Goal: Information Seeking & Learning: Learn about a topic

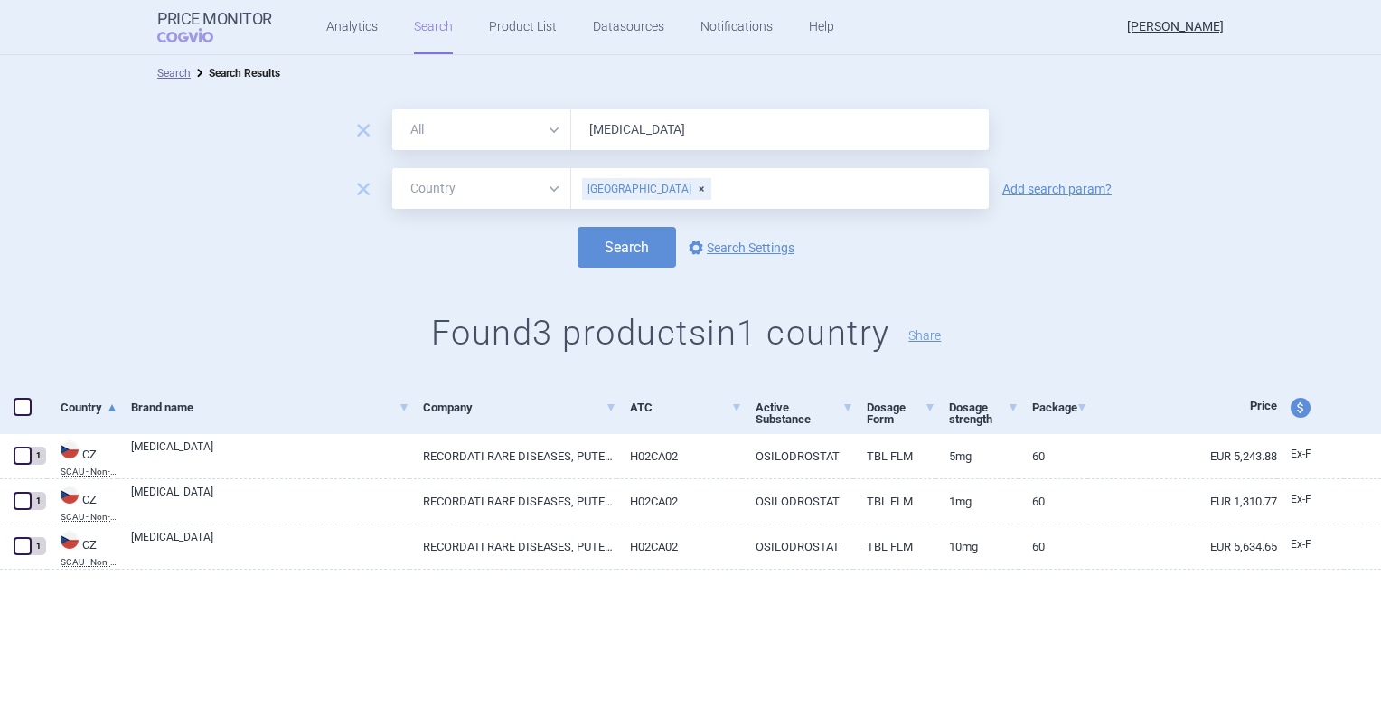
select select "country"
click at [330, 42] on link "Analytics" at bounding box center [352, 27] width 52 height 54
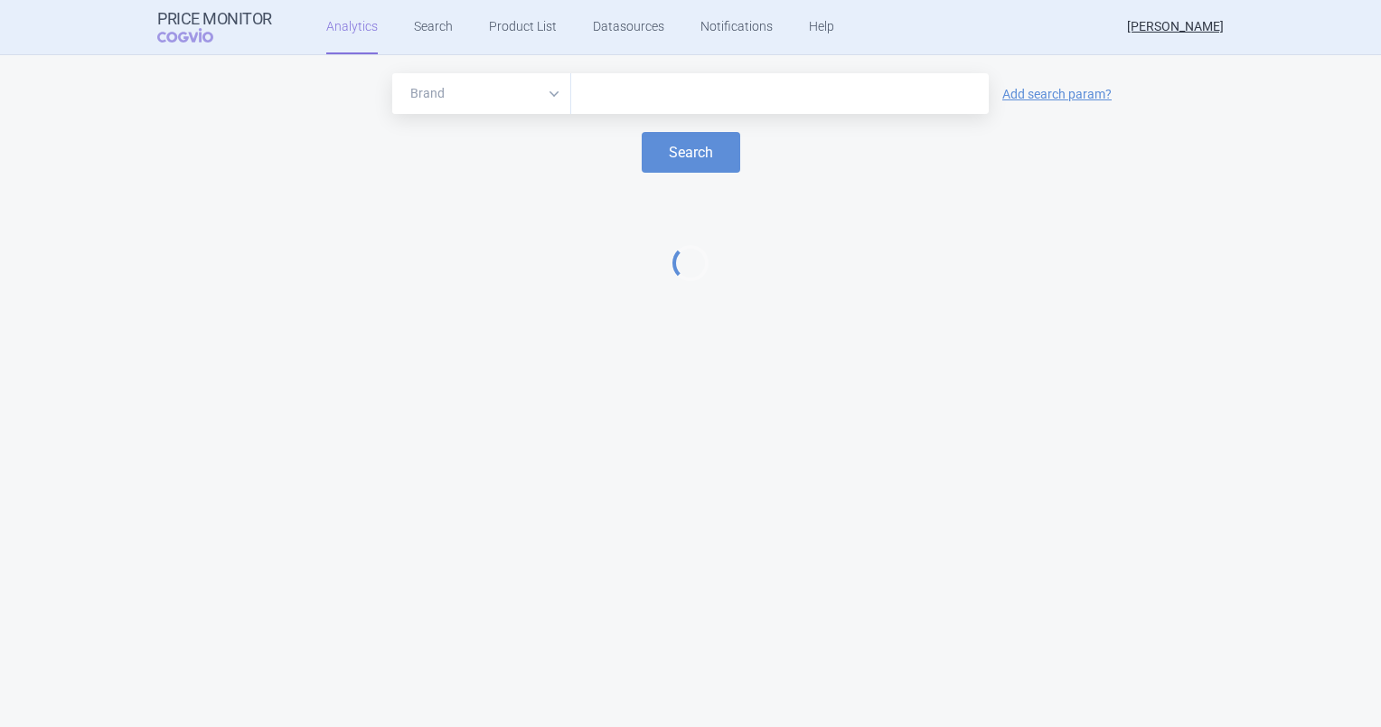
click at [591, 82] on input "text" at bounding box center [779, 93] width 399 height 23
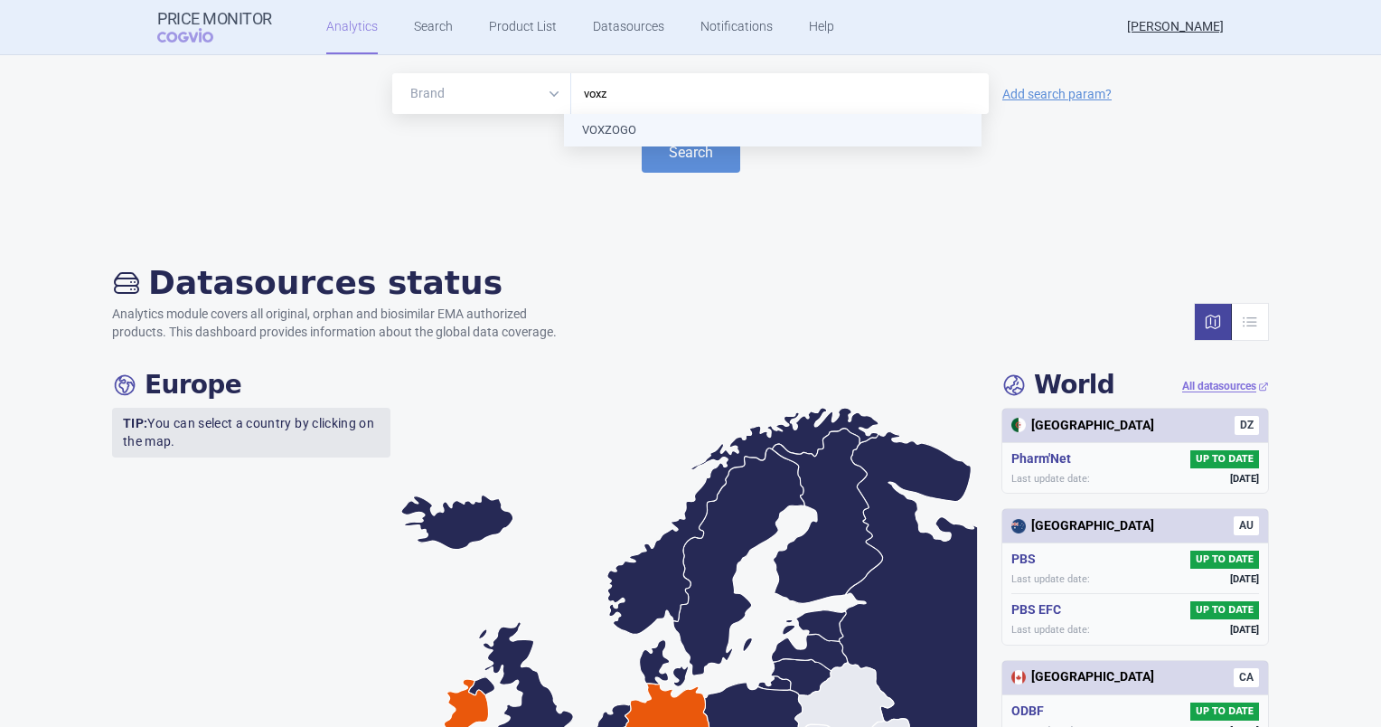
type input "voxzo"
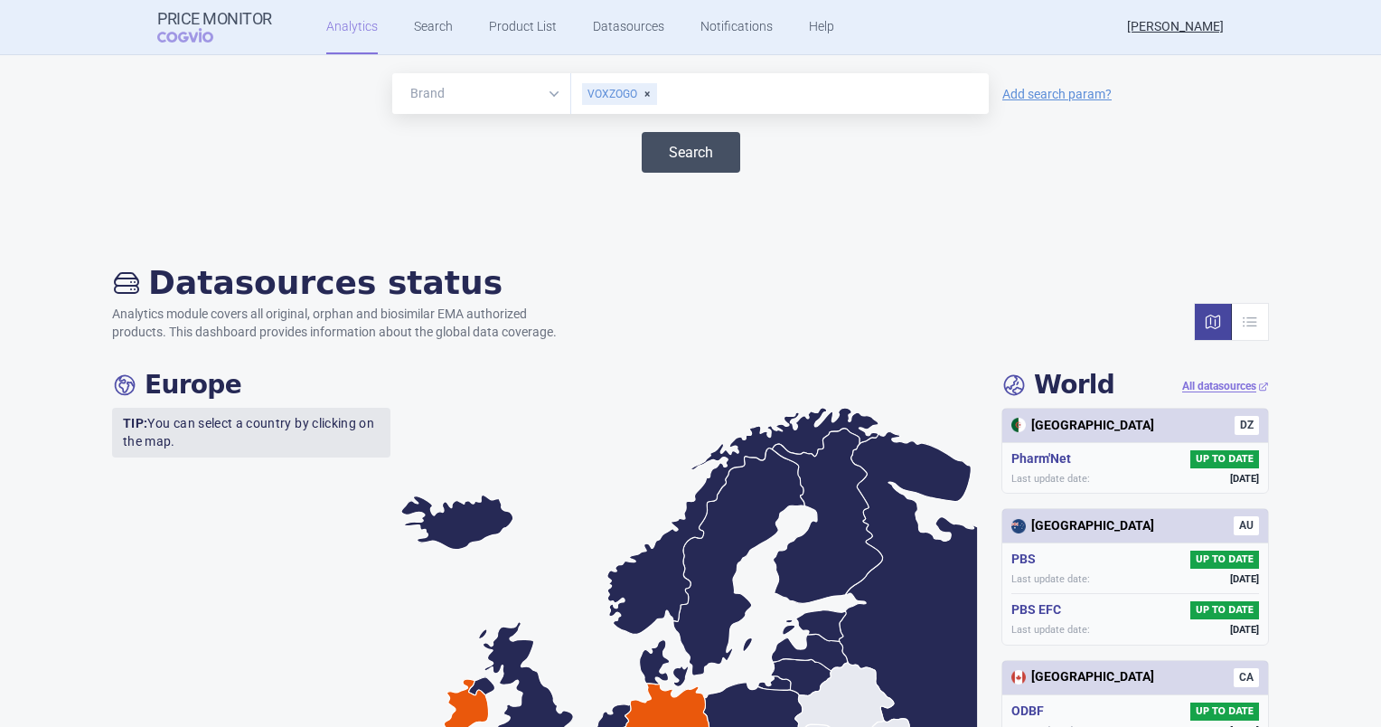
click at [674, 160] on button "Search" at bounding box center [691, 152] width 99 height 41
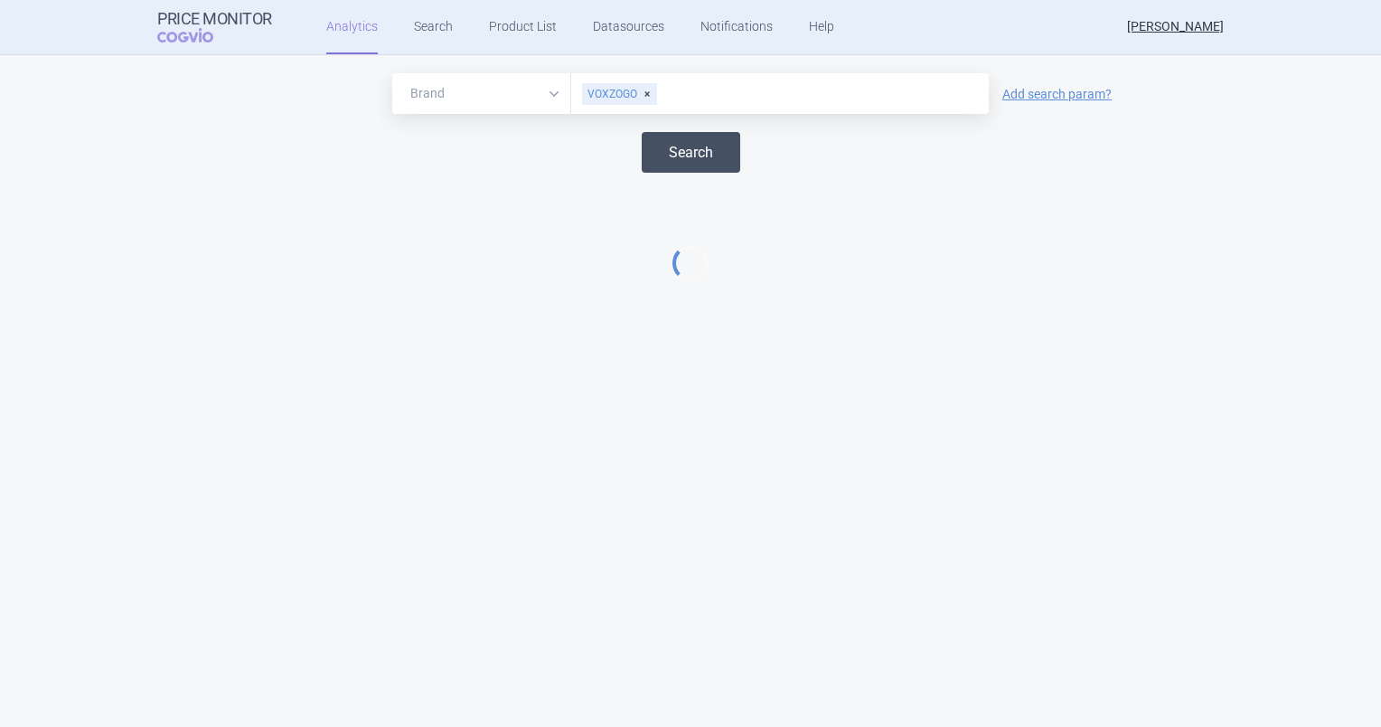
select select "EUR"
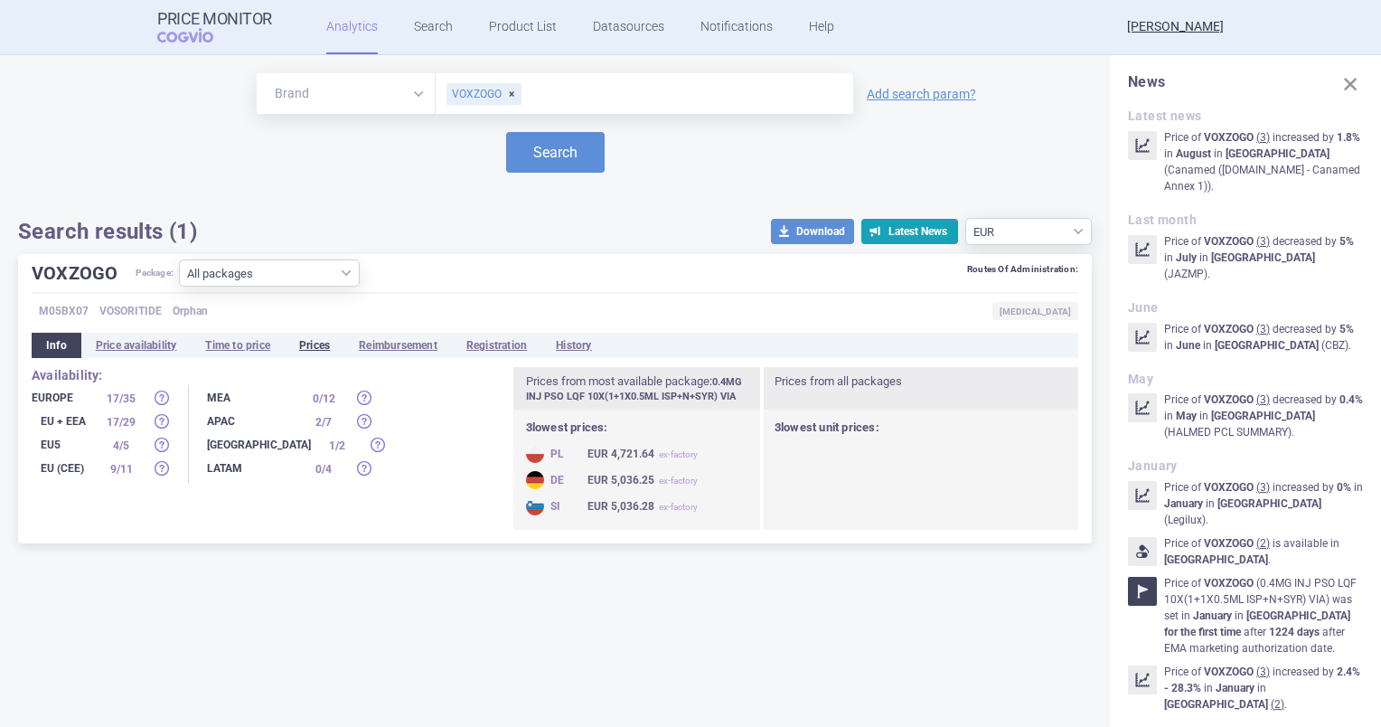
click at [316, 346] on li "Prices" at bounding box center [315, 345] width 60 height 25
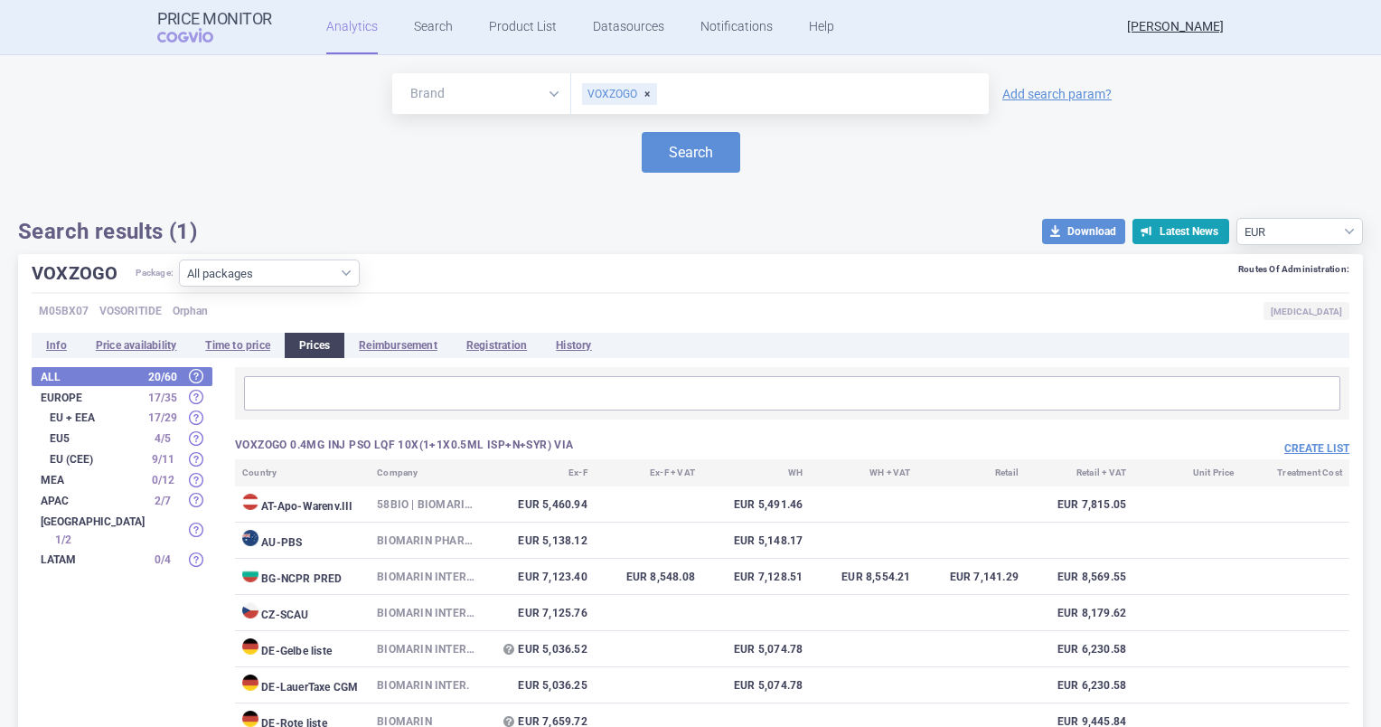
click at [1157, 113] on div "Brand ATC/Active substance Therapeutic area VOXZOGO Add search param?" at bounding box center [690, 93] width 1345 height 41
click at [1284, 443] on button "Create list" at bounding box center [1316, 448] width 65 height 15
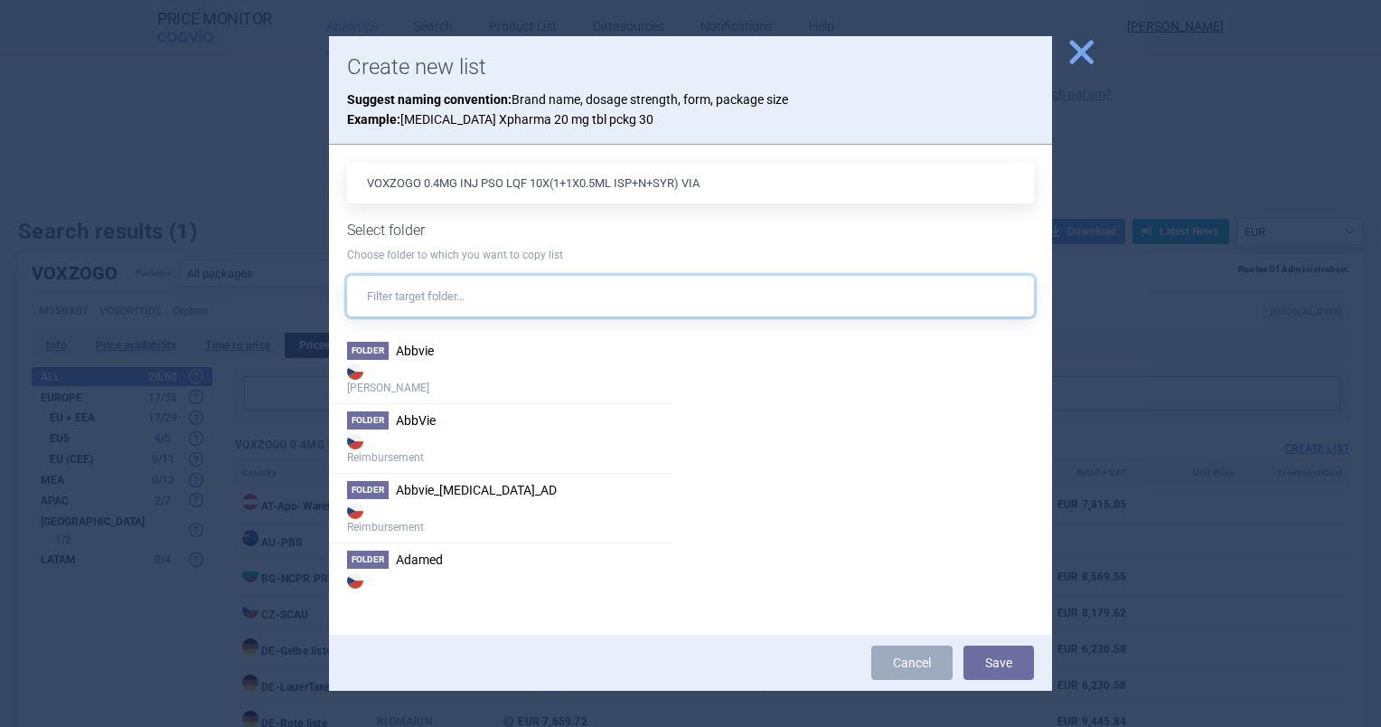
click at [578, 297] on input "text" at bounding box center [690, 296] width 687 height 41
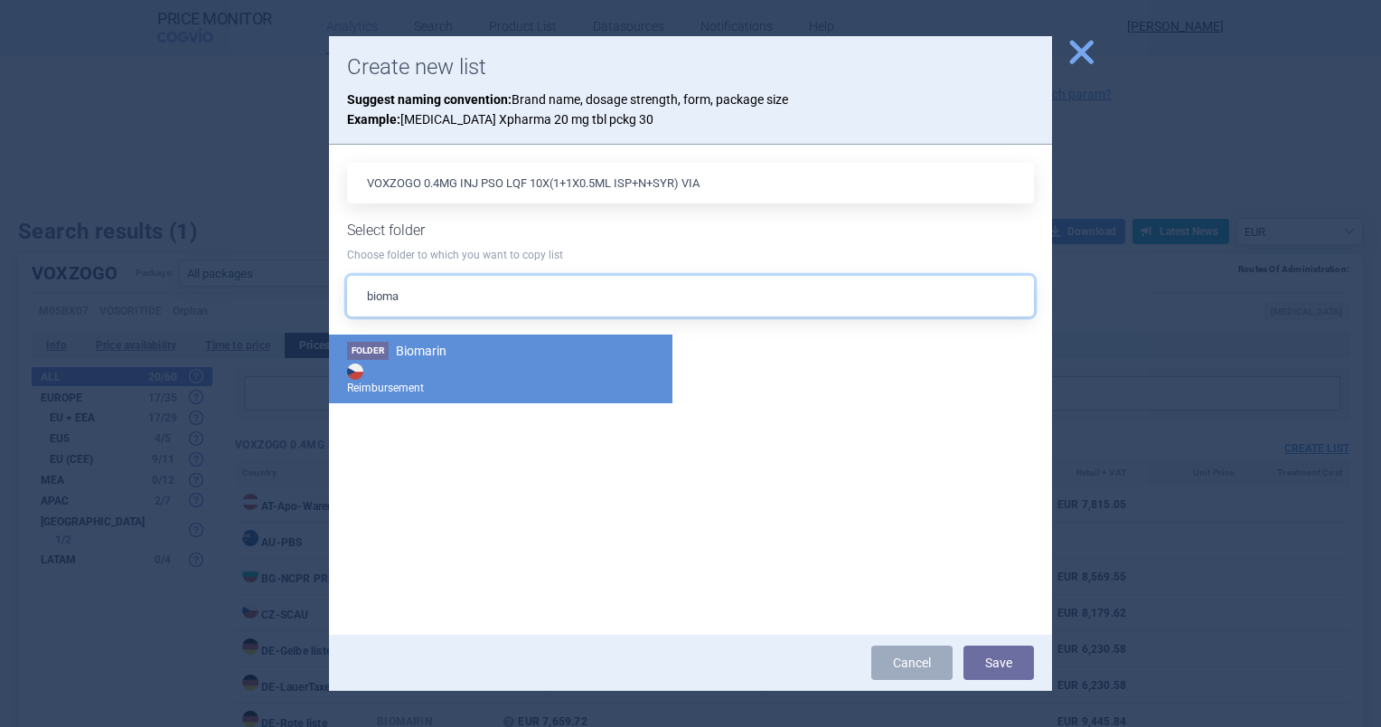
type input "bioma"
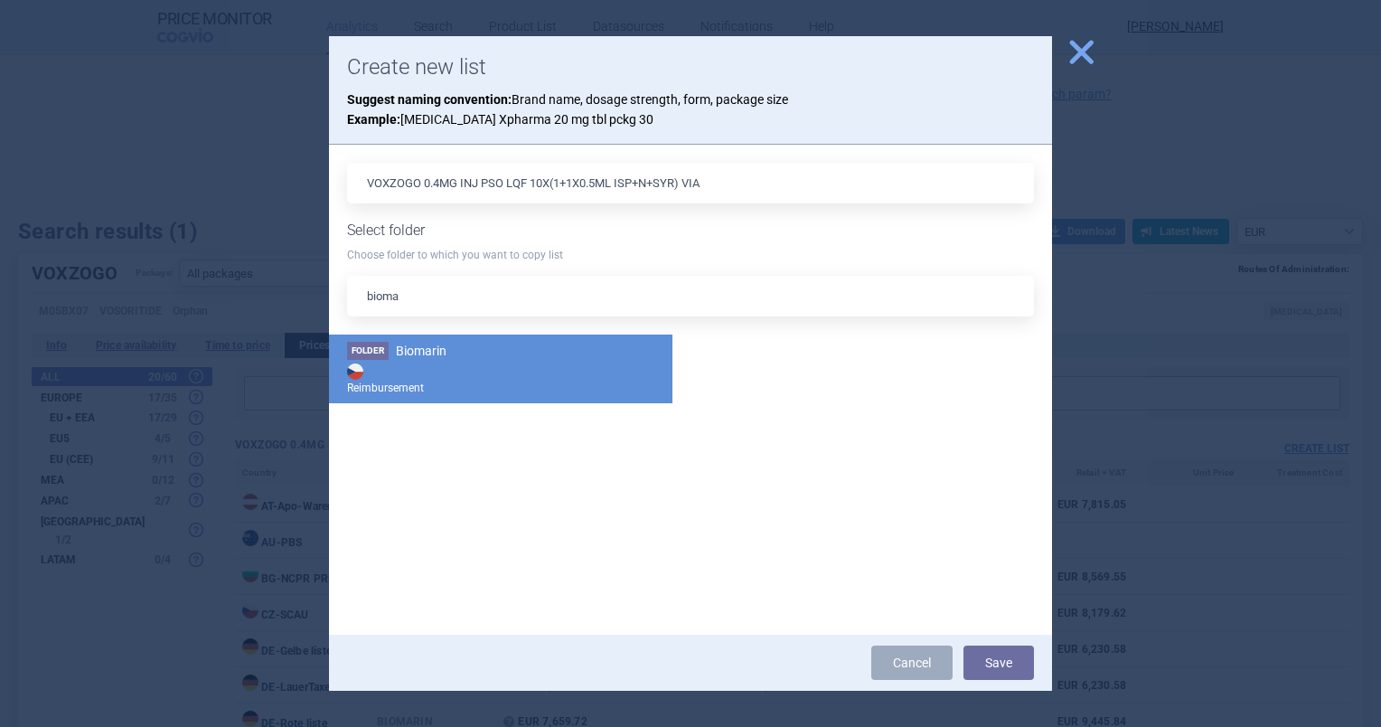
click at [462, 365] on strong "Reimbursement" at bounding box center [500, 378] width 307 height 36
click at [993, 666] on button "Save" at bounding box center [998, 662] width 70 height 34
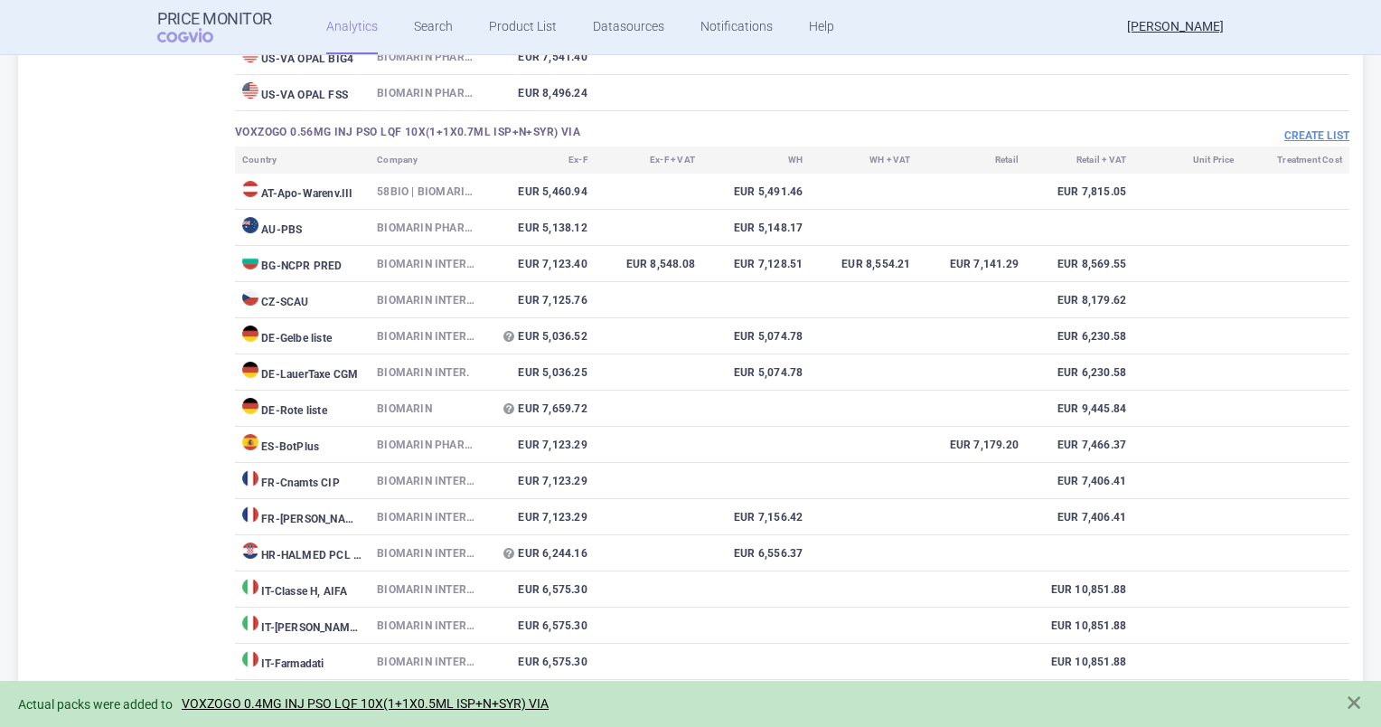
scroll to position [1280, 0]
click at [1287, 133] on button "Create list" at bounding box center [1316, 134] width 65 height 15
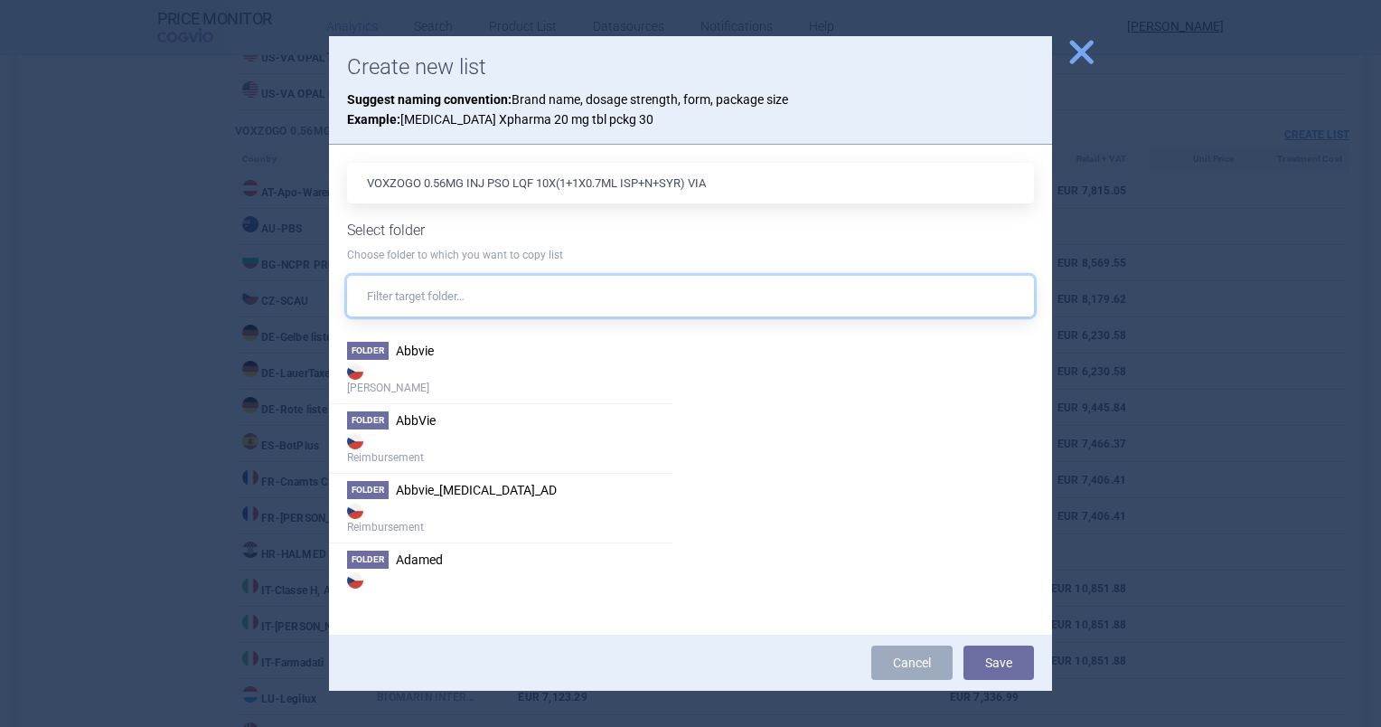
click at [693, 292] on input "text" at bounding box center [690, 296] width 687 height 41
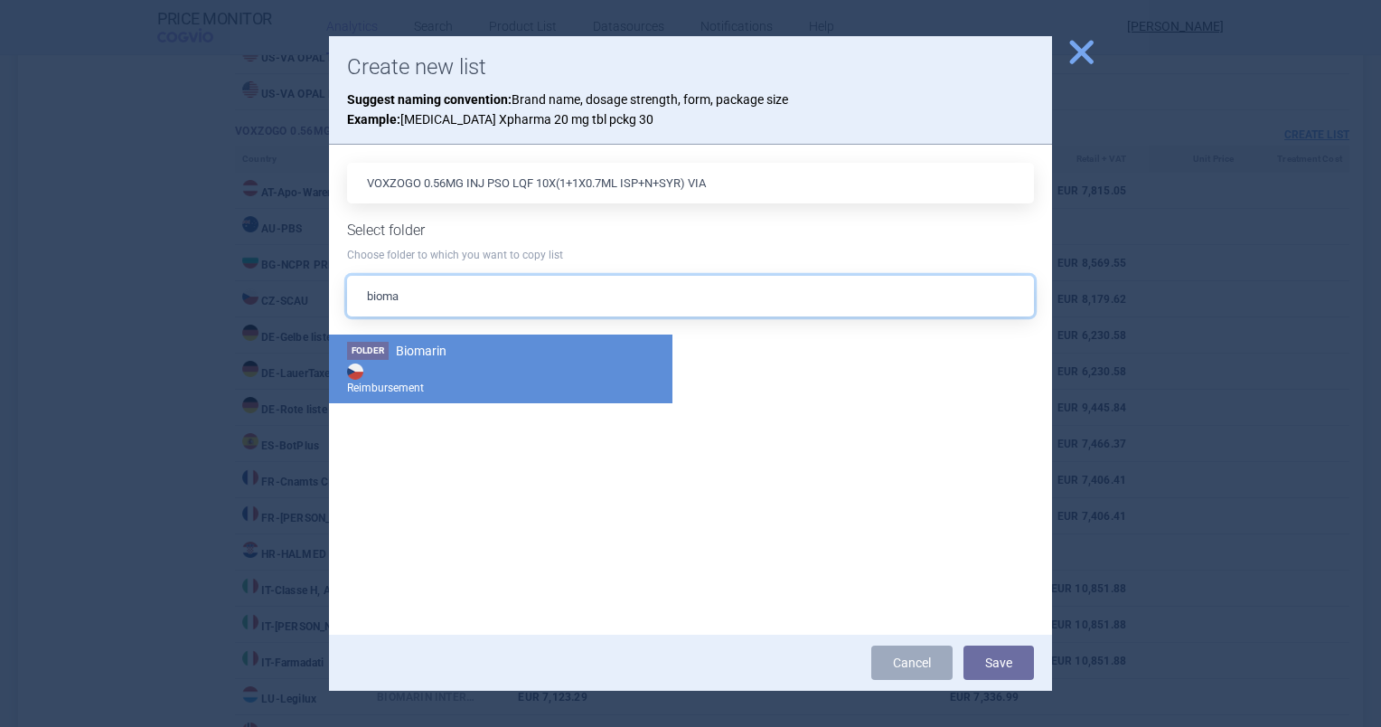
type input "bioma"
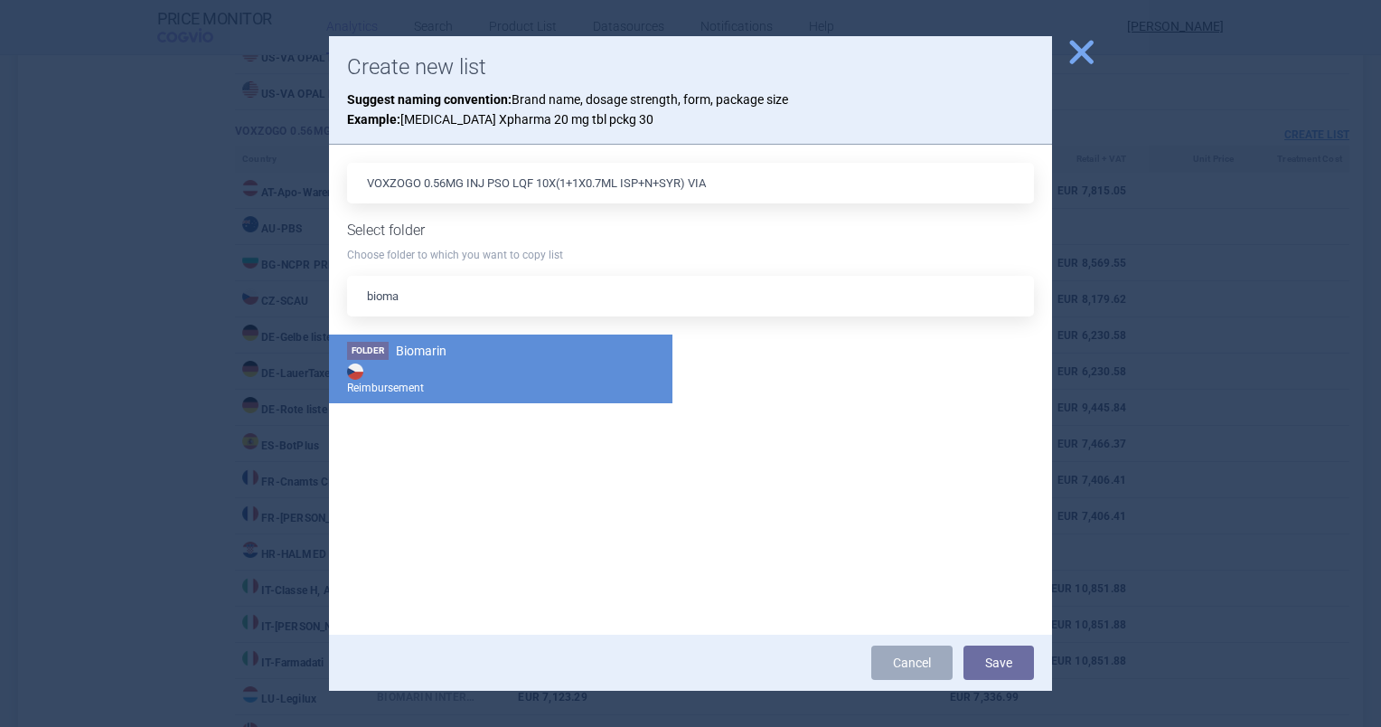
click at [421, 386] on strong "Reimbursement" at bounding box center [500, 378] width 307 height 36
click at [989, 673] on button "Save" at bounding box center [998, 662] width 70 height 34
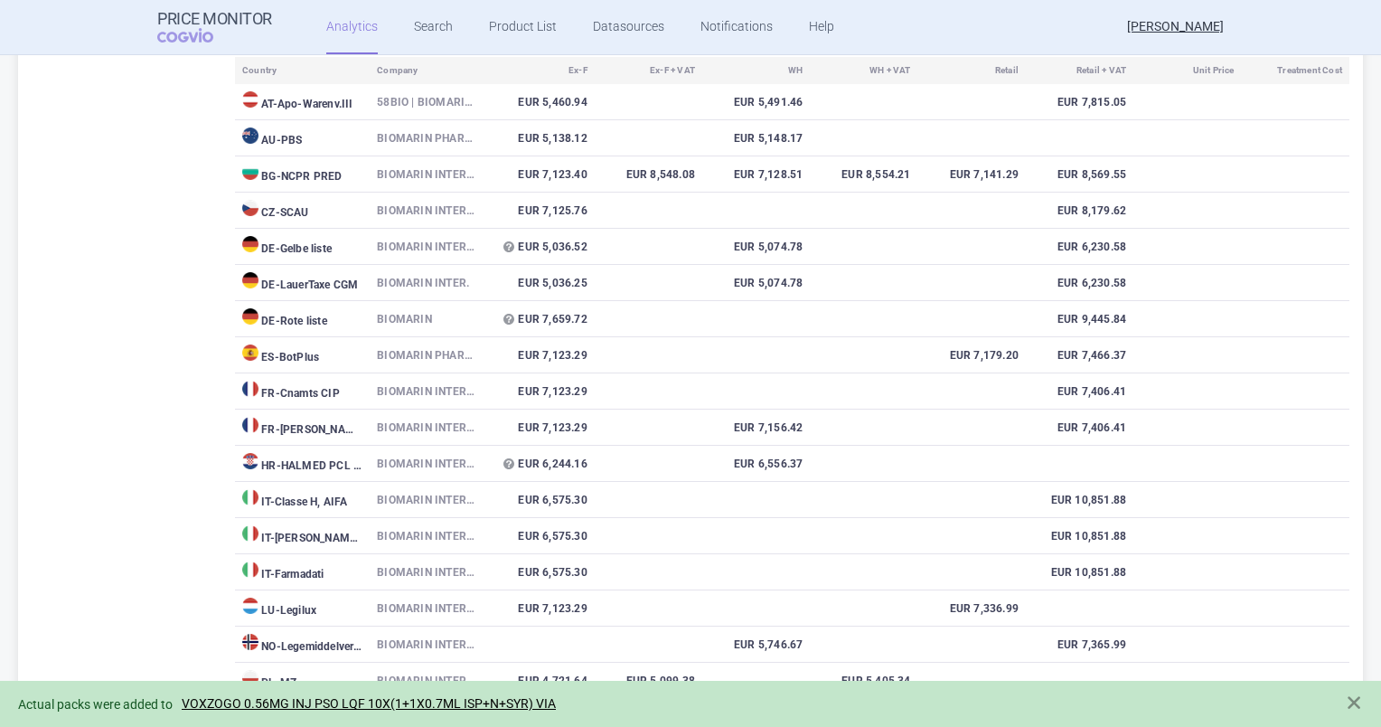
scroll to position [2251, 0]
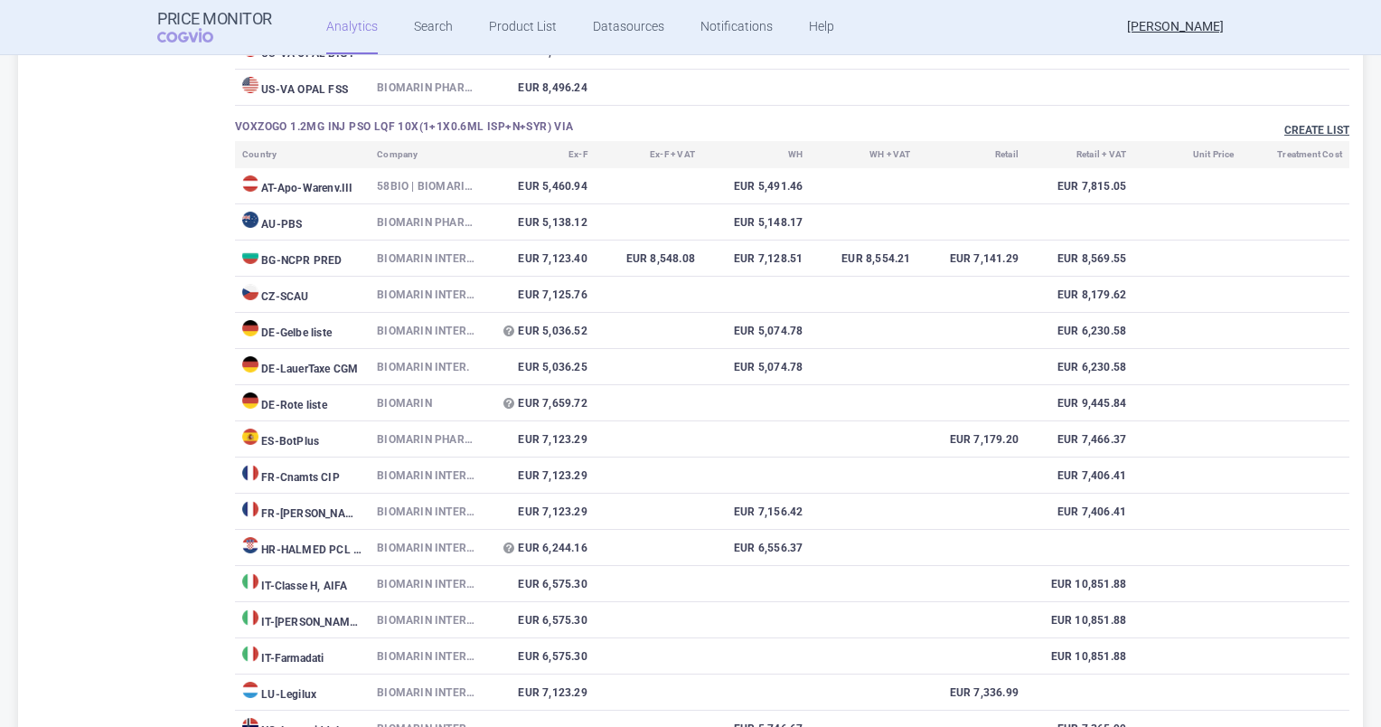
click at [1287, 134] on button "Create list" at bounding box center [1316, 130] width 65 height 15
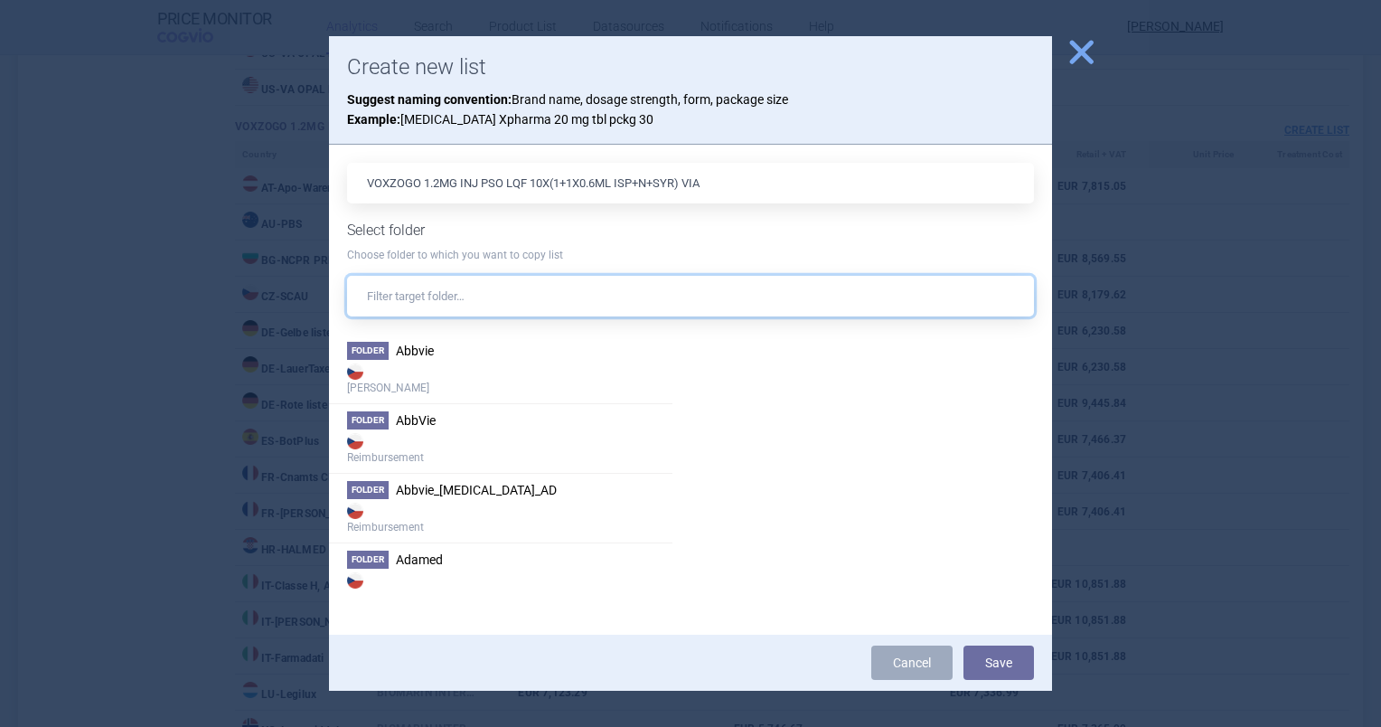
click at [973, 299] on input "text" at bounding box center [690, 296] width 687 height 41
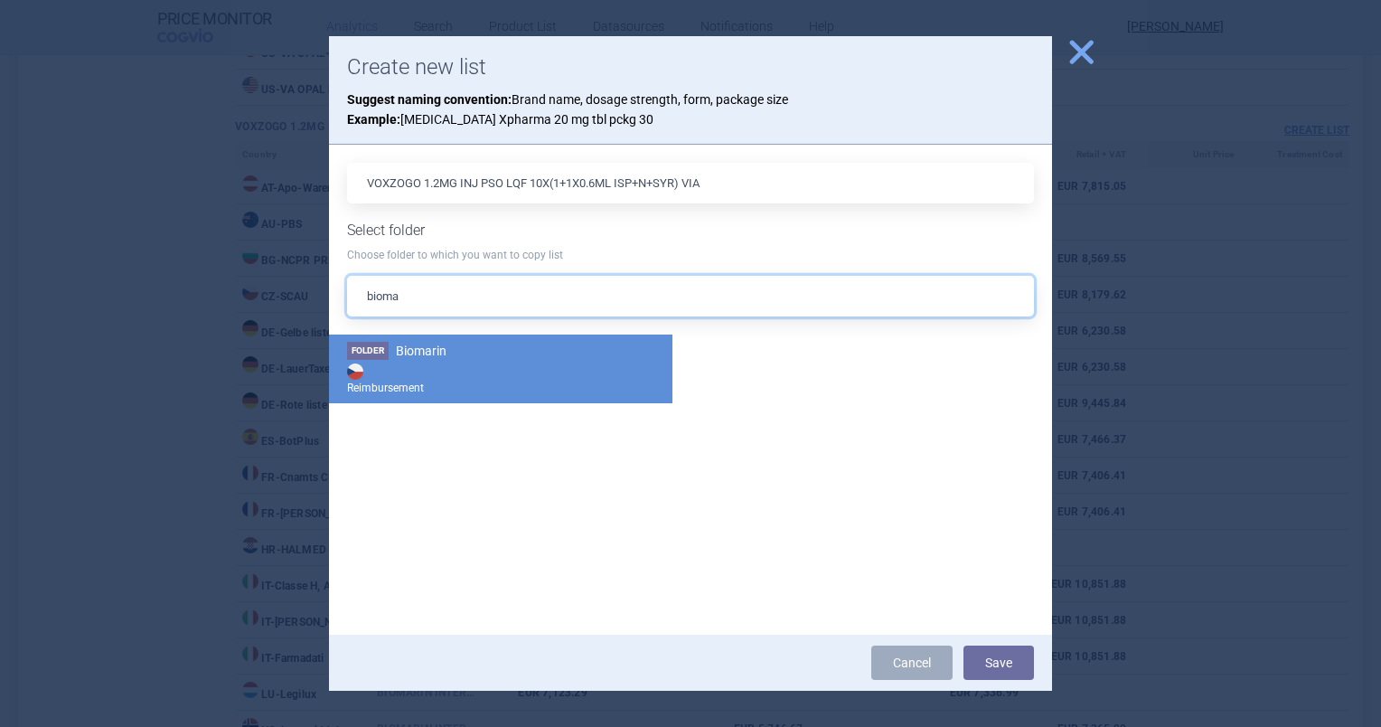
type input "bioma"
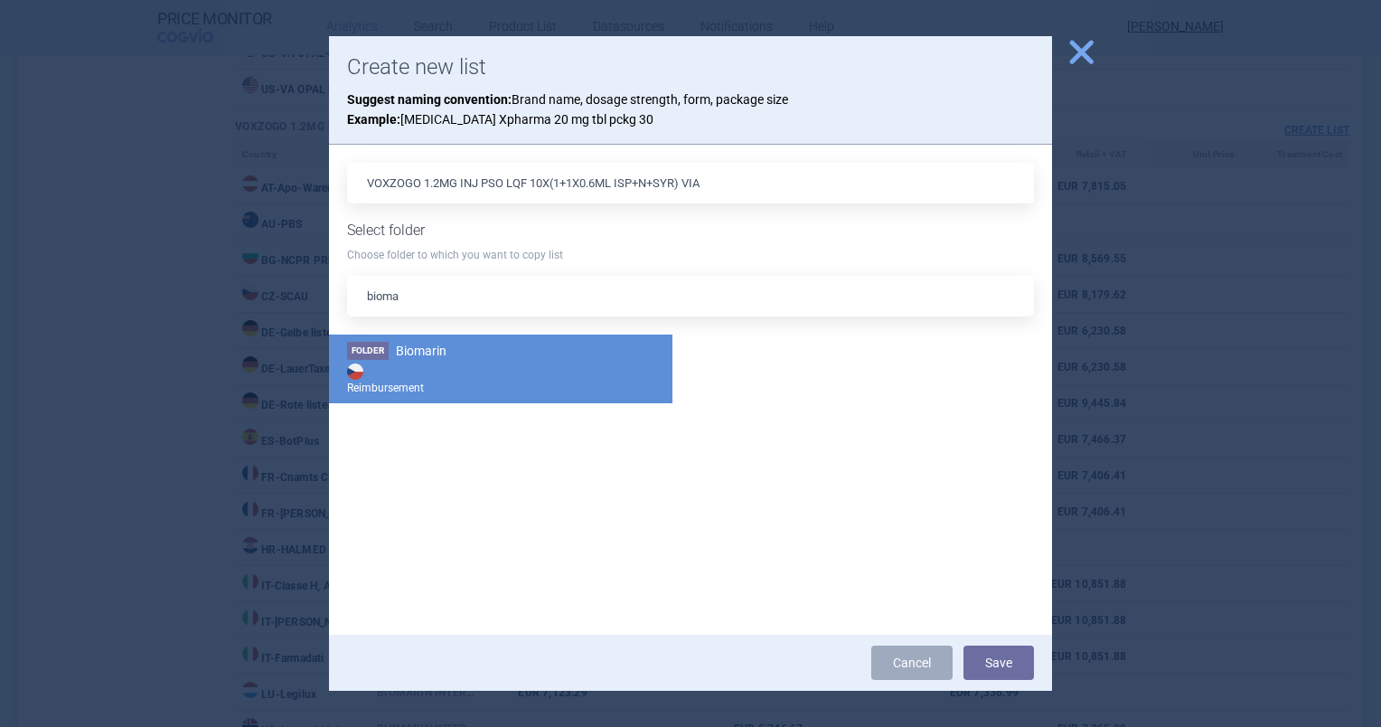
click at [481, 378] on strong "Reimbursement" at bounding box center [500, 378] width 307 height 36
click at [995, 662] on button "Save" at bounding box center [998, 662] width 70 height 34
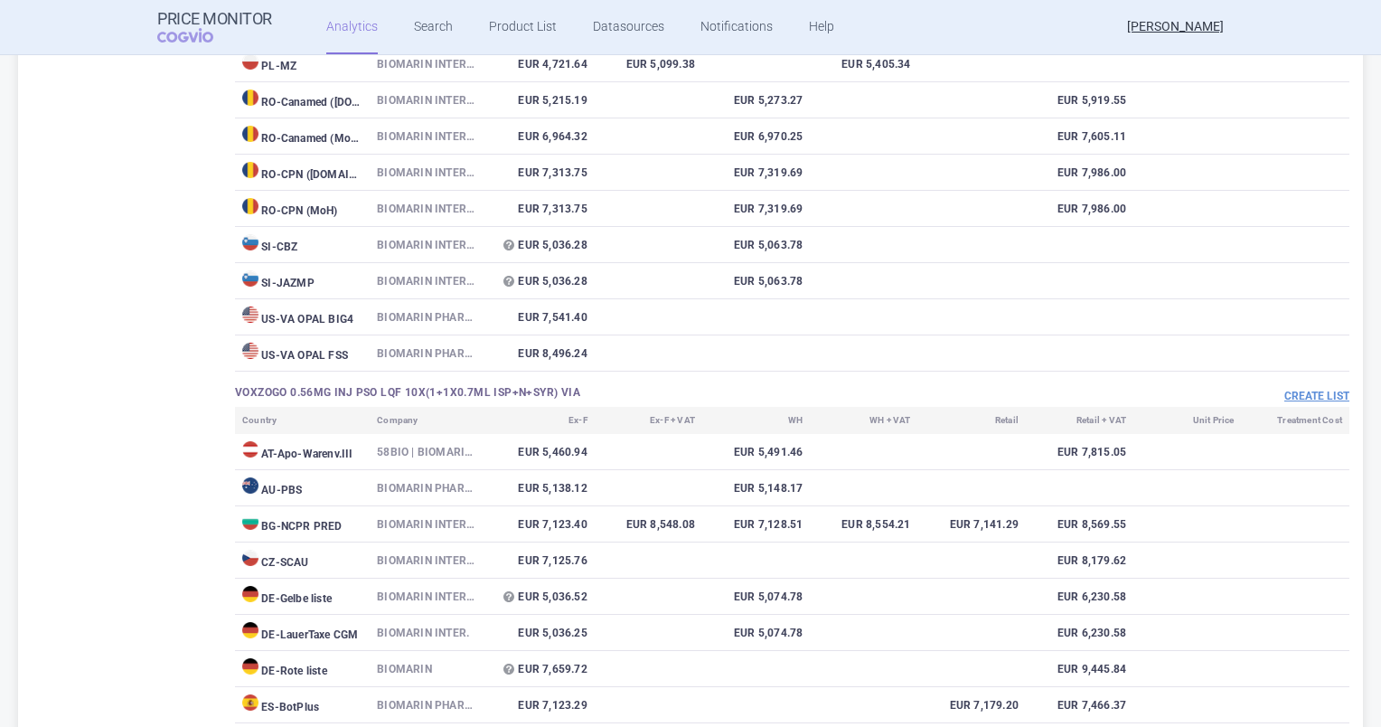
scroll to position [1018, 0]
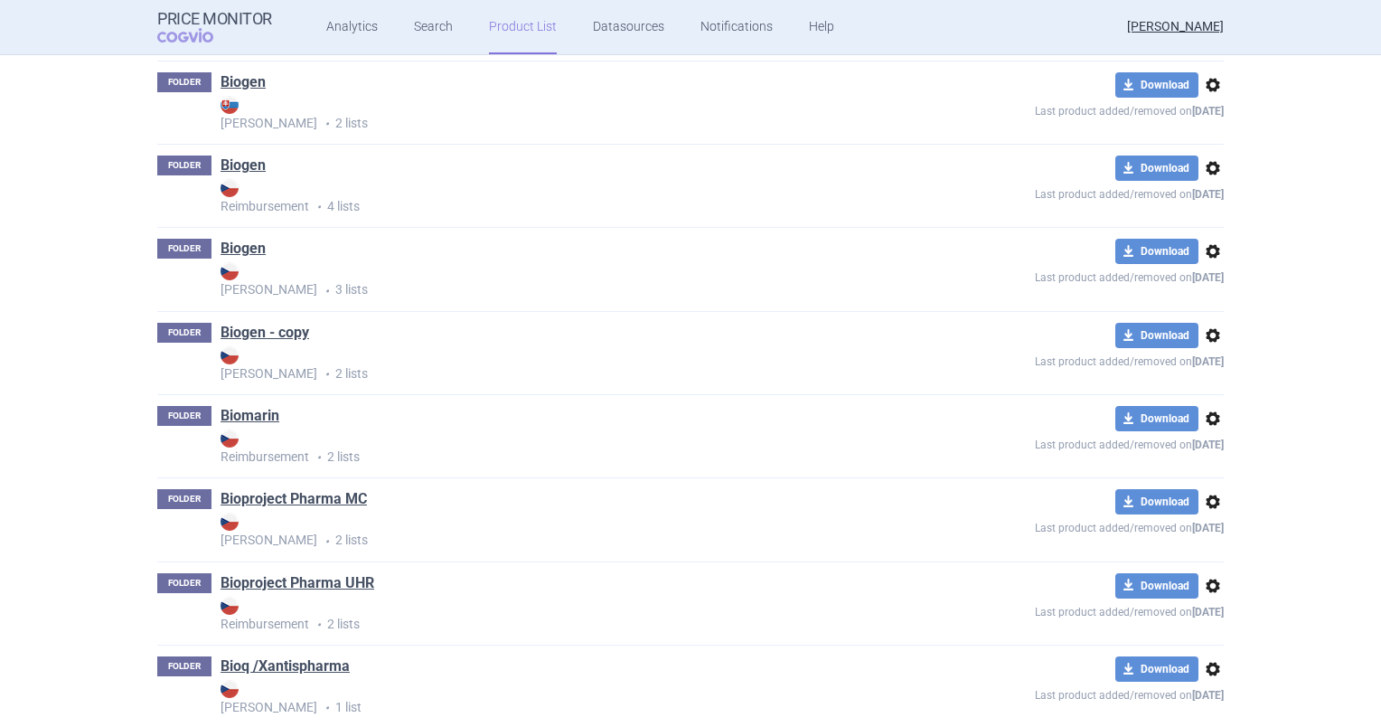
scroll to position [3717, 0]
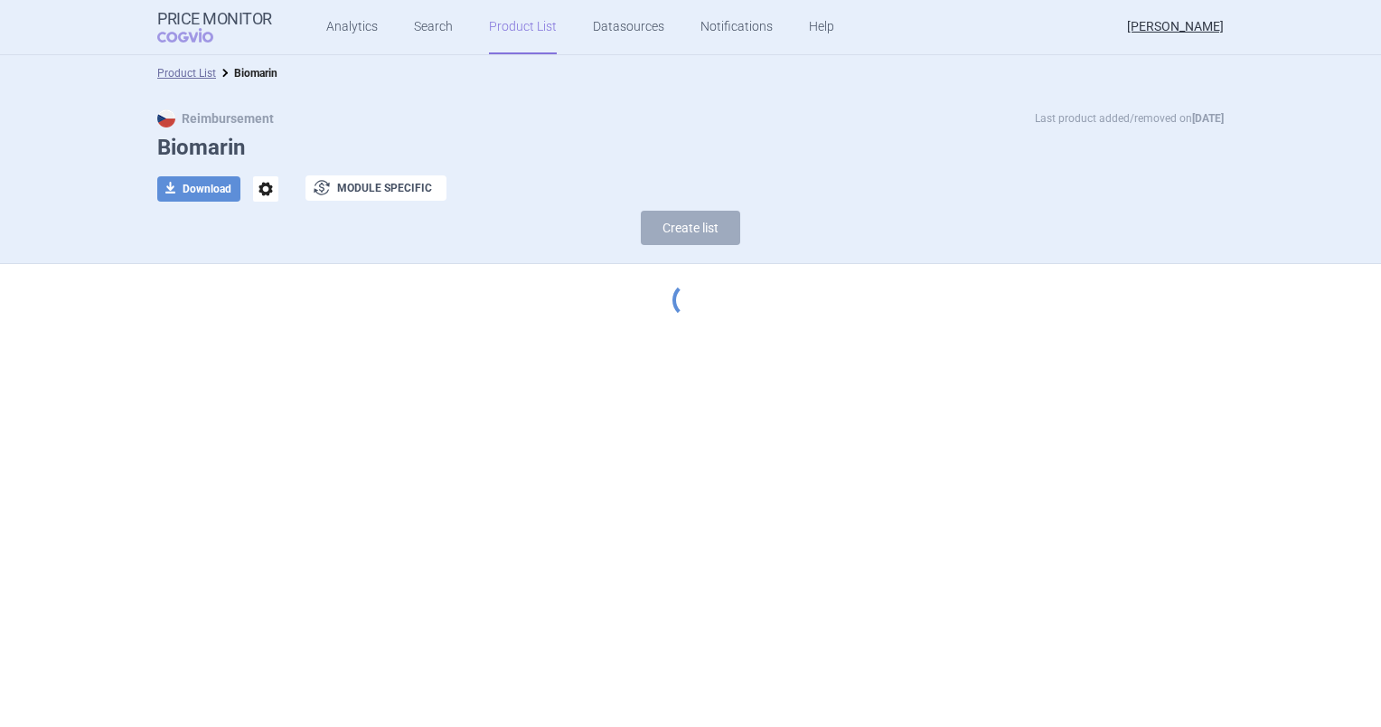
select select "[DATE]"
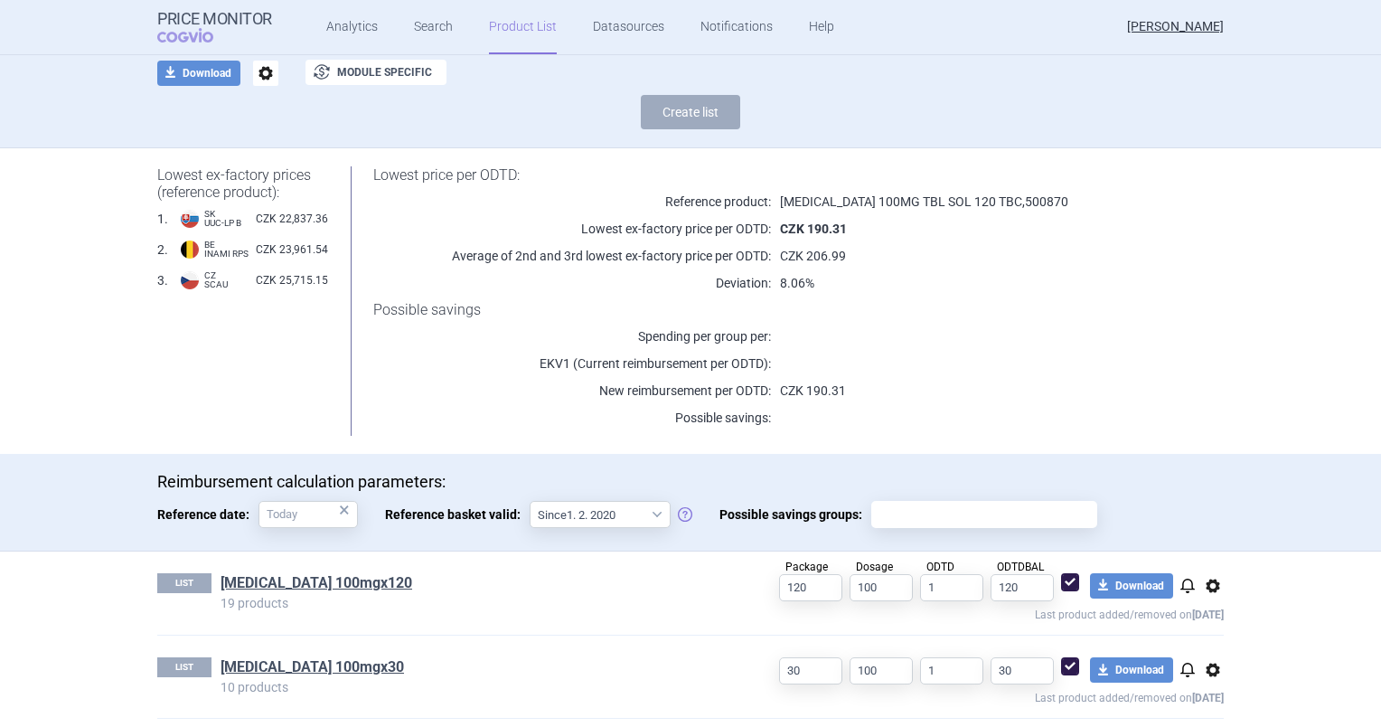
scroll to position [124, 0]
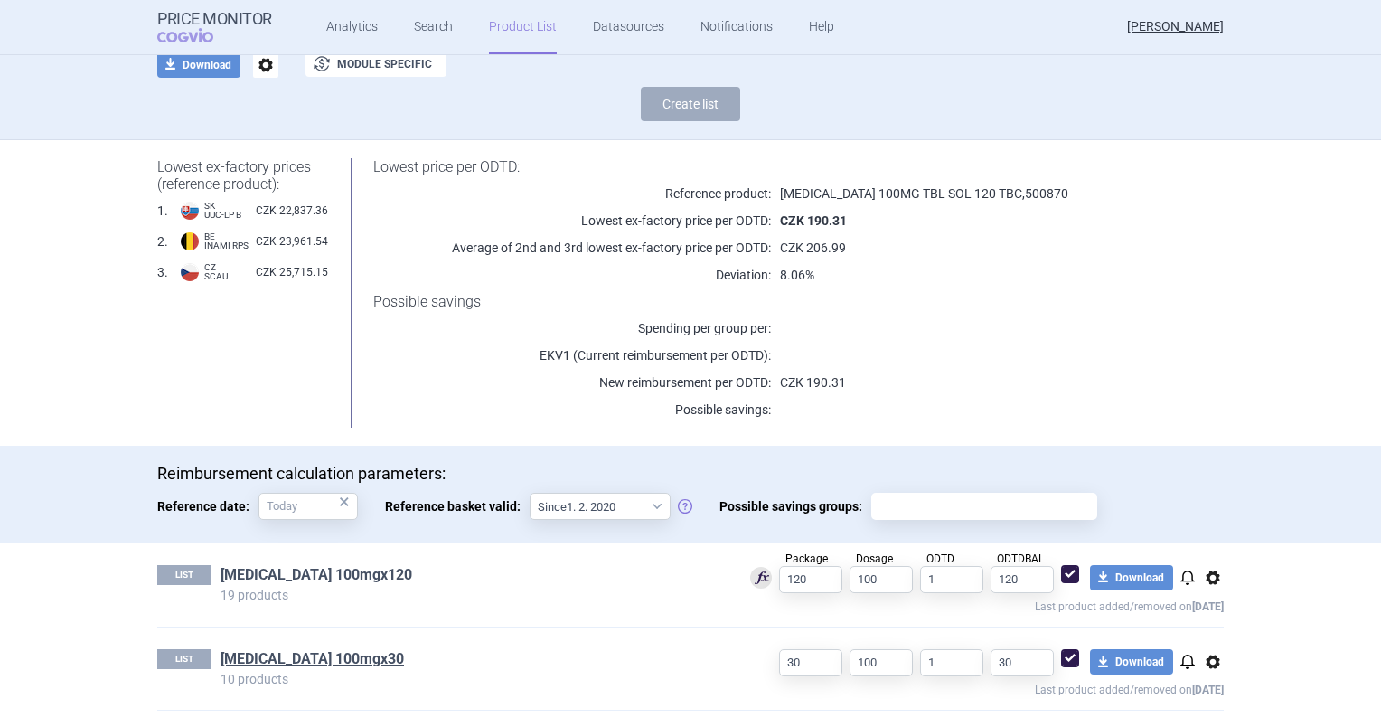
click at [1215, 320] on div "Lowest price per ODTD: Reference product: KUVAN 100MG TBL SOL 120 TBC , 500870 …" at bounding box center [776, 292] width 896 height 269
click at [1217, 343] on div "Lowest ex-factory prices (reference product): 1 . SK UUC-LP B CZK 22,837.36 2 .…" at bounding box center [690, 292] width 1139 height 305
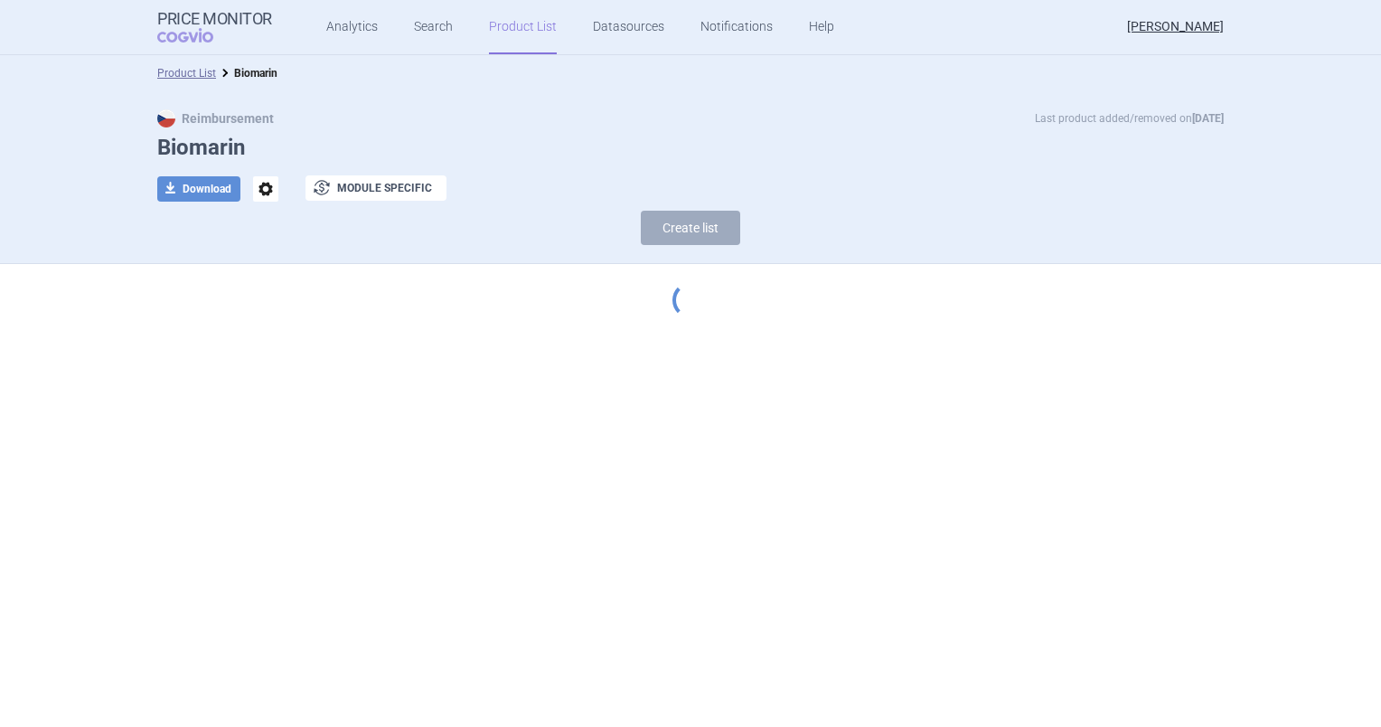
select select "2013-07-01"
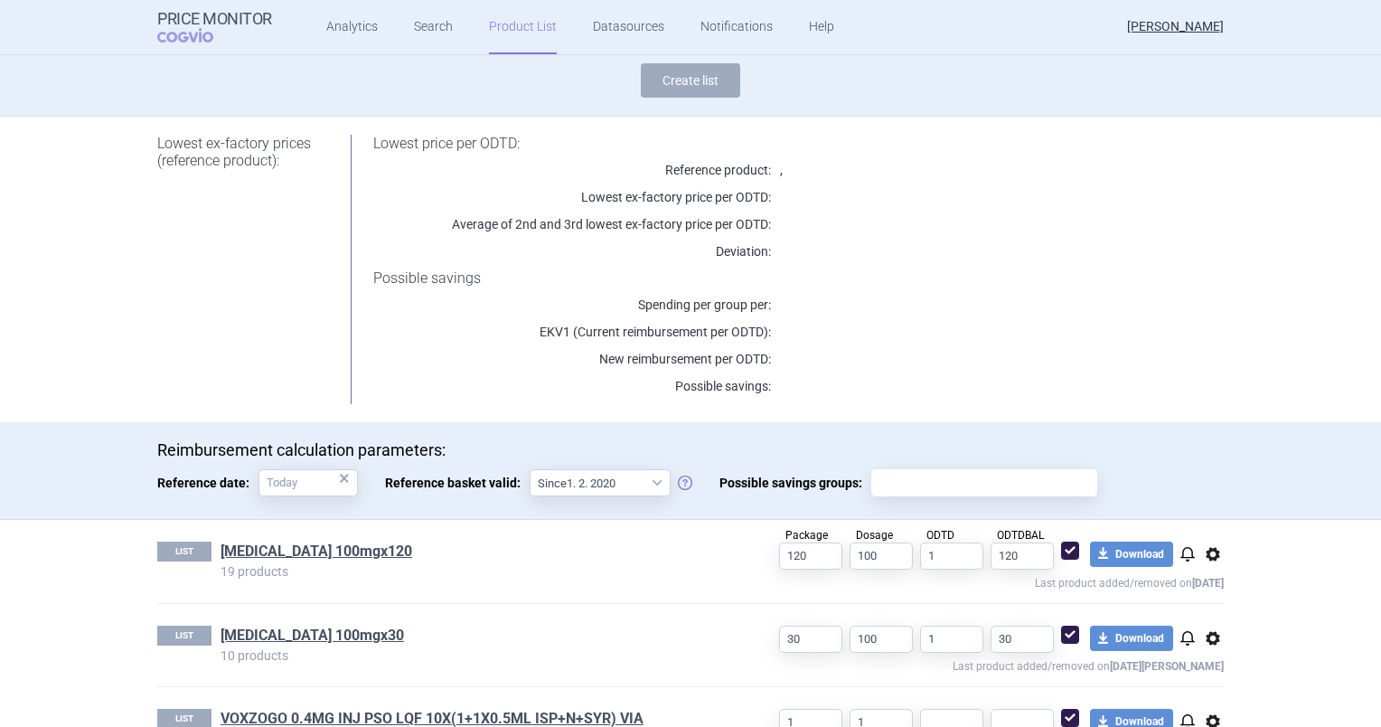
scroll to position [373, 0]
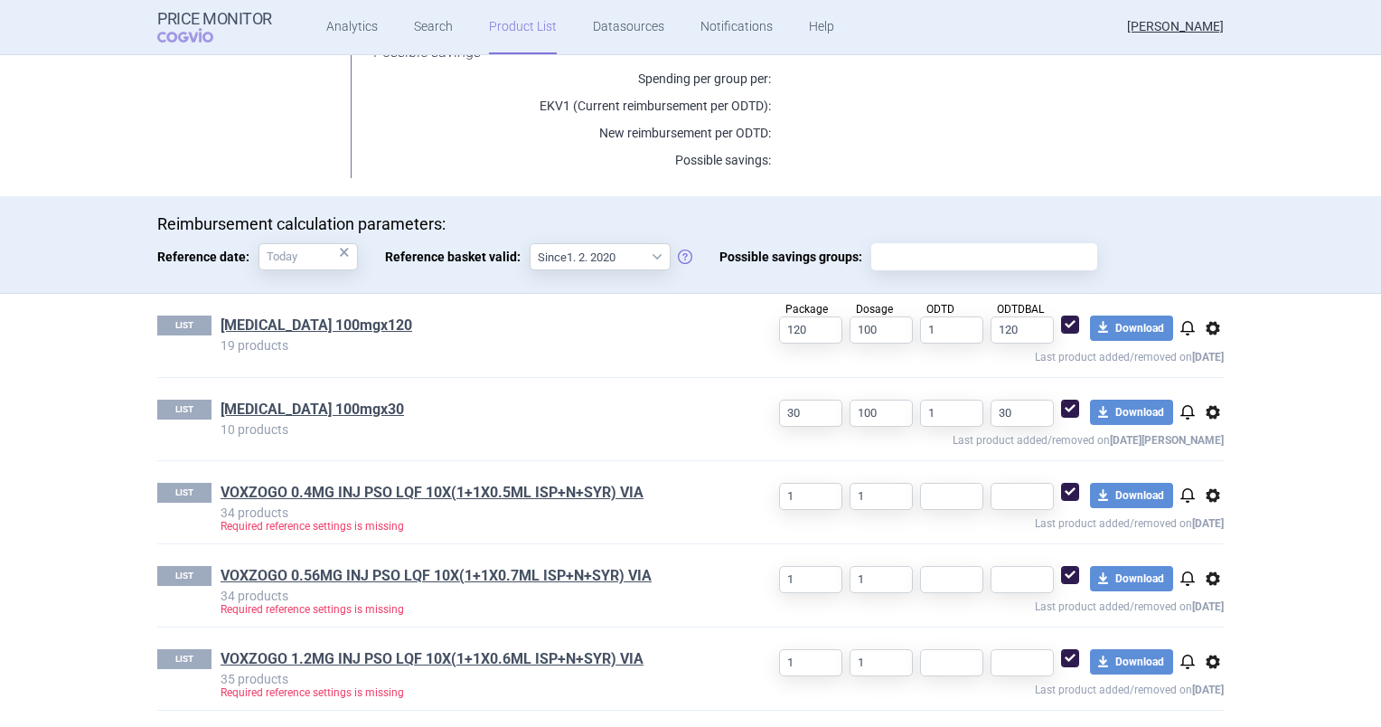
click at [1064, 330] on span at bounding box center [1070, 324] width 18 height 18
checkbox input "false"
click at [1061, 402] on span at bounding box center [1070, 408] width 18 height 18
checkbox input "false"
click at [941, 497] on input "text" at bounding box center [951, 496] width 63 height 27
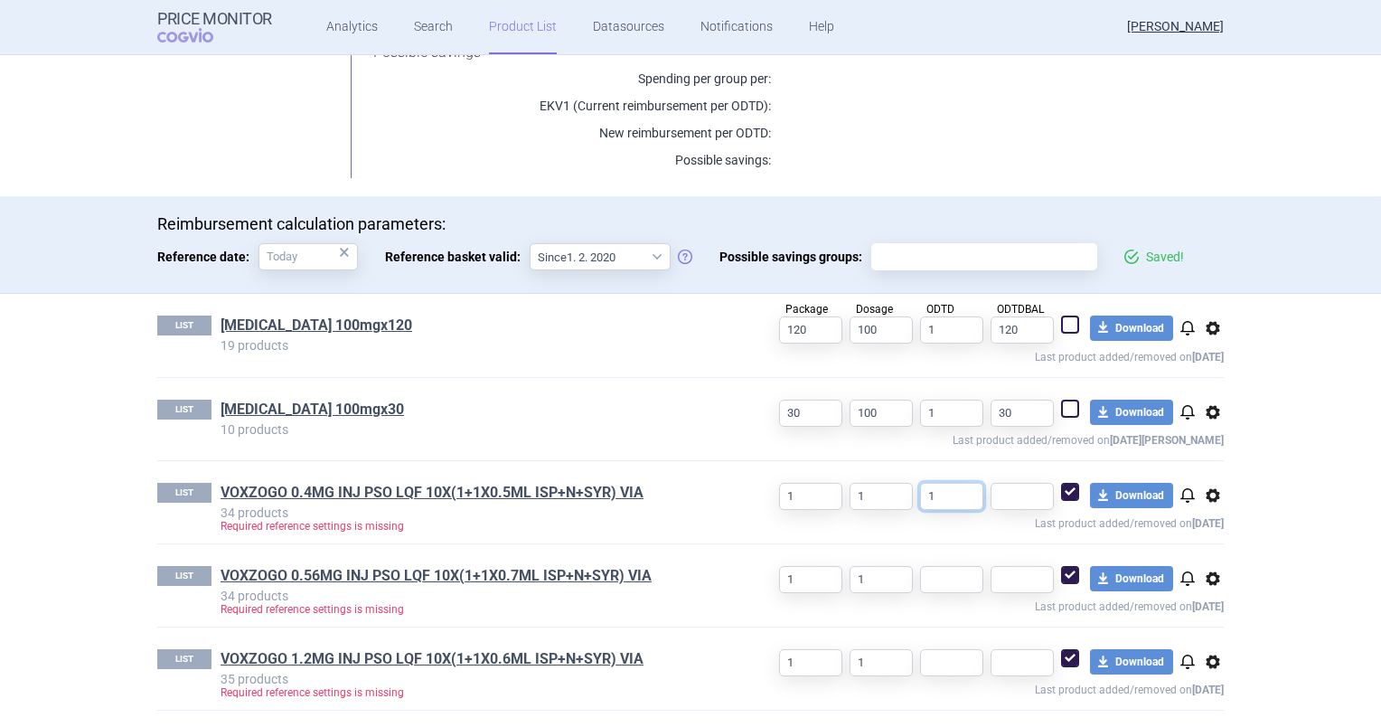
type input "1"
click at [924, 570] on input "text" at bounding box center [951, 579] width 63 height 27
type input "1"
click at [944, 663] on input "text" at bounding box center [951, 662] width 63 height 27
type input "1"
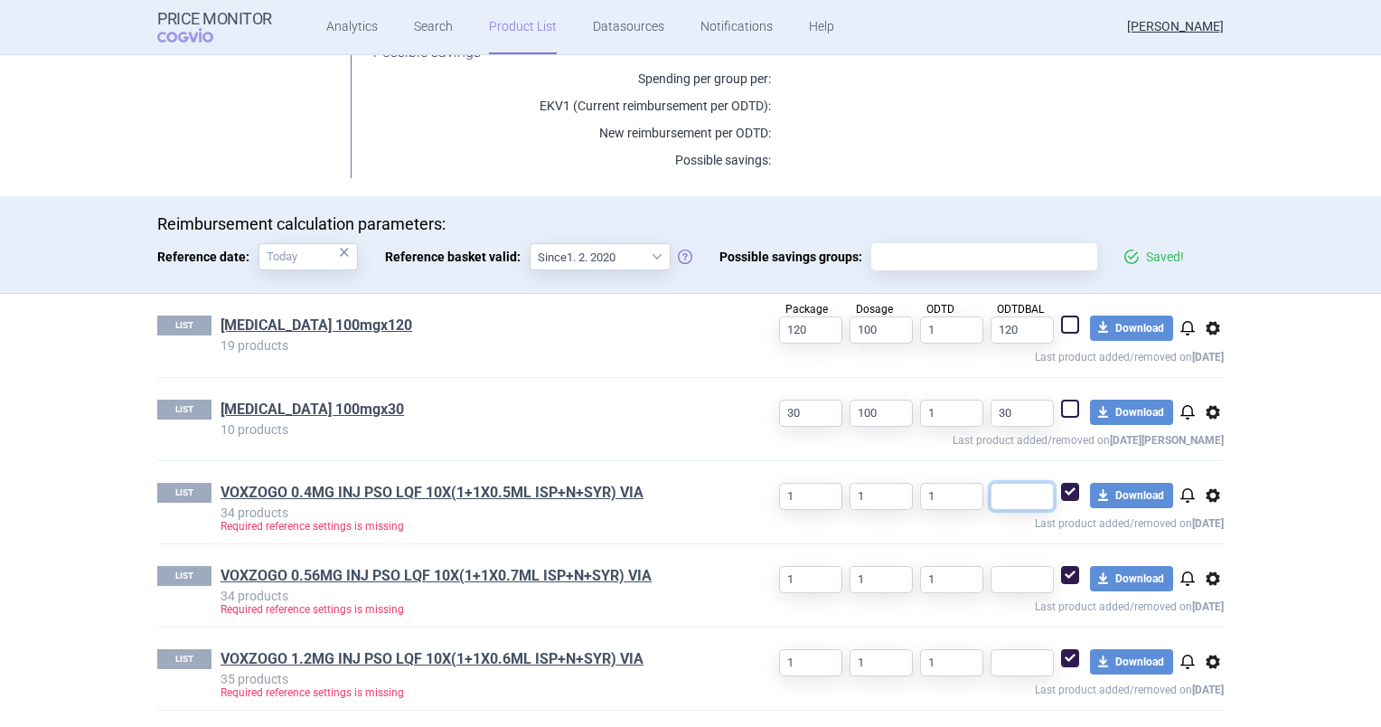
click at [1030, 496] on input "text" at bounding box center [1022, 496] width 63 height 27
type input "10"
click at [996, 569] on input "text" at bounding box center [1022, 579] width 63 height 27
type input "10"
click at [1001, 653] on input "text" at bounding box center [1022, 662] width 63 height 27
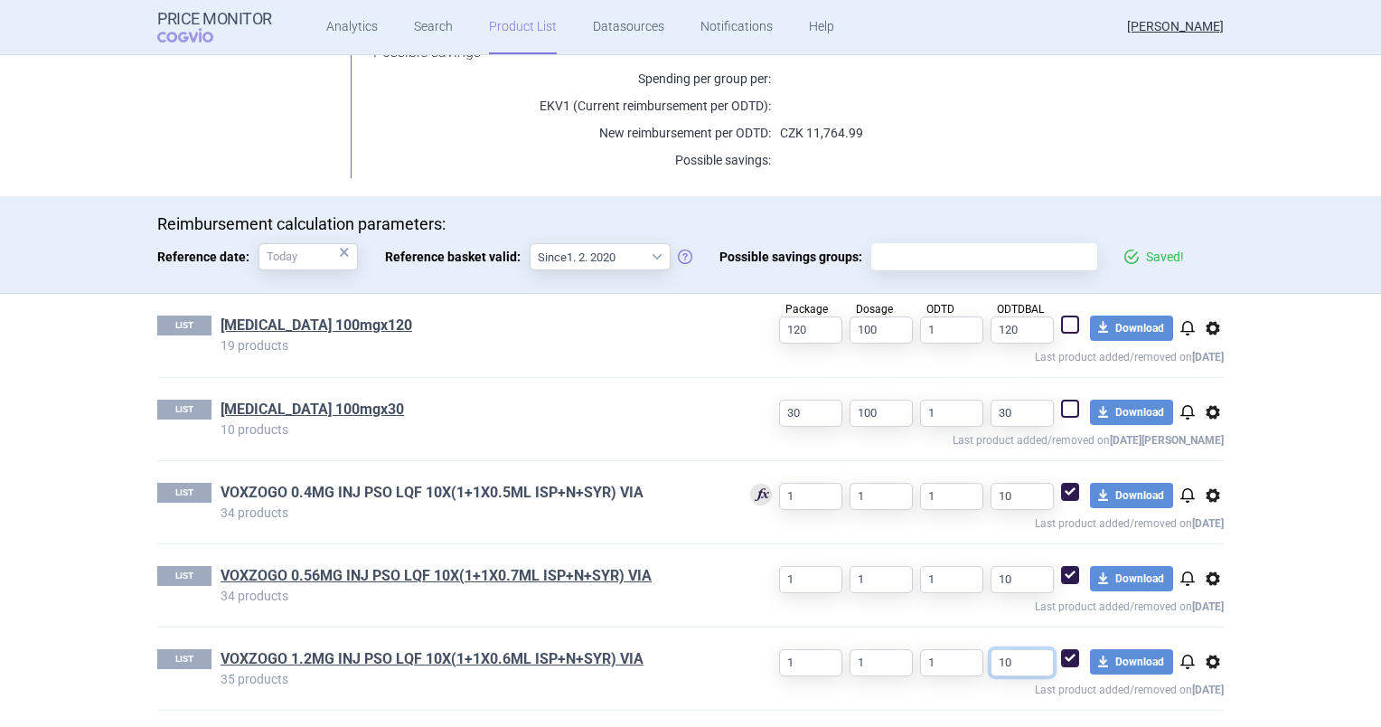
type input "10"
click at [435, 492] on link "VOXZOGO 0.4MG INJ PSO LQF 10X(1+1X0.5ML ISP+N+SYR) VIA" at bounding box center [432, 493] width 423 height 20
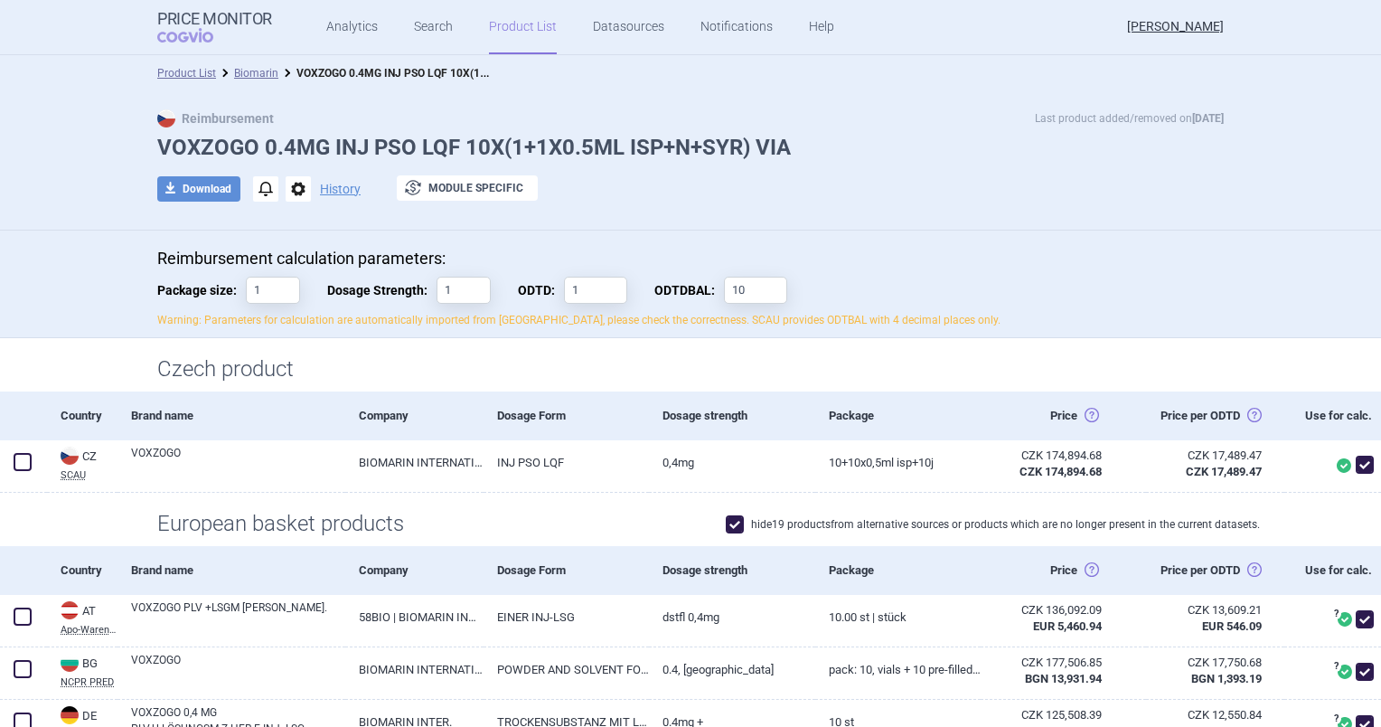
click at [255, 80] on li "Biomarin" at bounding box center [247, 73] width 62 height 18
click at [255, 75] on link "Biomarin" at bounding box center [256, 73] width 44 height 13
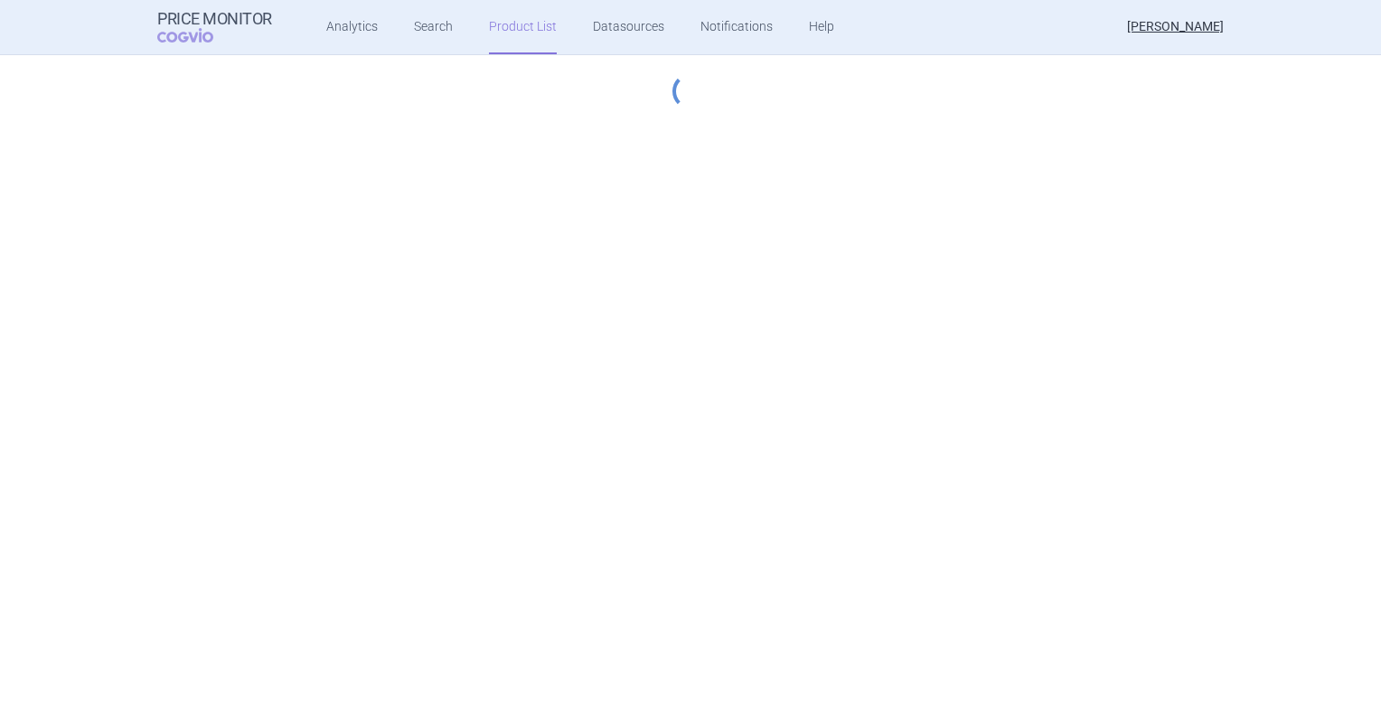
select select "2013-07-01"
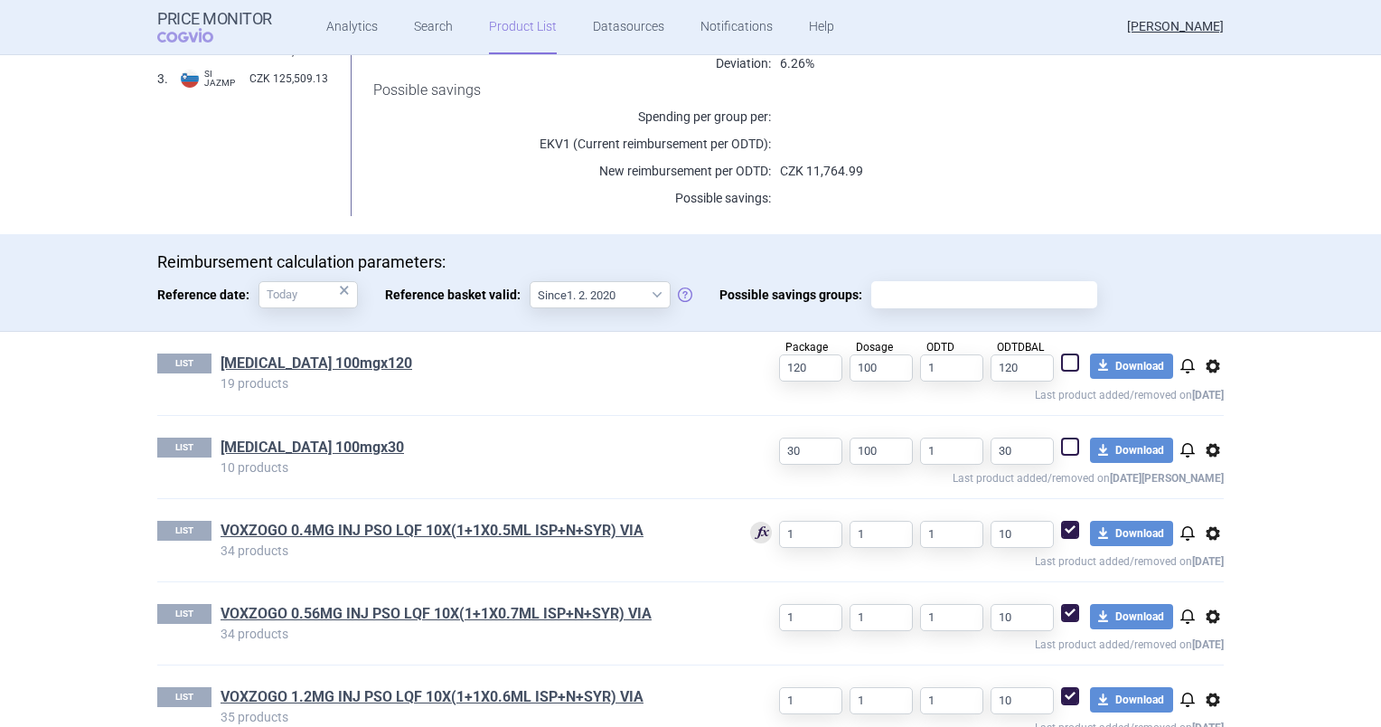
scroll to position [373, 0]
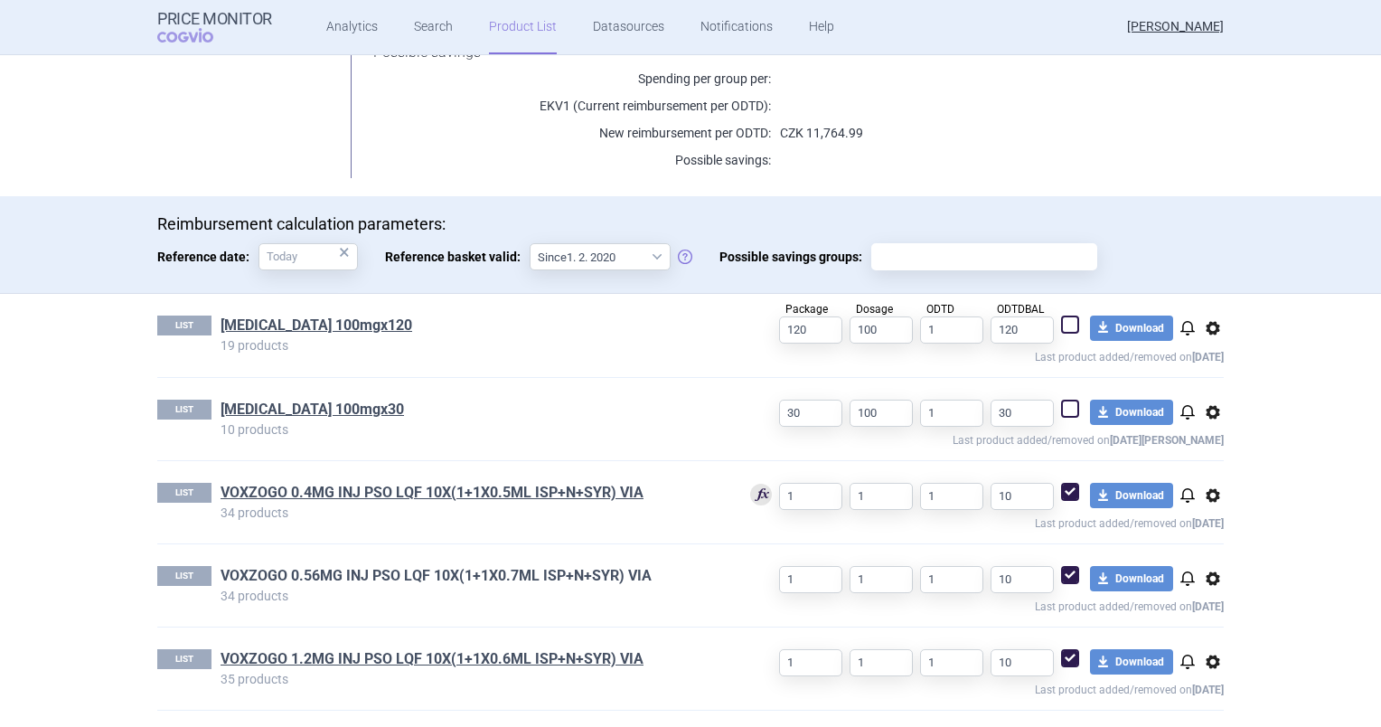
click at [382, 578] on link "VOXZOGO 0.56MG INJ PSO LQF 10X(1+1X0.7ML ISP+N+SYR) VIA" at bounding box center [436, 576] width 431 height 20
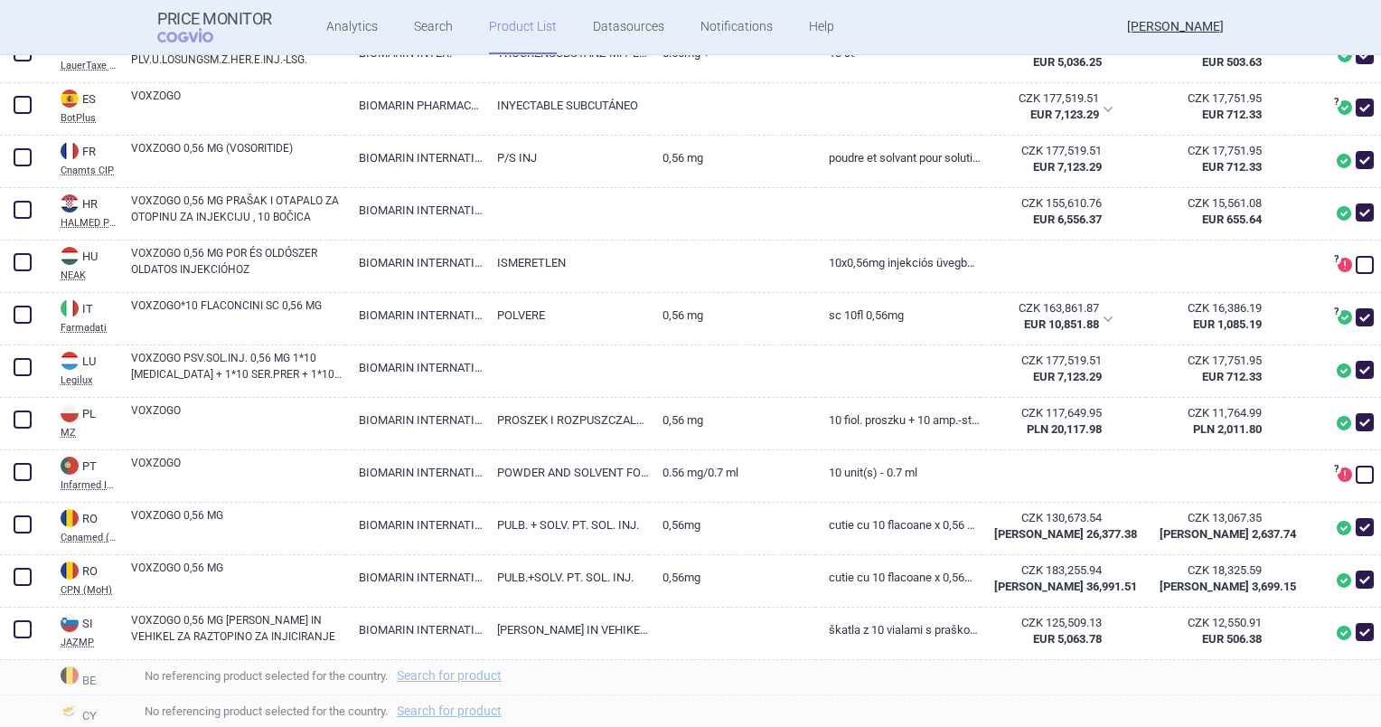
scroll to position [675, 0]
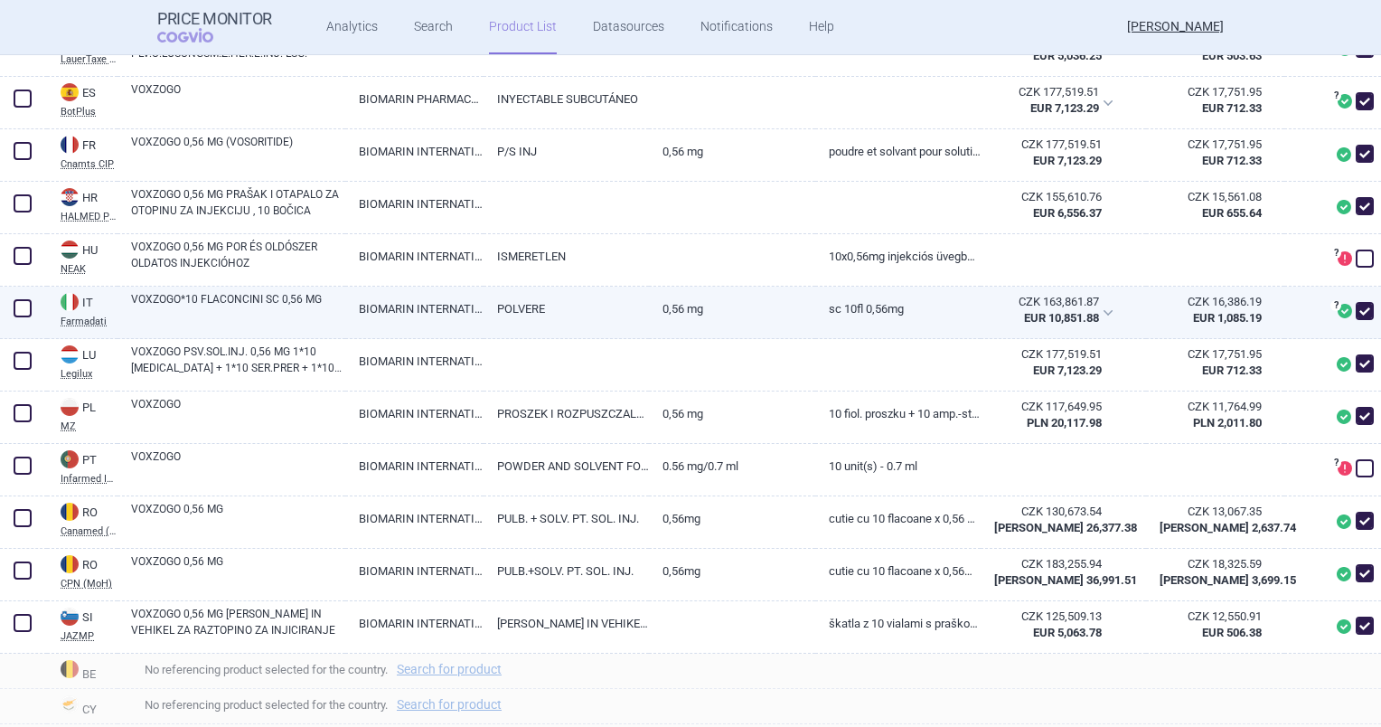
click at [391, 331] on link "BIOMARIN INTERNATIONAL LIMITED" at bounding box center [414, 309] width 138 height 44
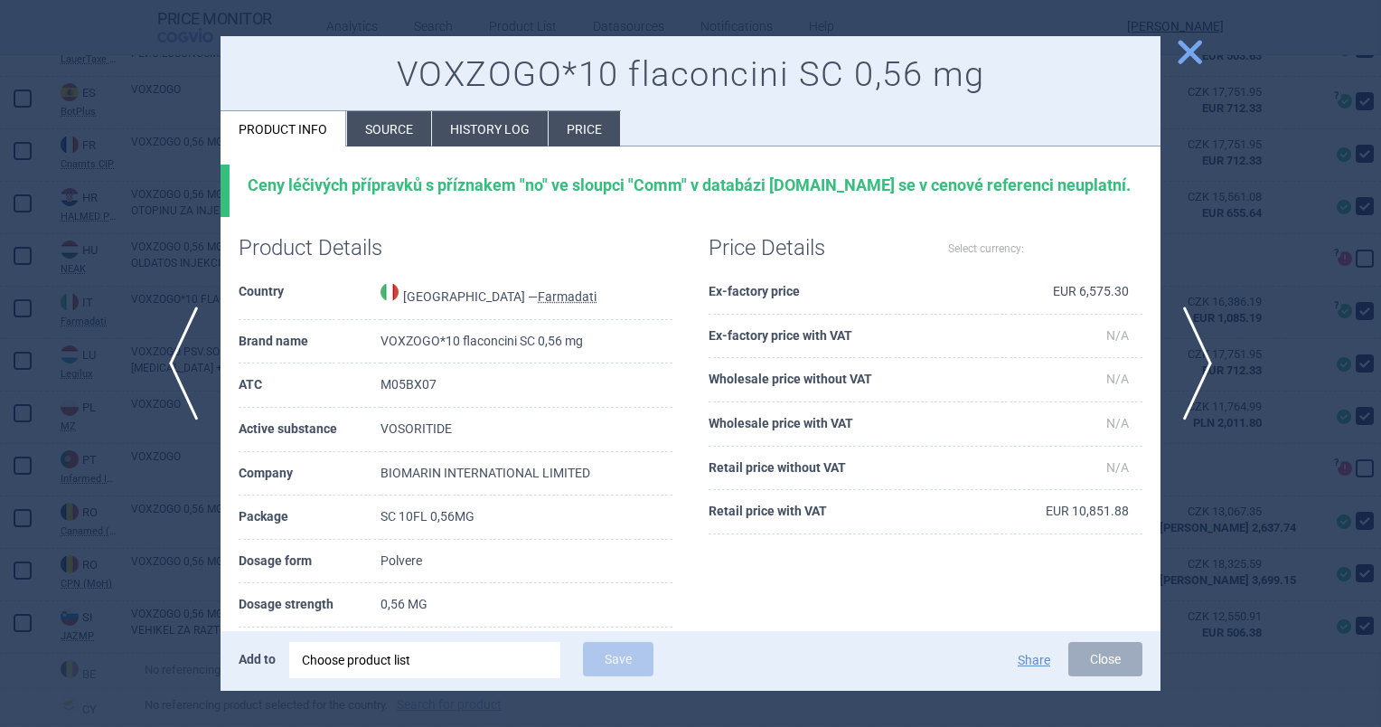
select select "EUR"
click at [416, 137] on li "Source" at bounding box center [389, 128] width 84 height 35
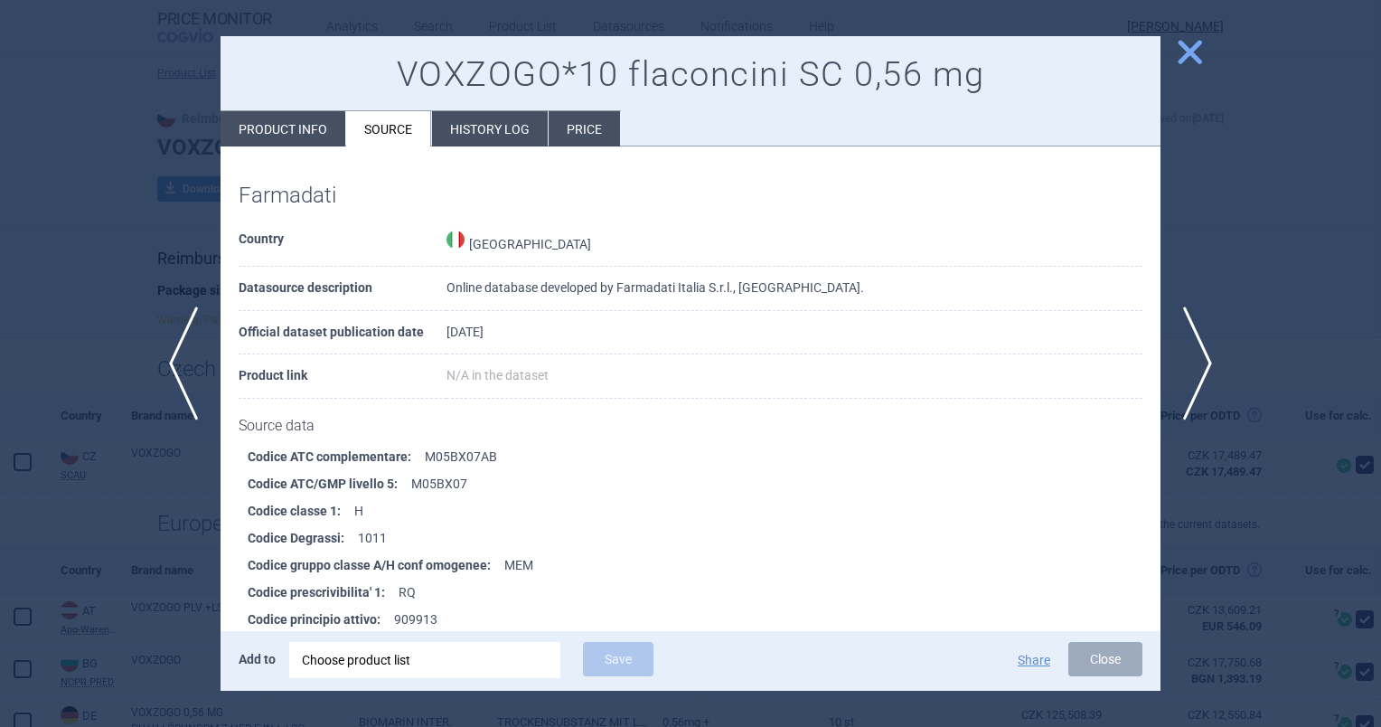
scroll to position [7074, 0]
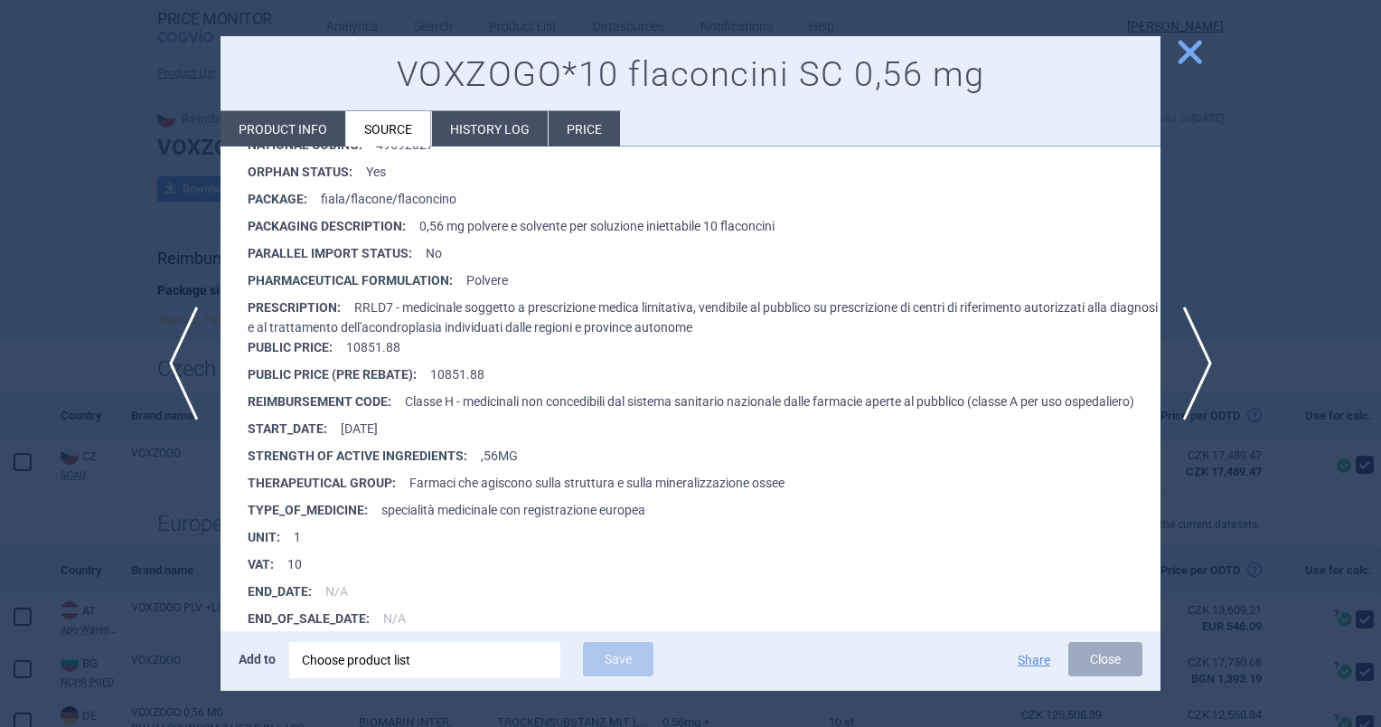
click at [1187, 33] on div at bounding box center [690, 363] width 1381 height 727
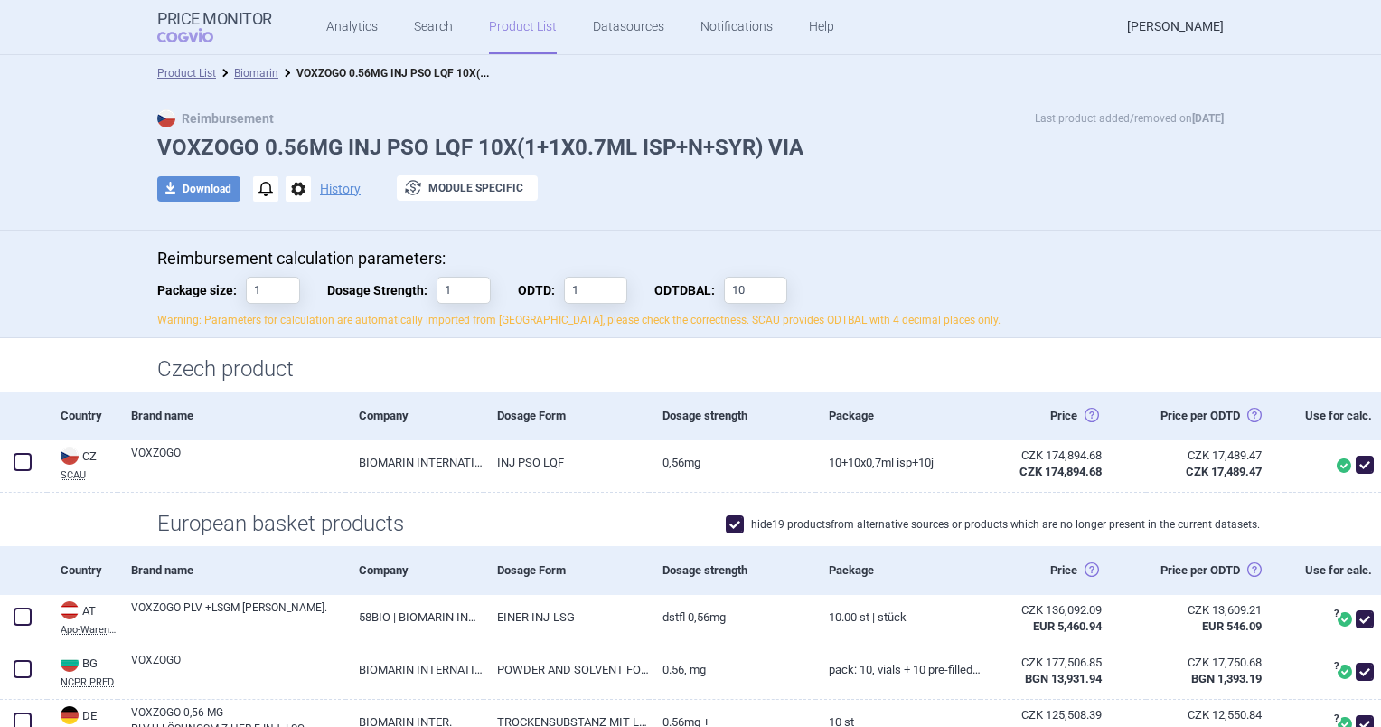
click at [1183, 41] on link "[PERSON_NAME]" at bounding box center [1175, 27] width 97 height 54
click at [256, 74] on link "Biomarin" at bounding box center [256, 73] width 44 height 13
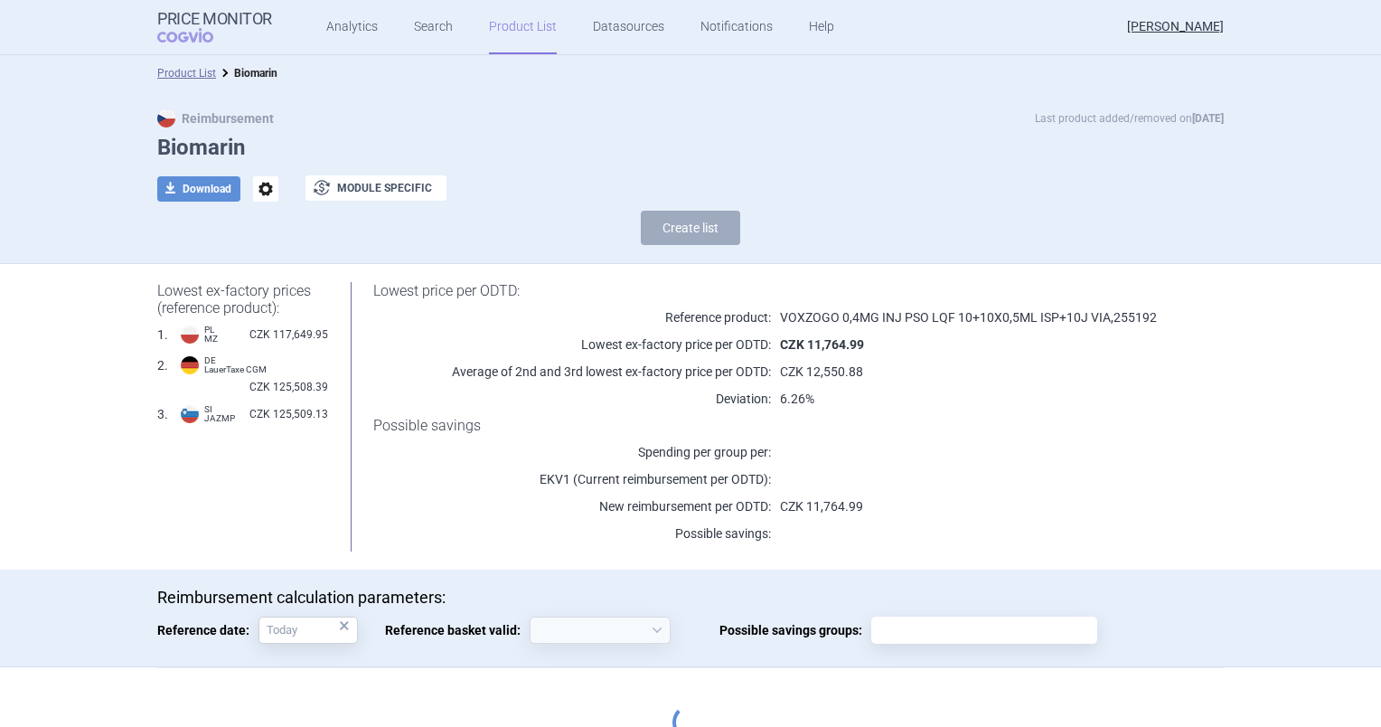
select select "2013-07-01"
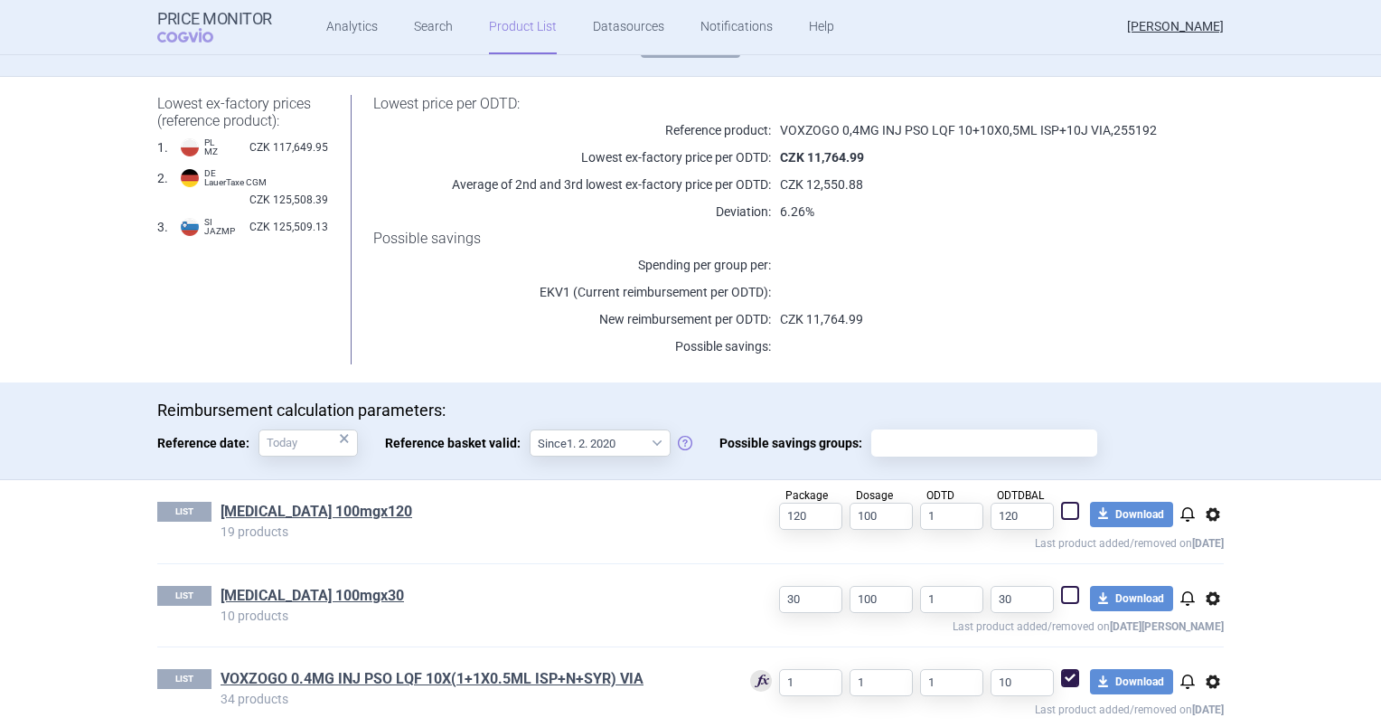
scroll to position [373, 0]
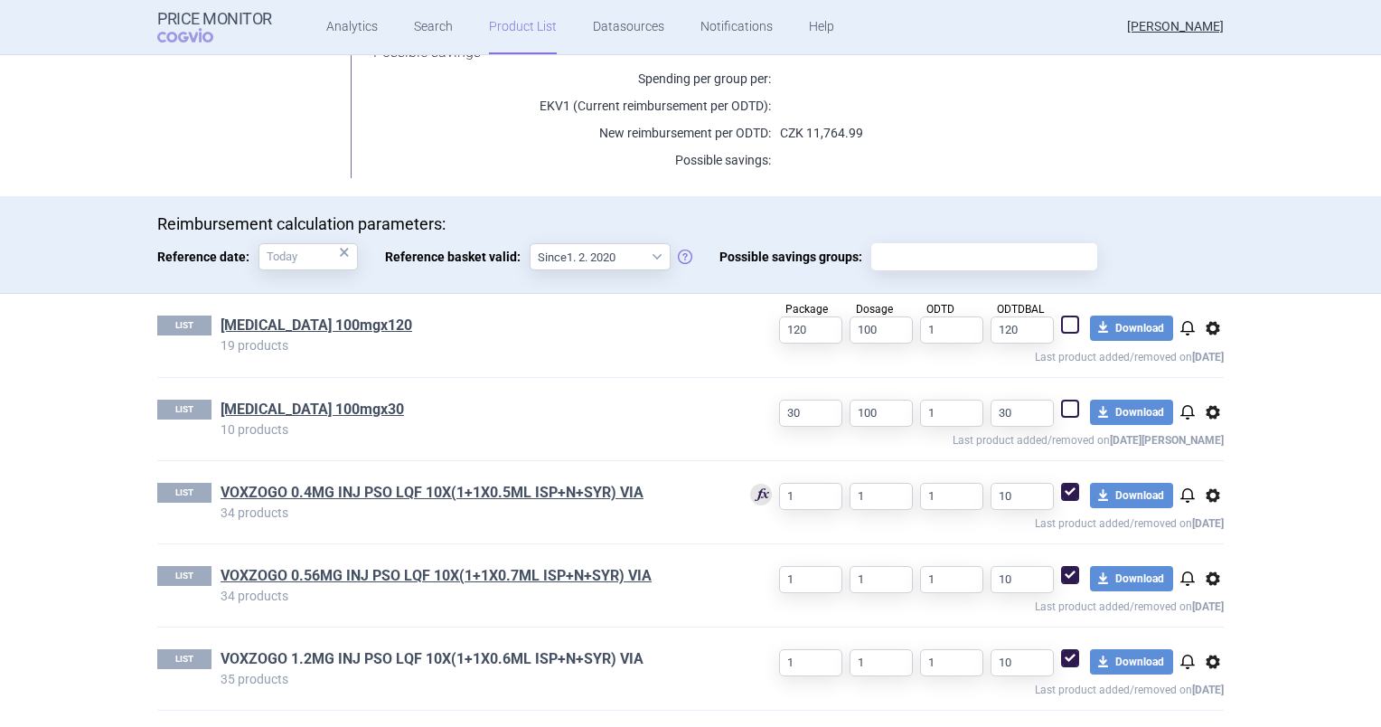
click at [477, 651] on link "VOXZOGO 1.2MG INJ PSO LQF 10X(1+1X0.6ML ISP+N+SYR) VIA" at bounding box center [432, 659] width 423 height 20
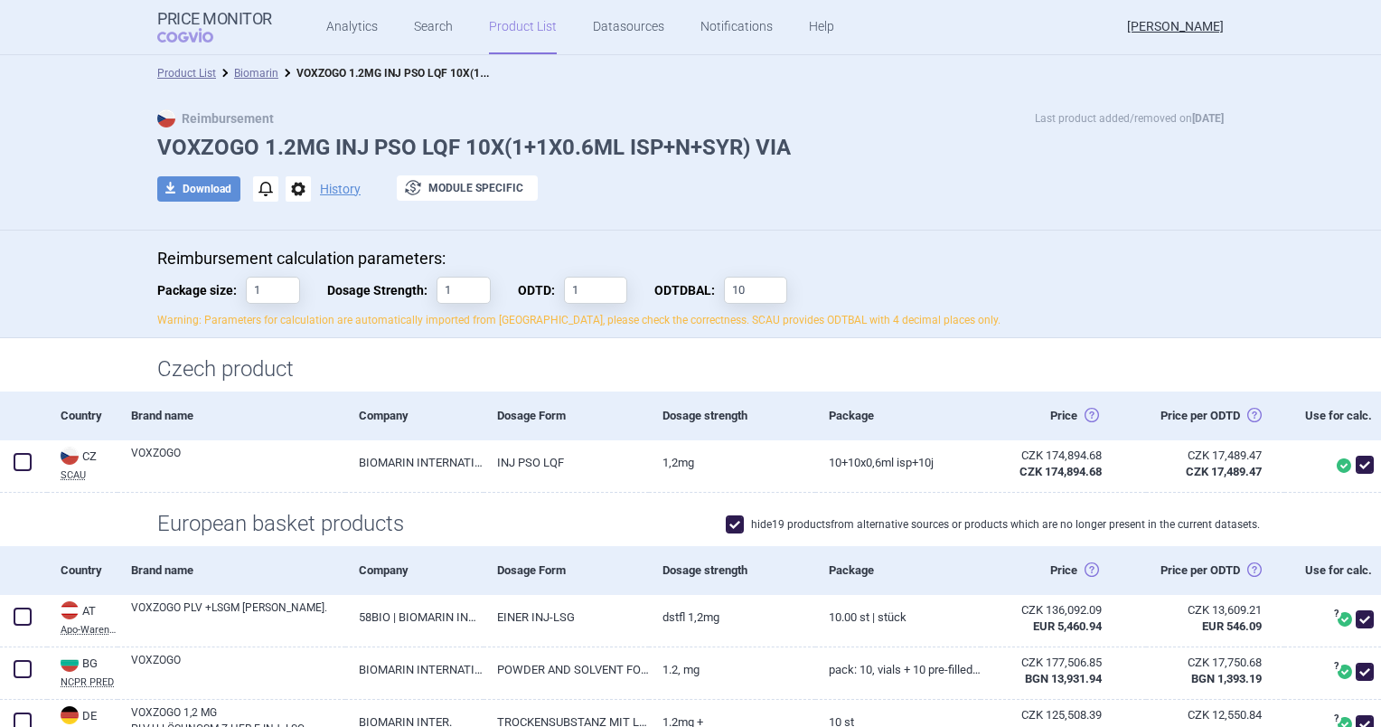
click at [247, 85] on div "Product List Biomarin VOXZOGO 1.2MG INJ PSO LQF 10X(1+1X0.6ML ISP+N+SYR) VIA" at bounding box center [690, 73] width 1381 height 36
click at [243, 67] on link "Biomarin" at bounding box center [256, 73] width 44 height 13
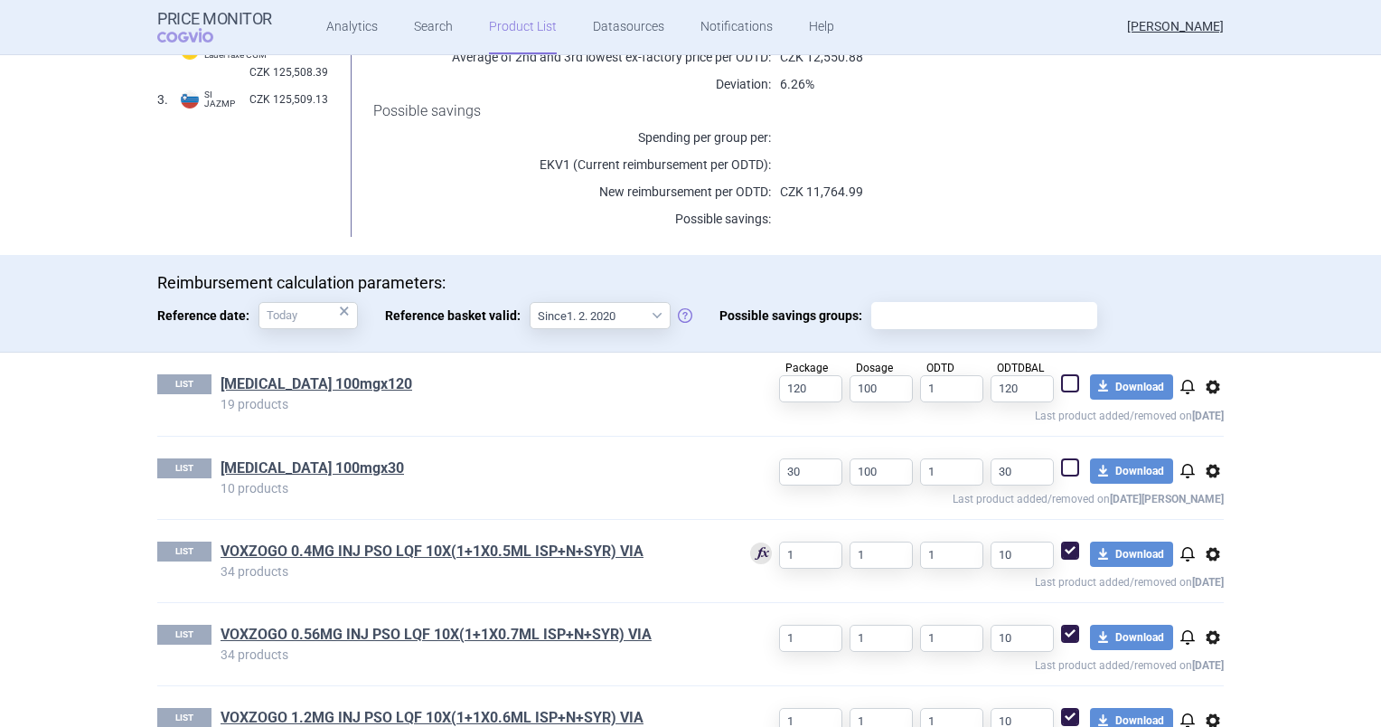
scroll to position [373, 0]
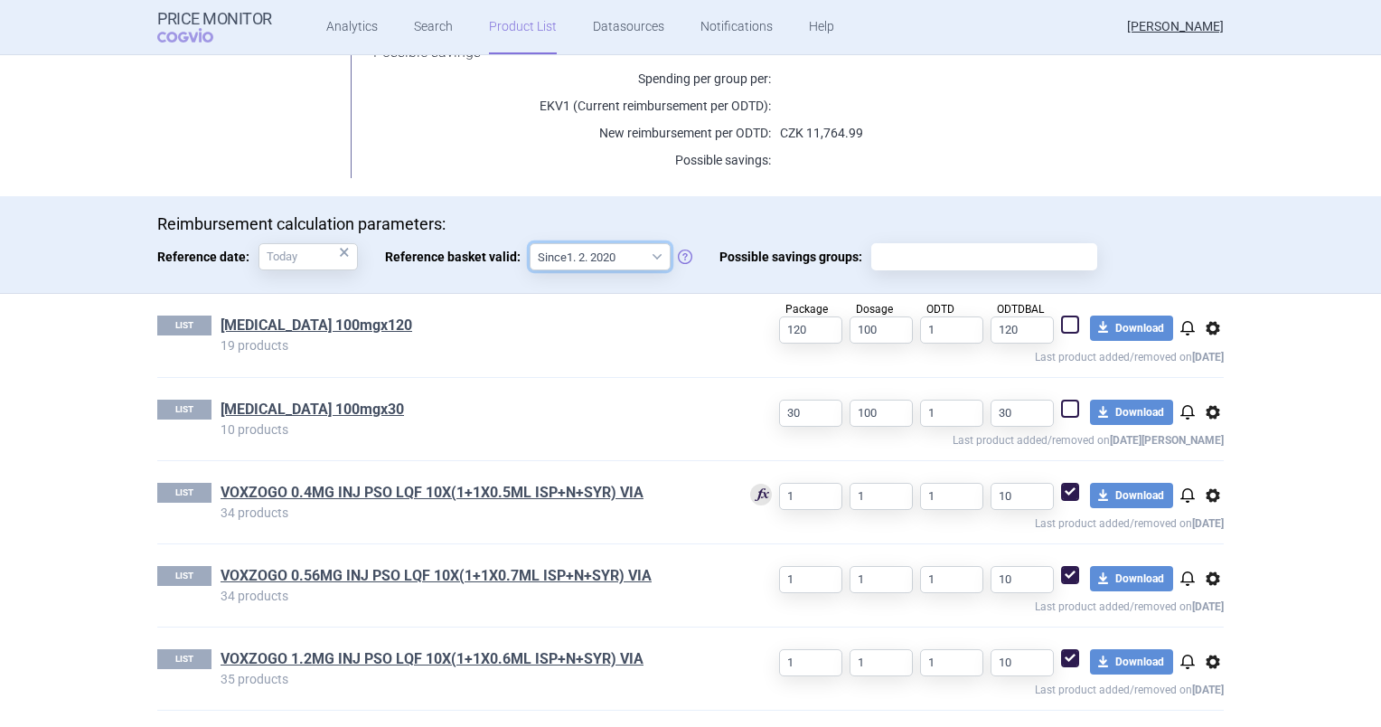
click at [560, 257] on select "Since 1. 2. 2020 Since 1. 7. 2013" at bounding box center [600, 256] width 141 height 27
select select "2020-02-01"
click at [530, 243] on select "Since 1. 2. 2020 Since 1. 7. 2013" at bounding box center [600, 256] width 141 height 27
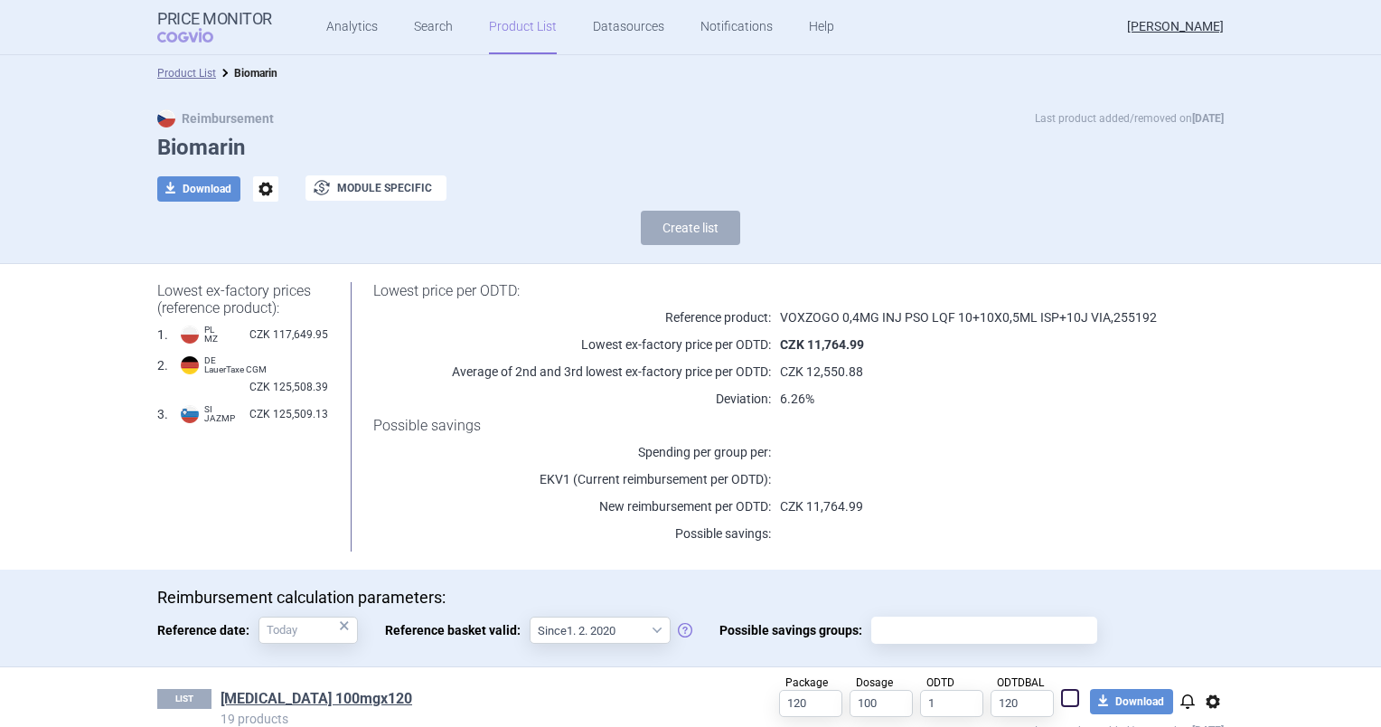
scroll to position [373, 0]
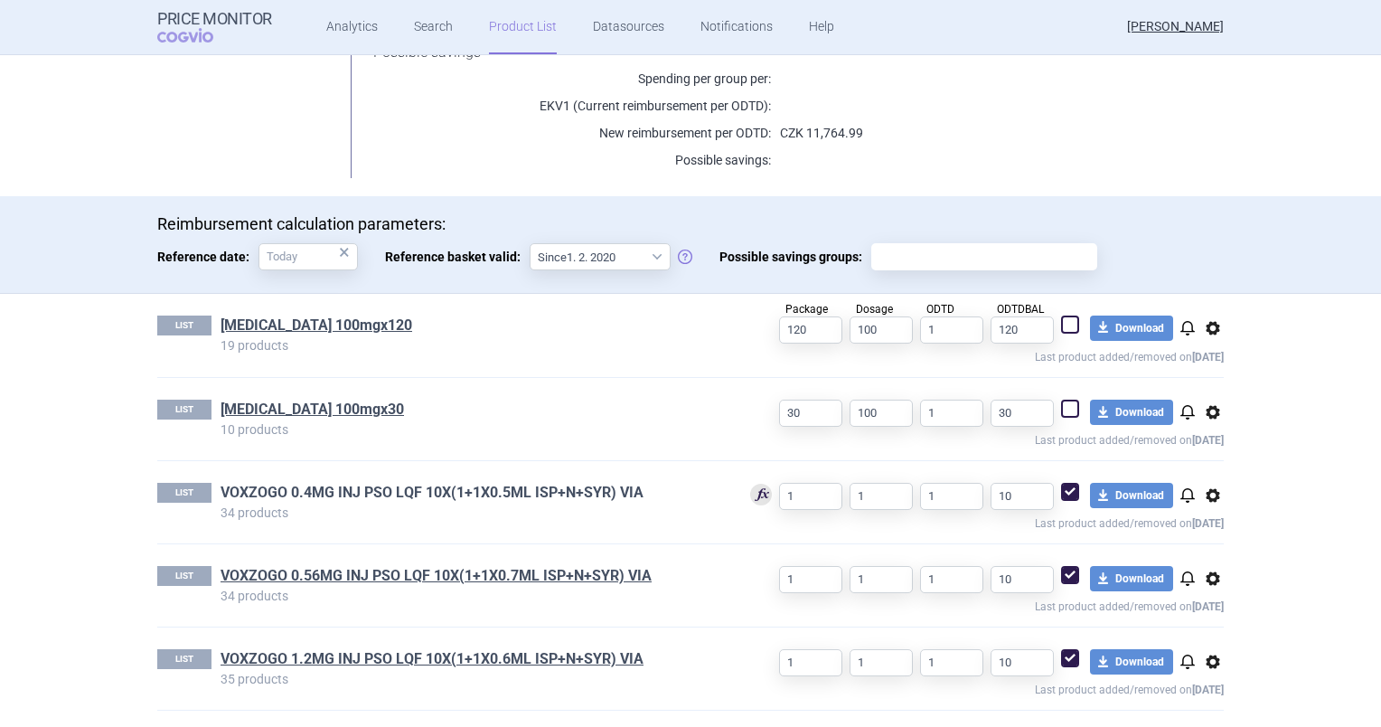
click at [323, 499] on link "VOXZOGO 0.4MG INJ PSO LQF 10X(1+1X0.5ML ISP+N+SYR) VIA" at bounding box center [432, 493] width 423 height 20
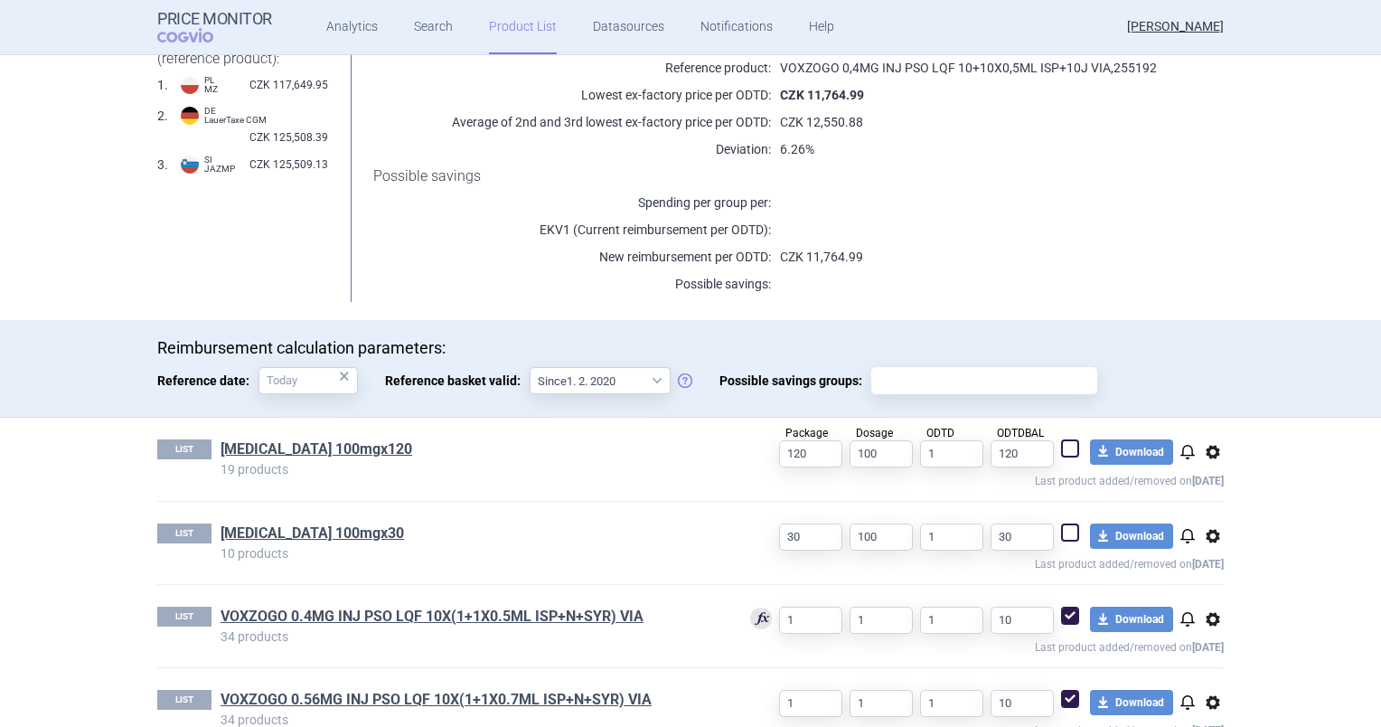
scroll to position [251, 0]
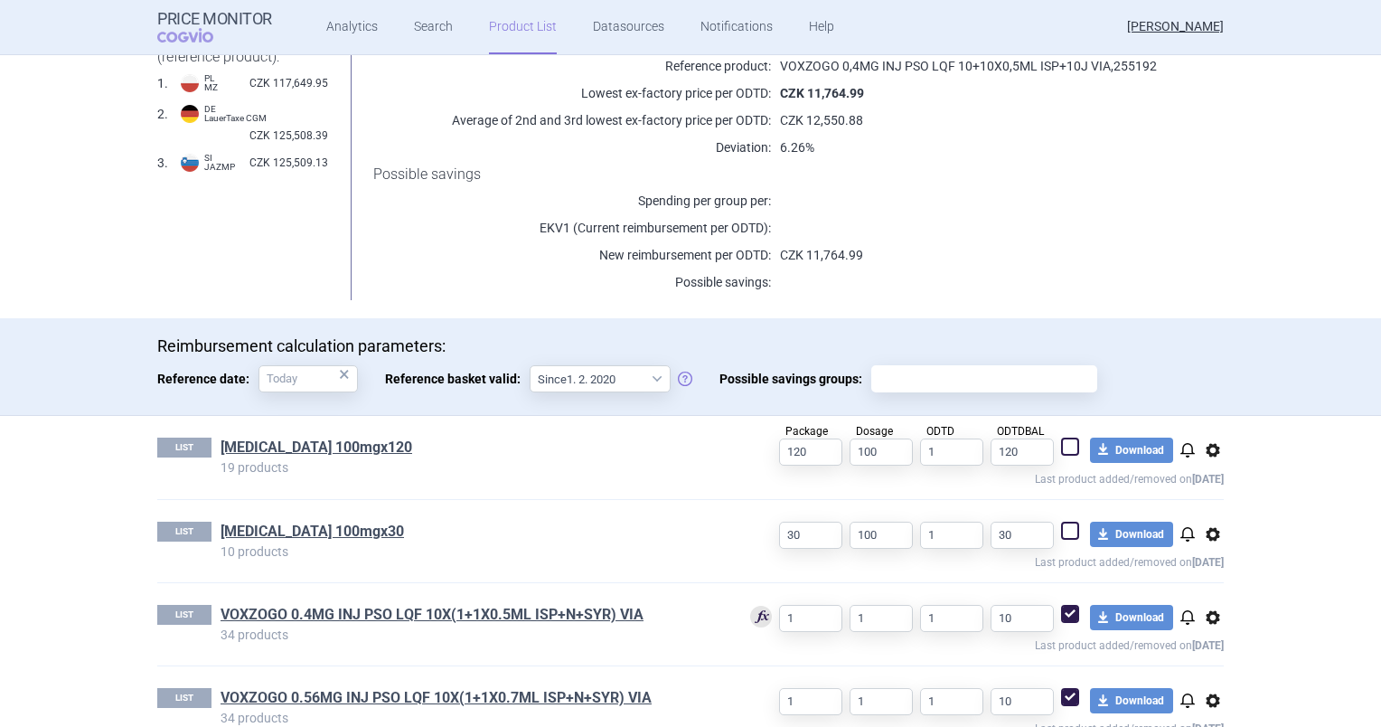
click at [894, 372] on input "Possible savings groups:" at bounding box center [984, 378] width 213 height 23
type input "v"
click at [813, 232] on p at bounding box center [975, 228] width 408 height 18
click at [541, 614] on link "VOXZOGO 0.4MG INJ PSO LQF 10X(1+1X0.5ML ISP+N+SYR) VIA" at bounding box center [432, 615] width 423 height 20
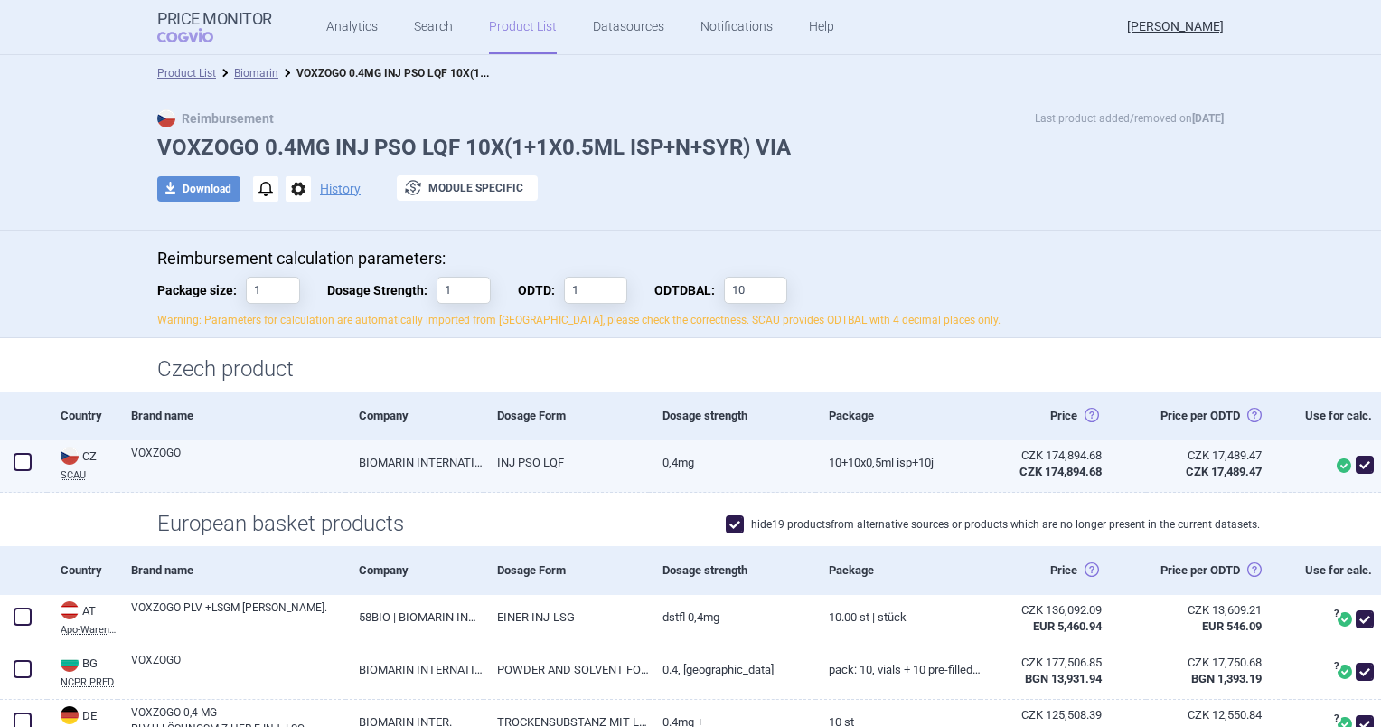
click at [533, 482] on link "INJ PSO LQF" at bounding box center [566, 462] width 165 height 44
select select "EUR"
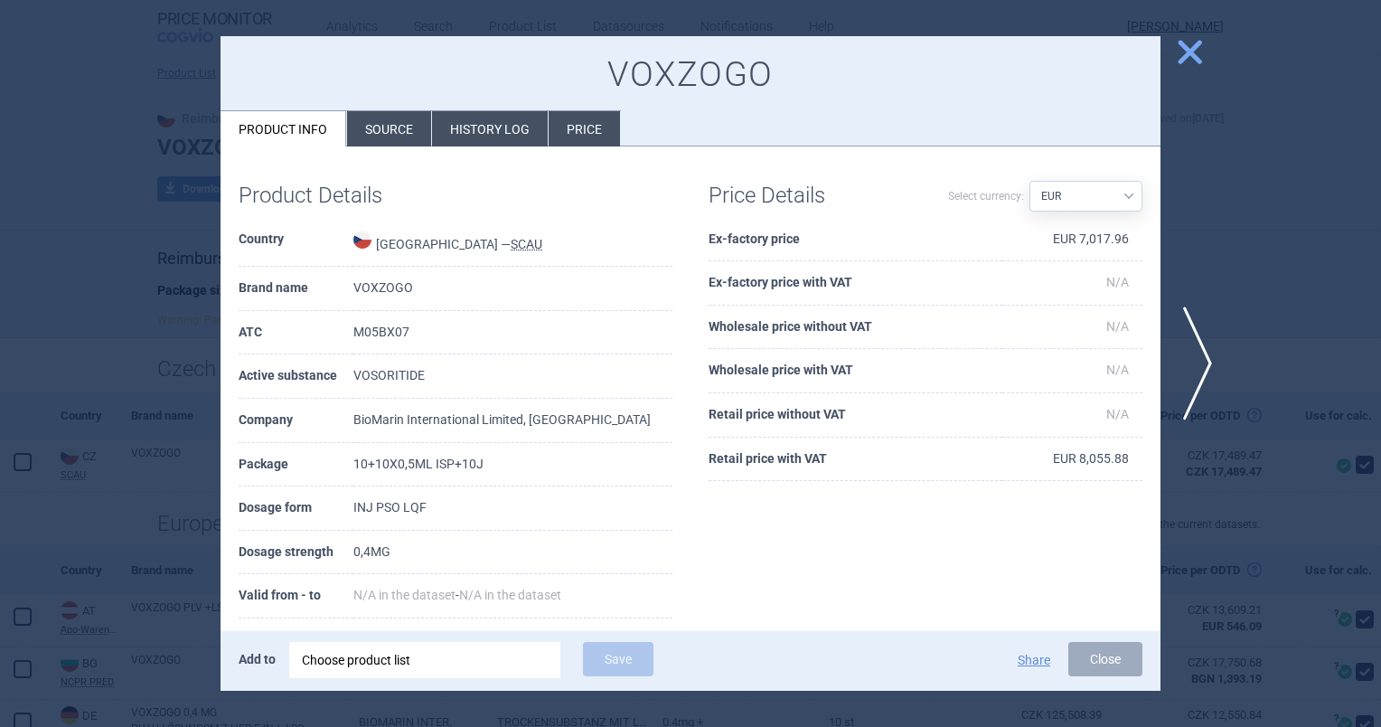
click at [146, 201] on div at bounding box center [690, 363] width 1381 height 727
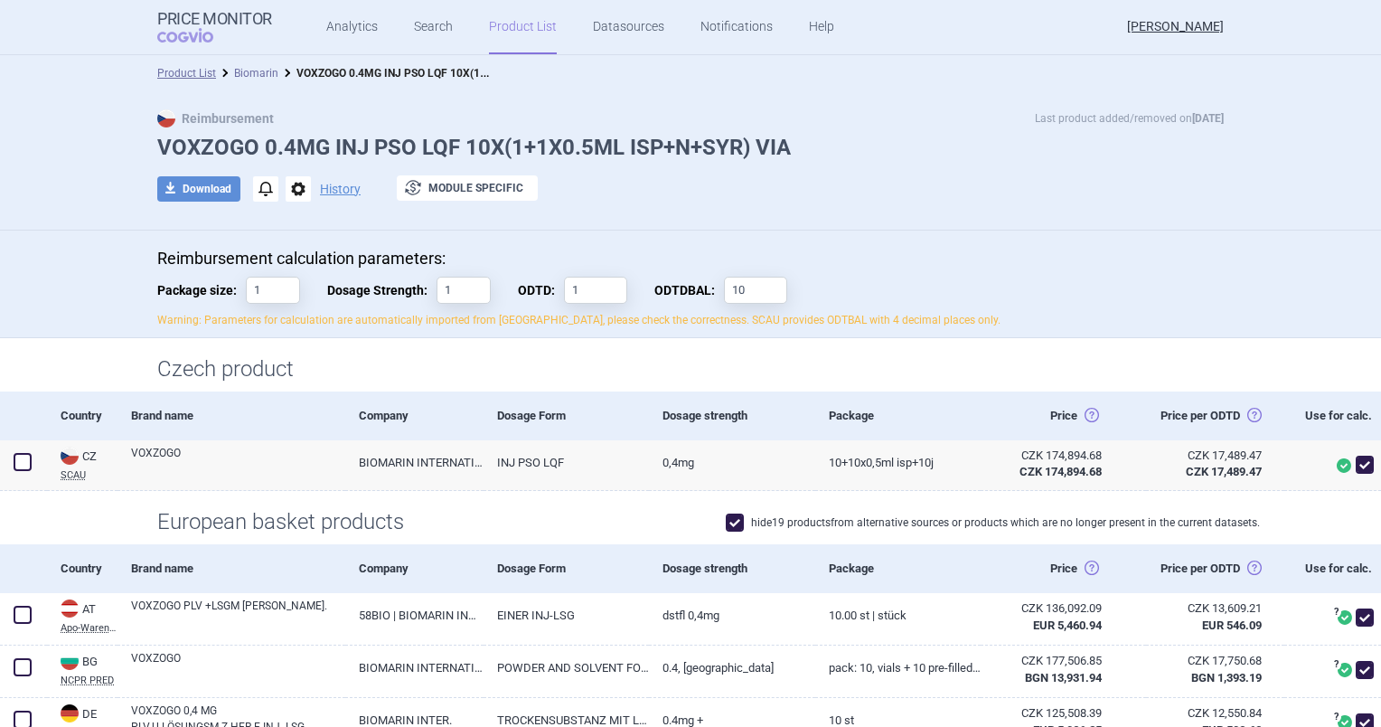
click at [234, 79] on link "Biomarin" at bounding box center [256, 73] width 44 height 13
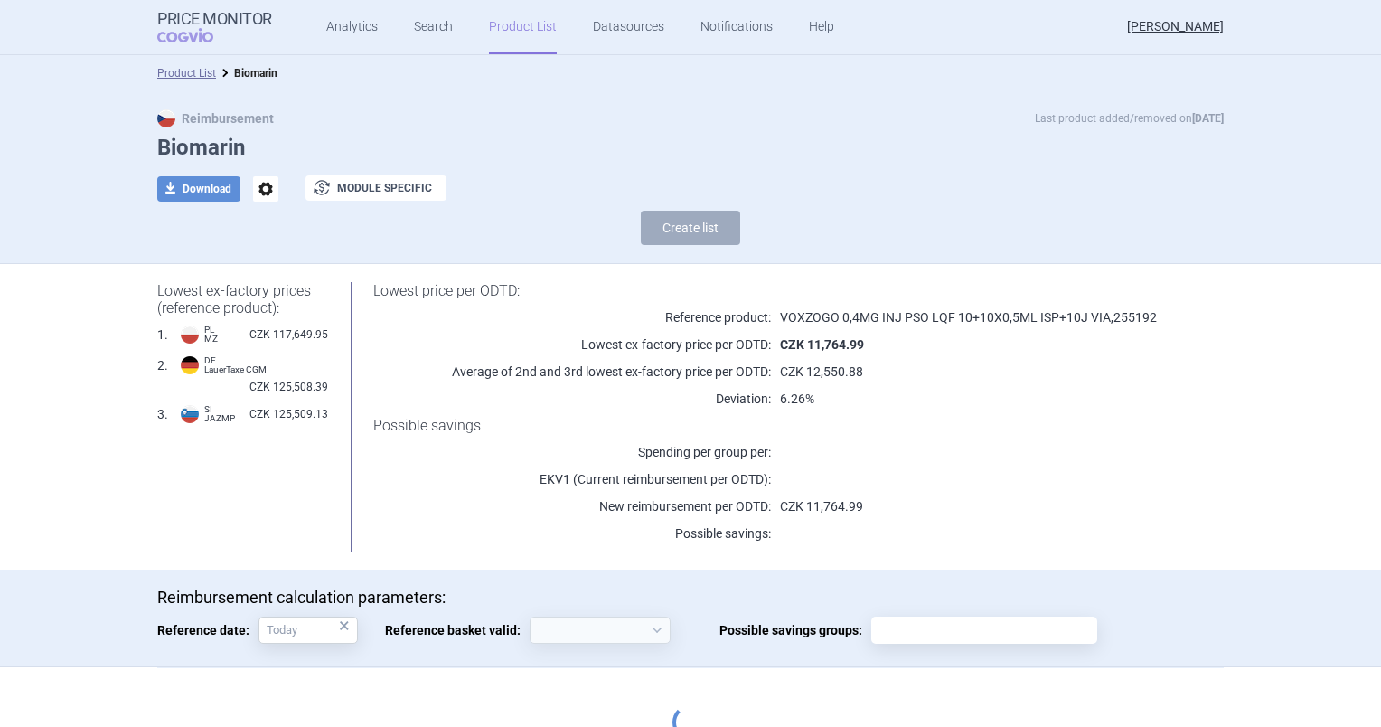
select select "2020-02-01"
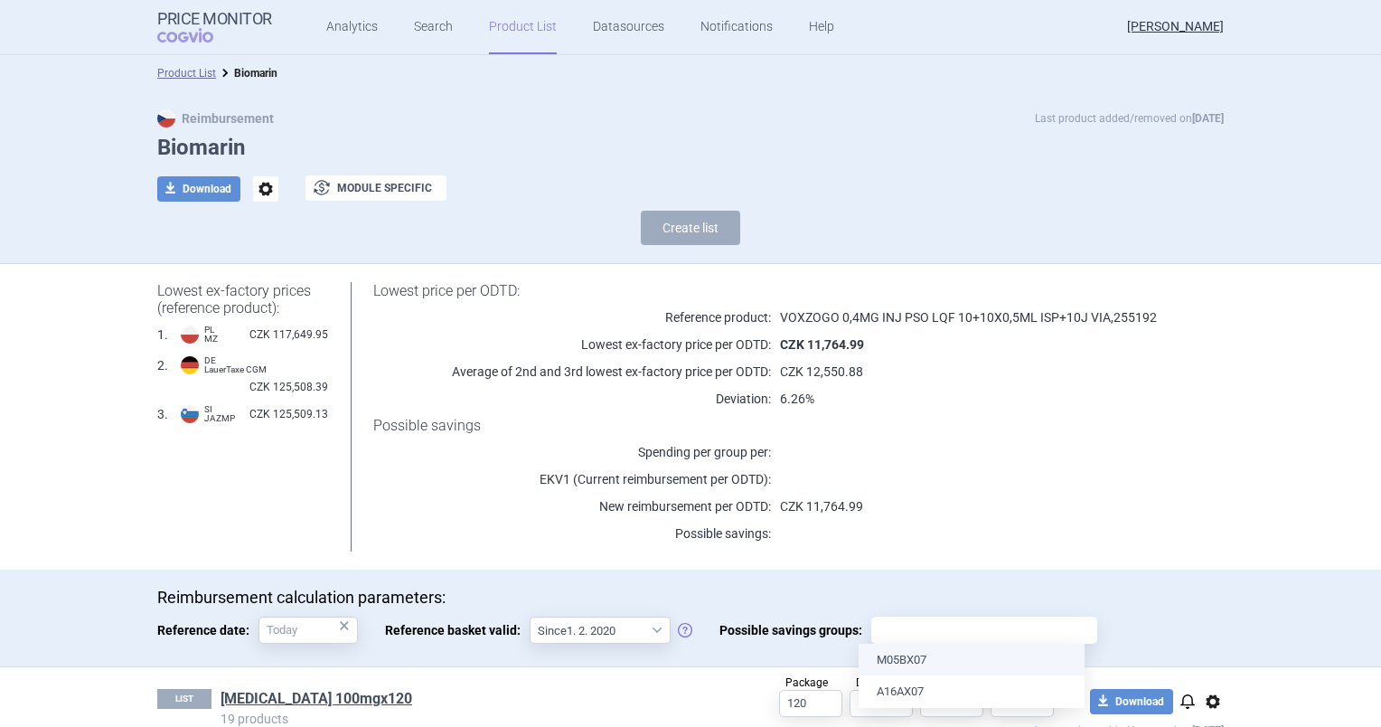
click at [879, 630] on input "Possible savings groups:" at bounding box center [984, 629] width 213 height 23
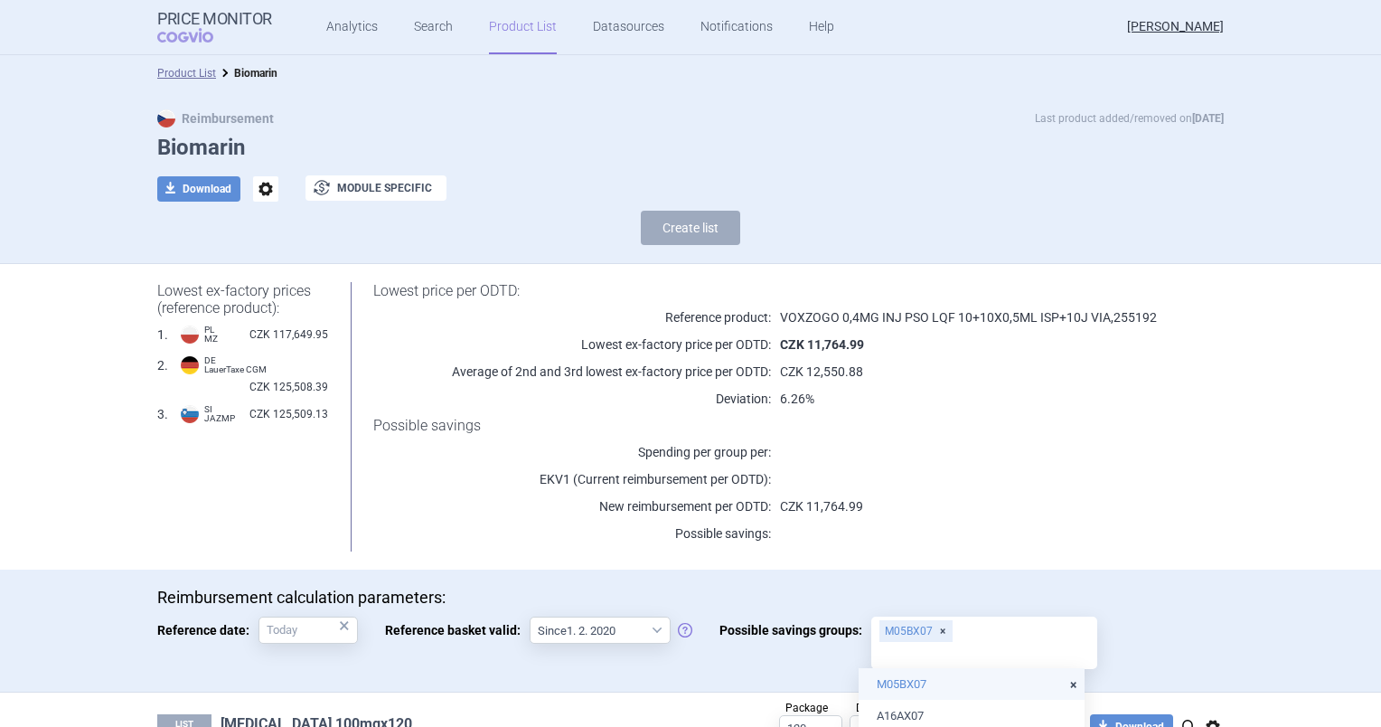
click at [893, 653] on body "Price Monitor COGVIO Analytics Search Product List Datasources Notifications He…" at bounding box center [690, 363] width 1381 height 727
click at [1089, 598] on p "Reimbursement calculation parameters:" at bounding box center [690, 597] width 1067 height 20
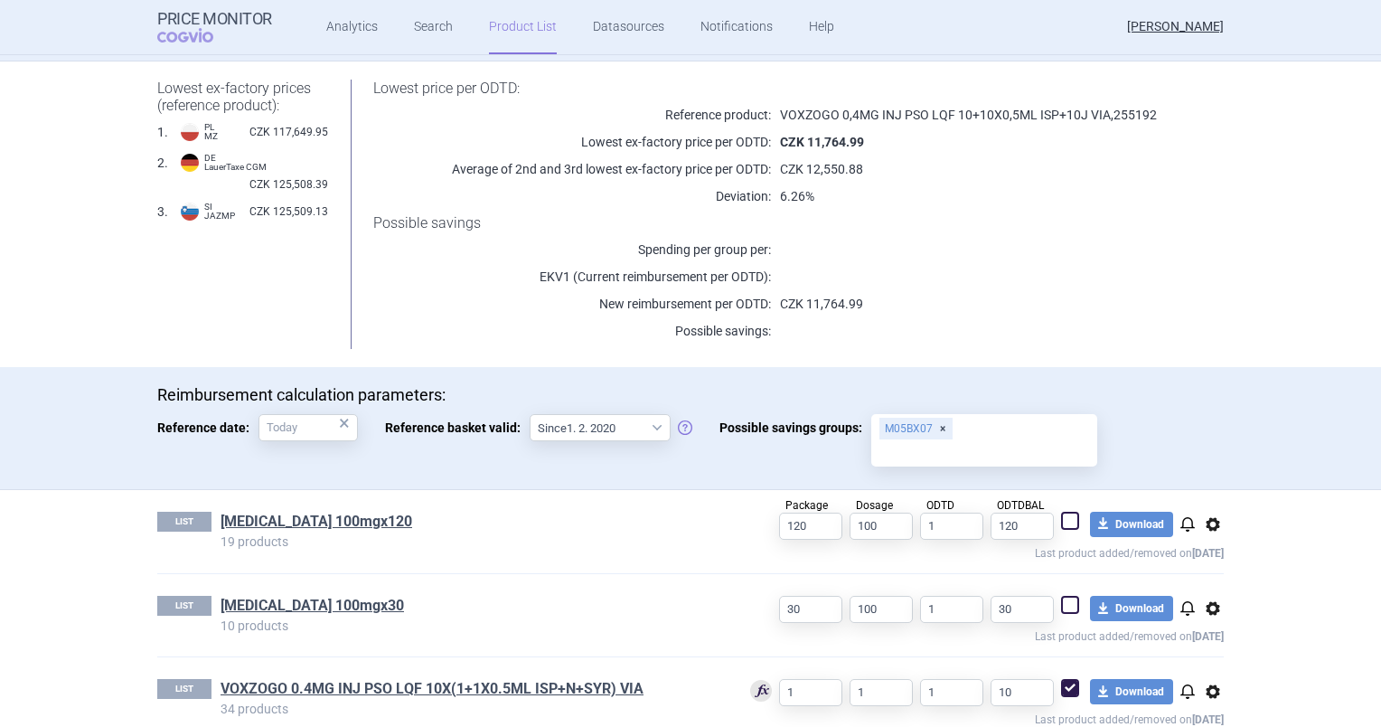
scroll to position [398, 0]
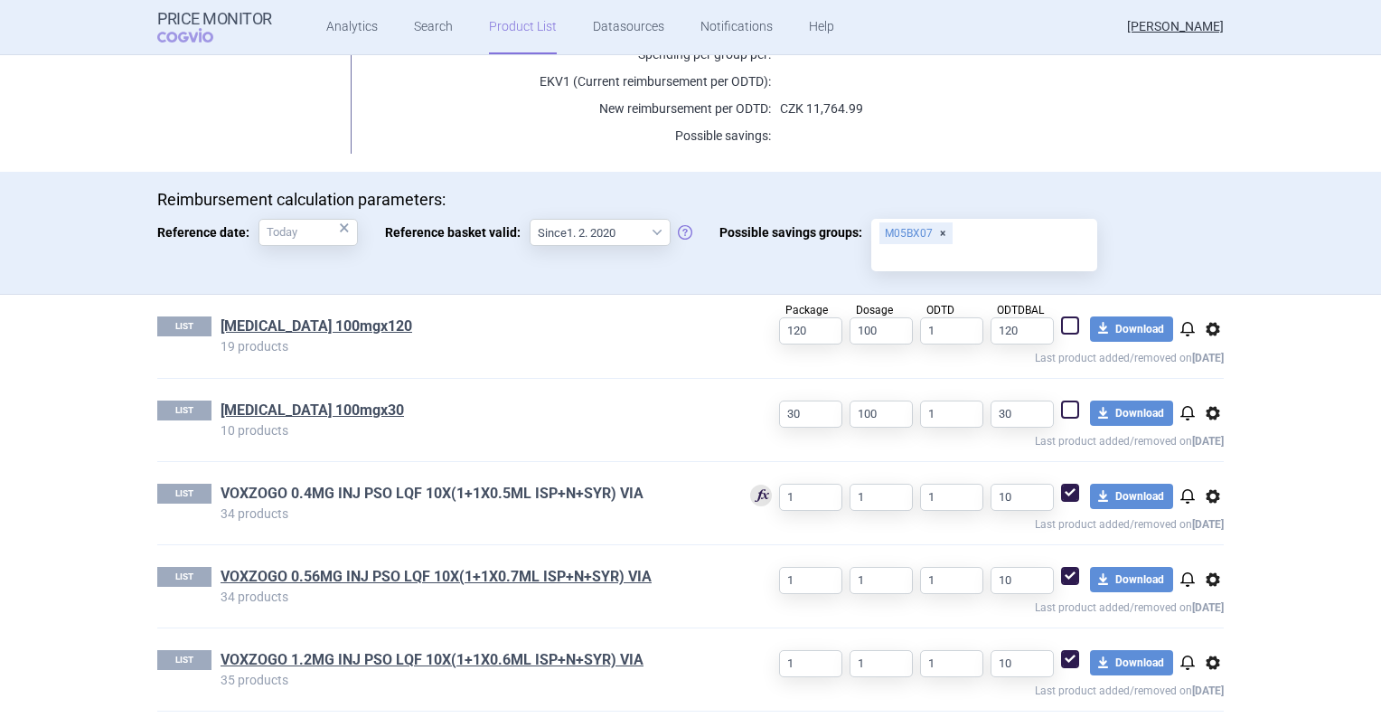
click at [524, 500] on link "VOXZOGO 0.4MG INJ PSO LQF 10X(1+1X0.5ML ISP+N+SYR) VIA" at bounding box center [432, 494] width 423 height 20
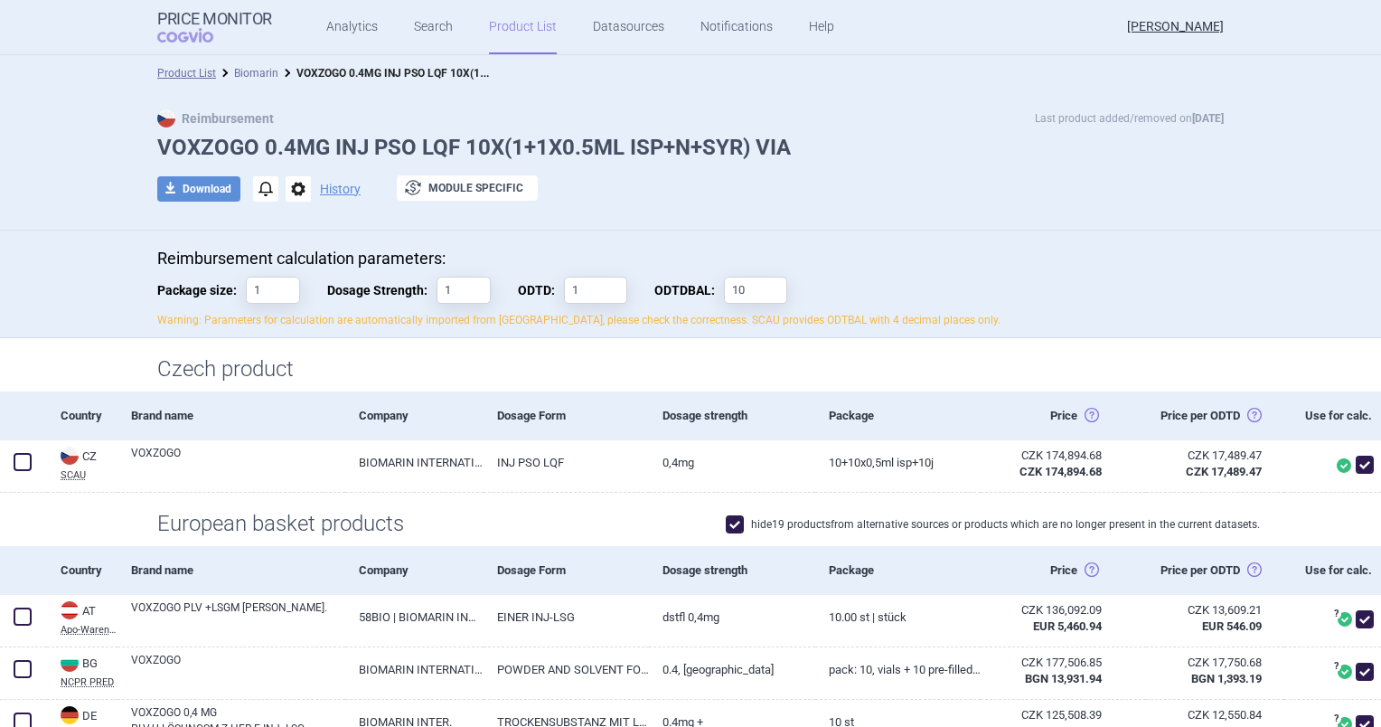
click at [257, 68] on link "Biomarin" at bounding box center [256, 73] width 44 height 13
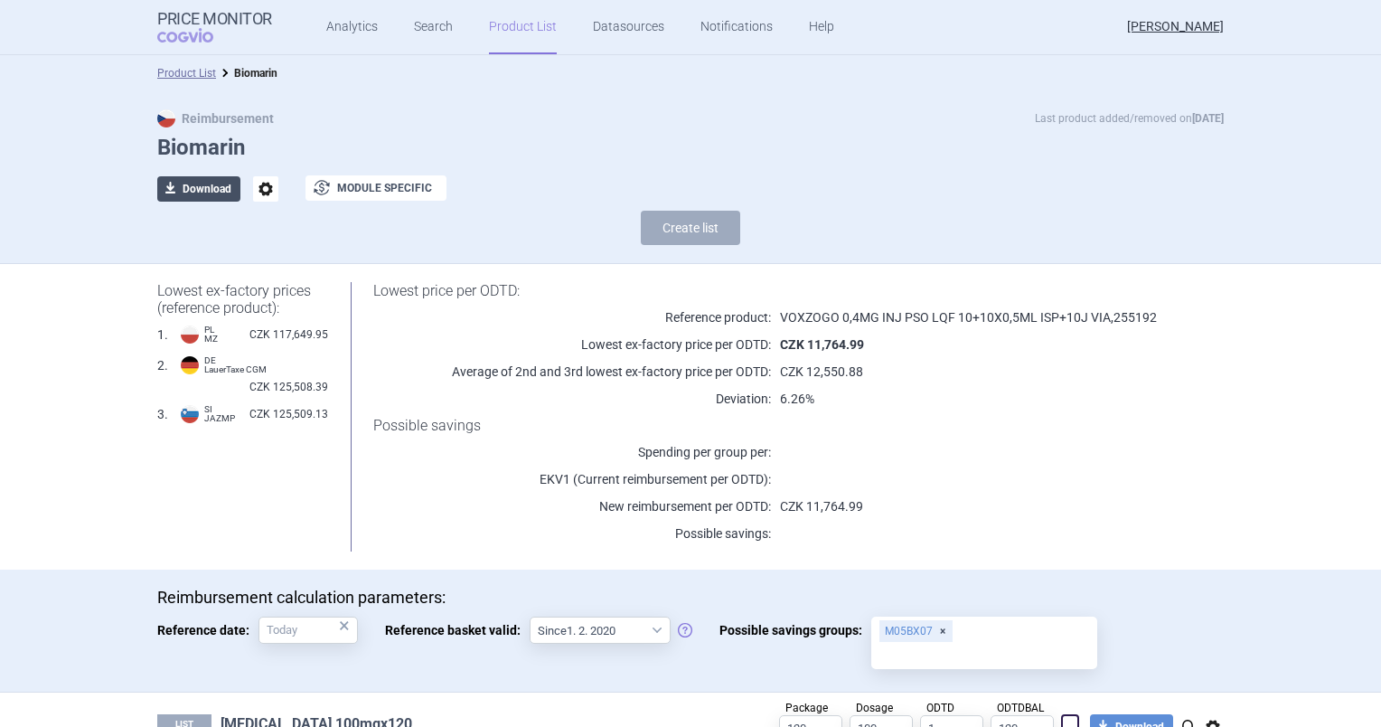
click at [195, 182] on button "download Download" at bounding box center [198, 188] width 83 height 25
select select "EUR"
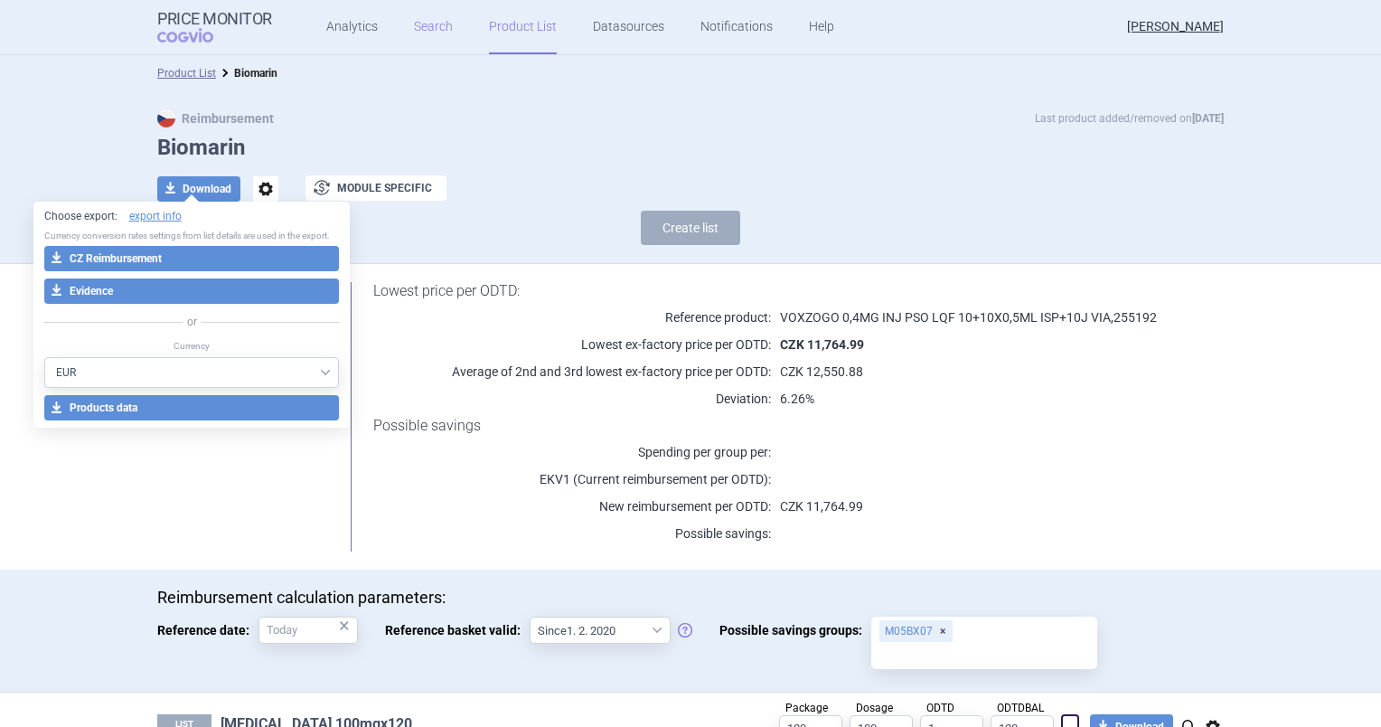
click at [431, 7] on link "Search" at bounding box center [433, 27] width 39 height 54
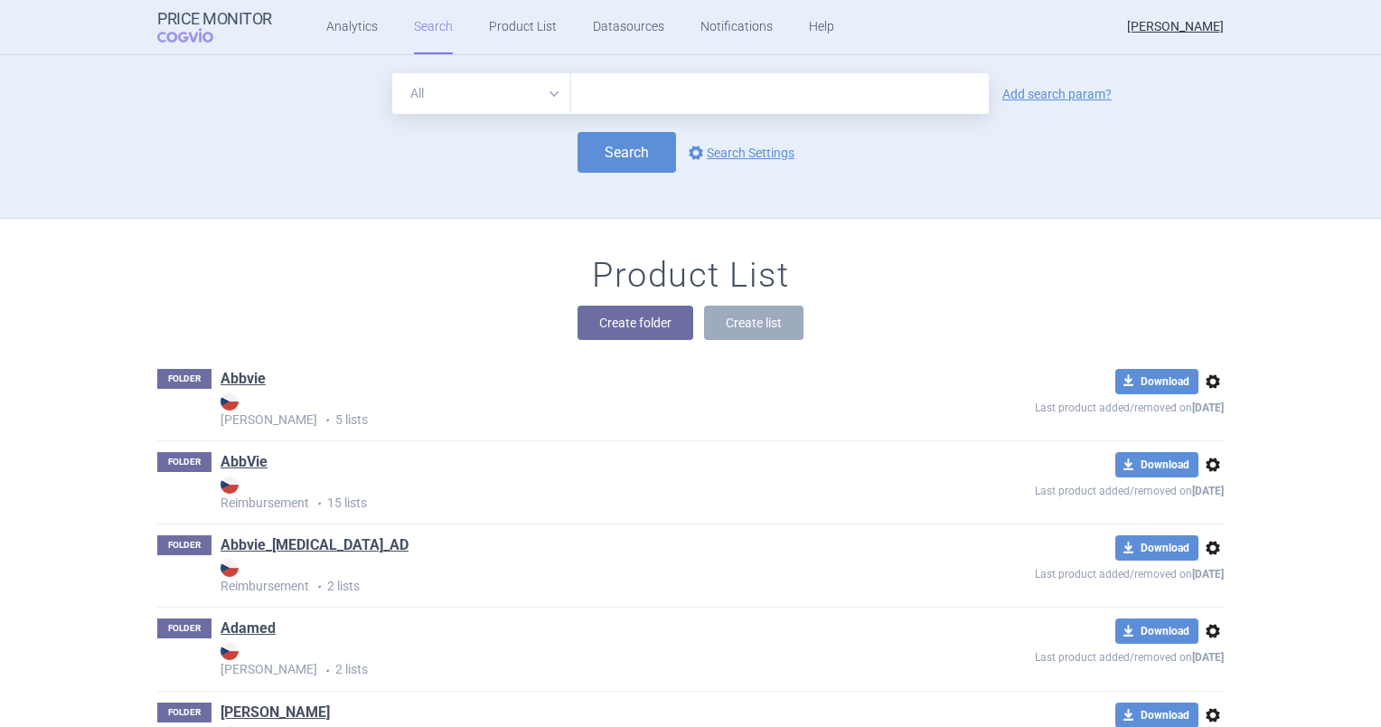
click at [632, 82] on input "text" at bounding box center [780, 93] width 418 height 41
type input "voxzogo"
click button "Search" at bounding box center [627, 152] width 99 height 41
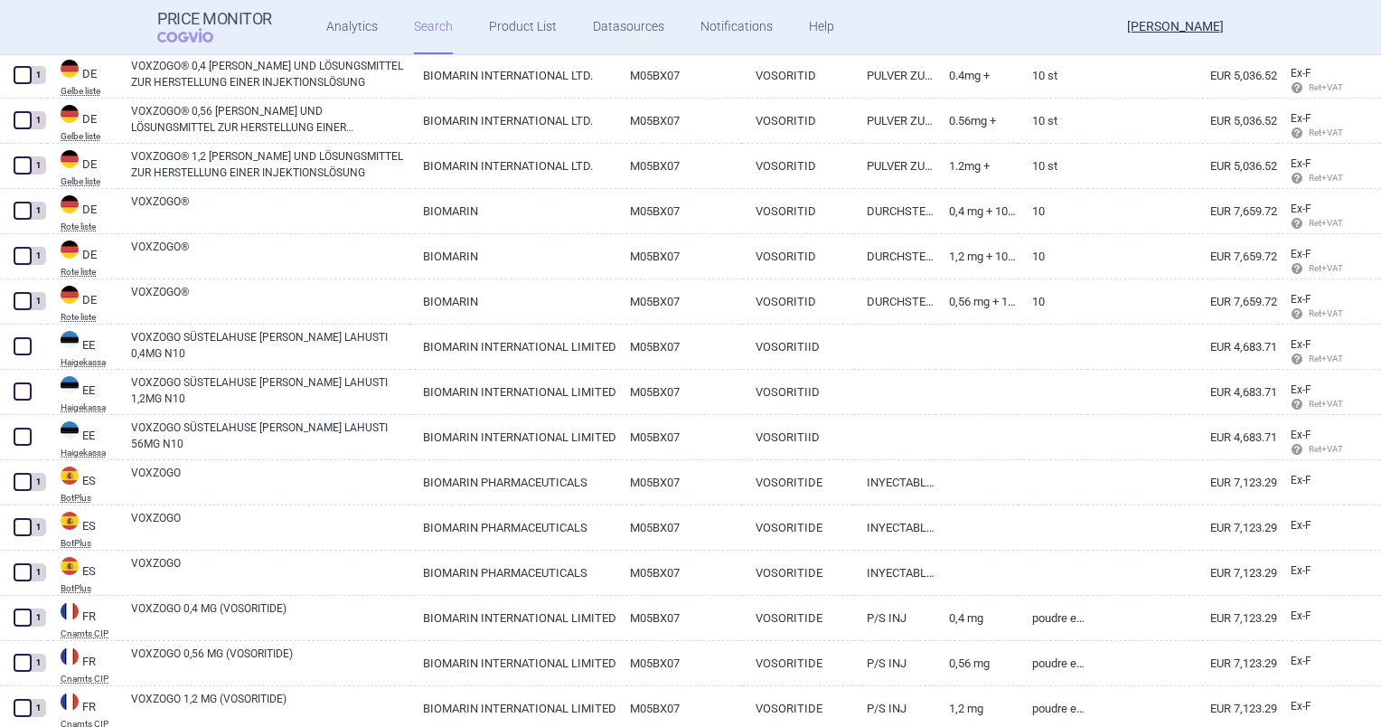
scroll to position [1156, 0]
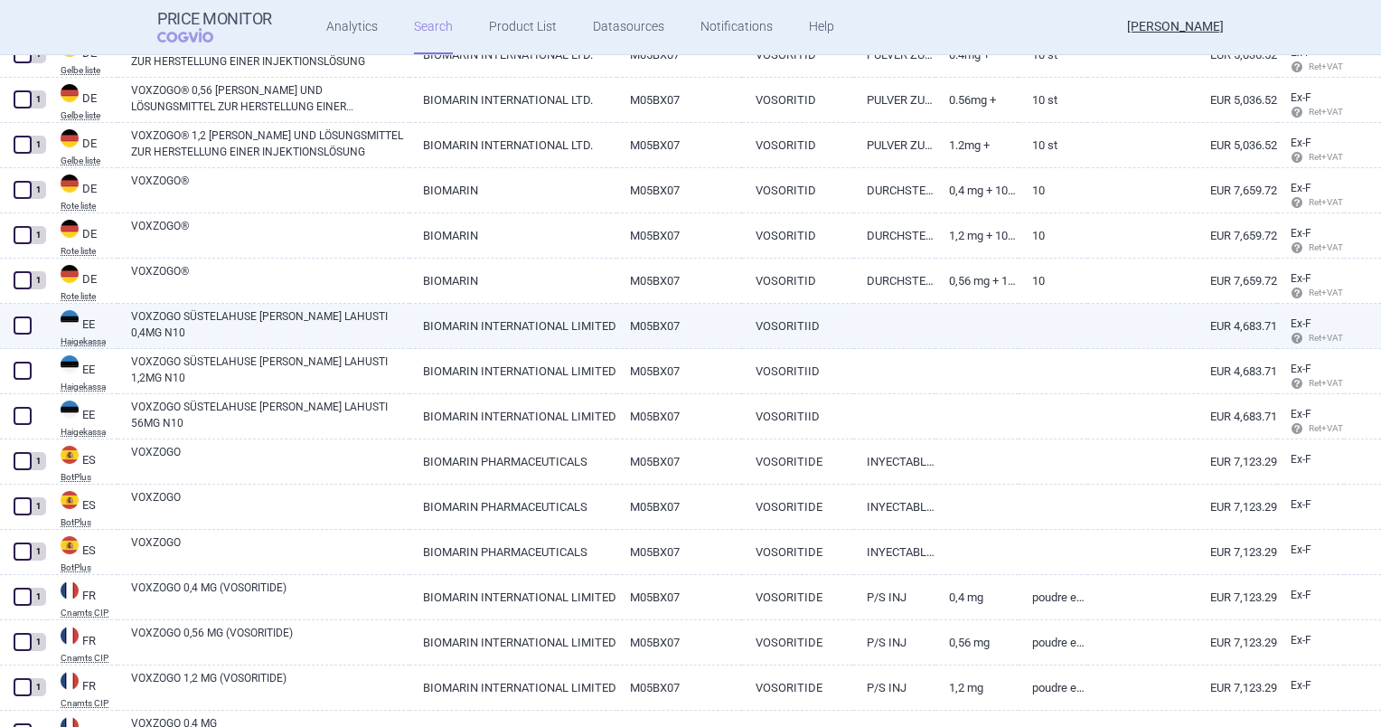
click at [30, 322] on span at bounding box center [23, 325] width 18 height 18
checkbox input "true"
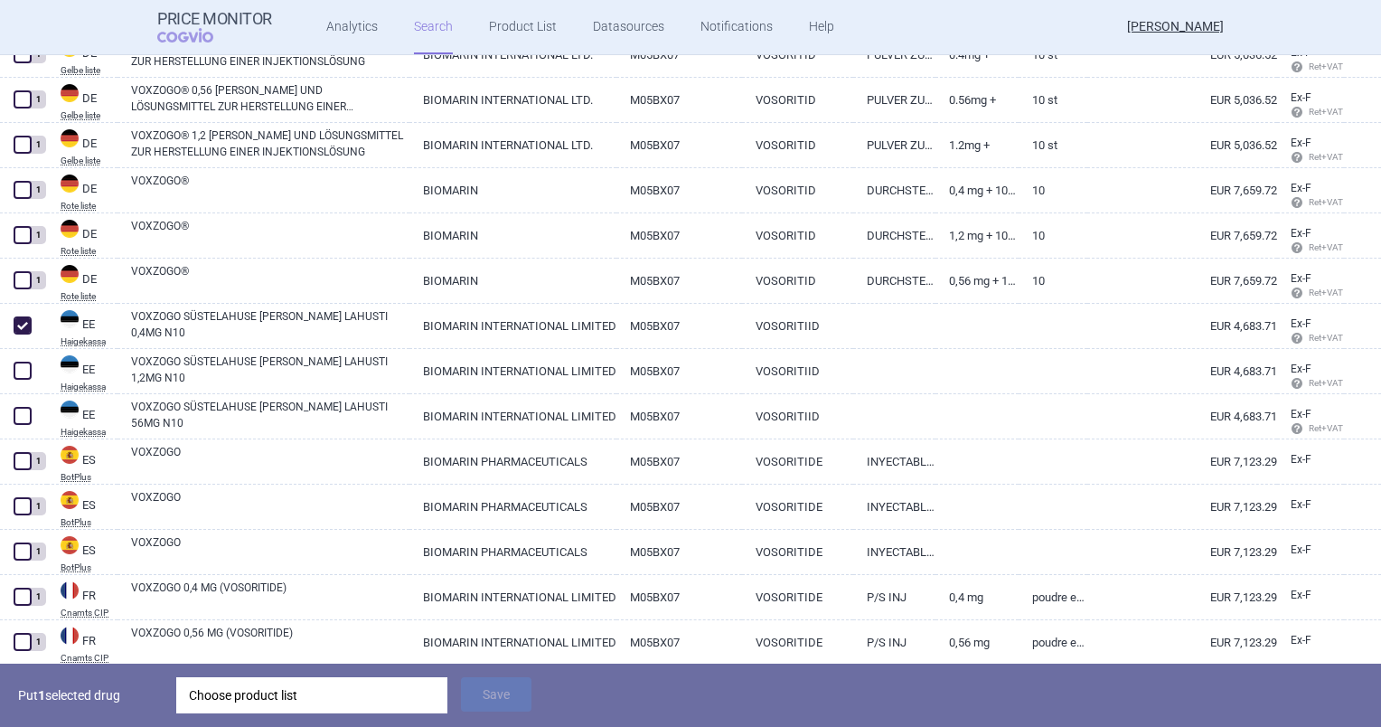
click at [307, 692] on div "Choose product list" at bounding box center [312, 695] width 246 height 36
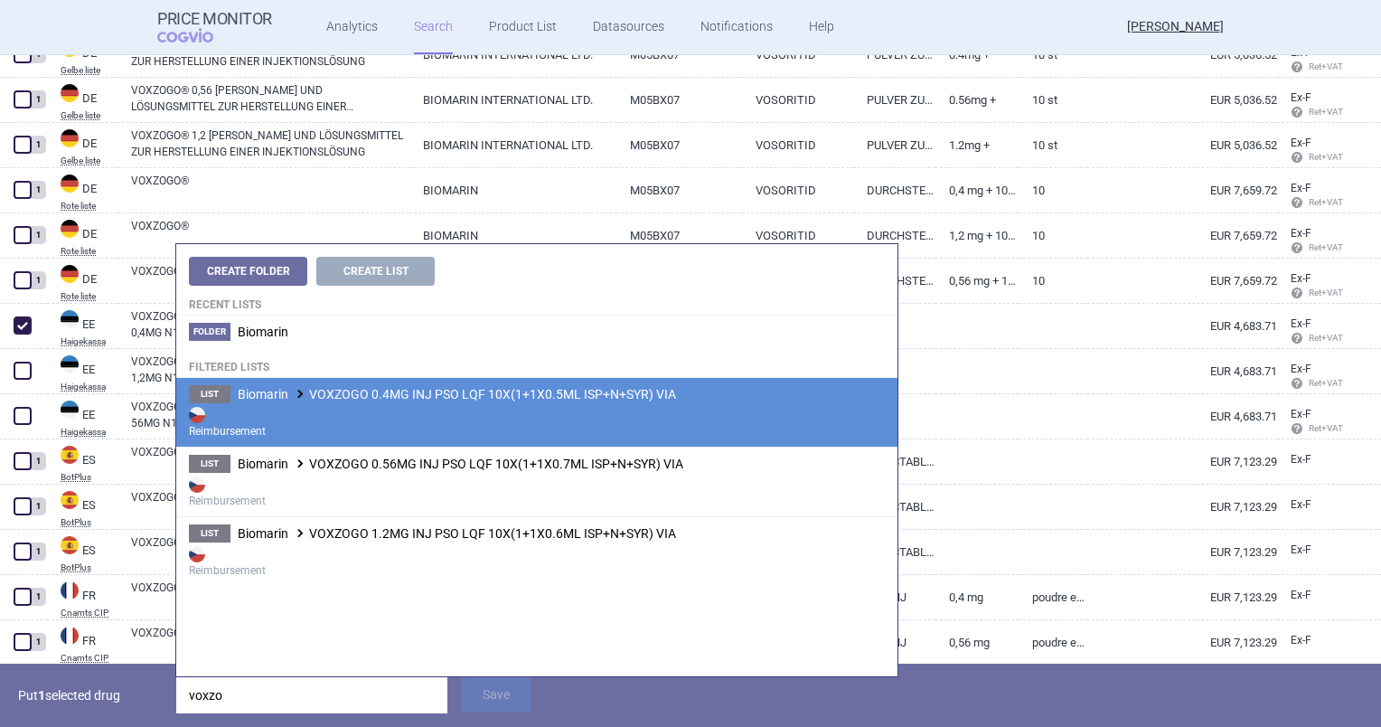
type input "voxzo"
click at [299, 431] on strong "Reimbursement" at bounding box center [537, 421] width 696 height 36
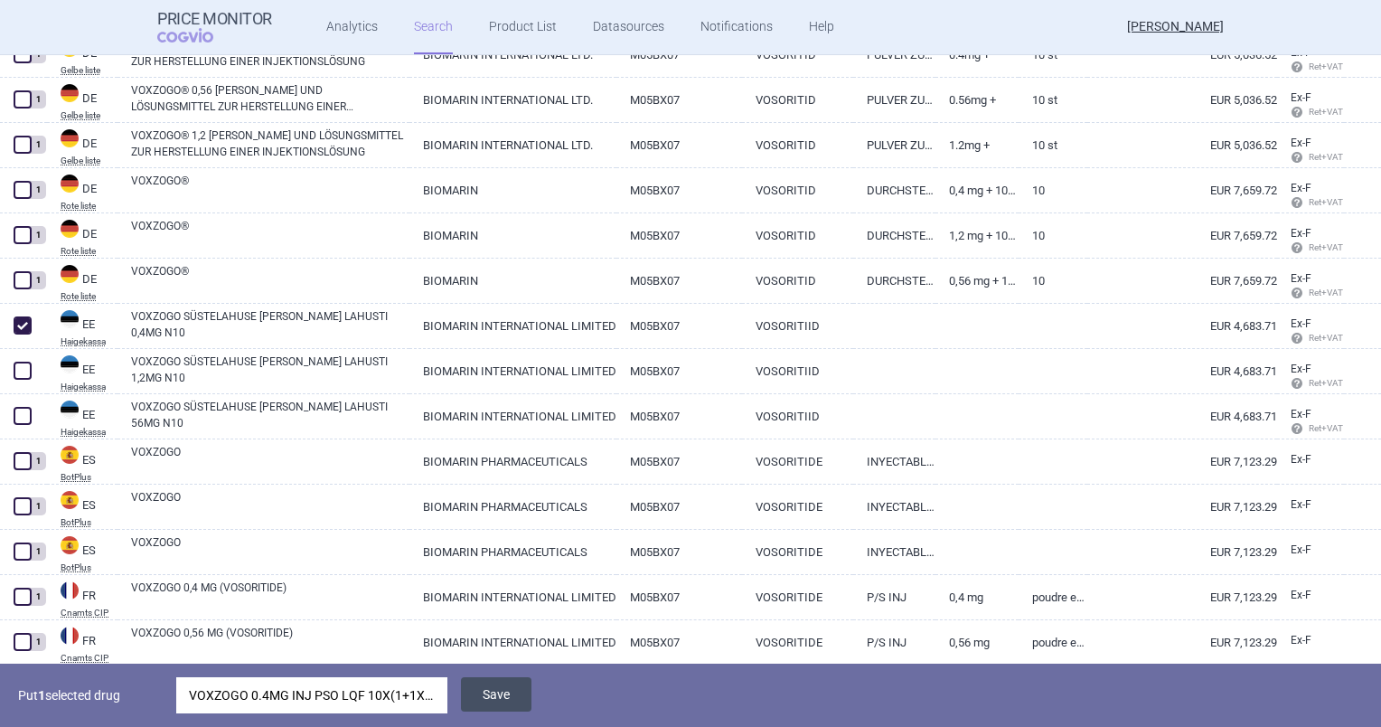
click at [493, 694] on button "Save" at bounding box center [496, 694] width 70 height 34
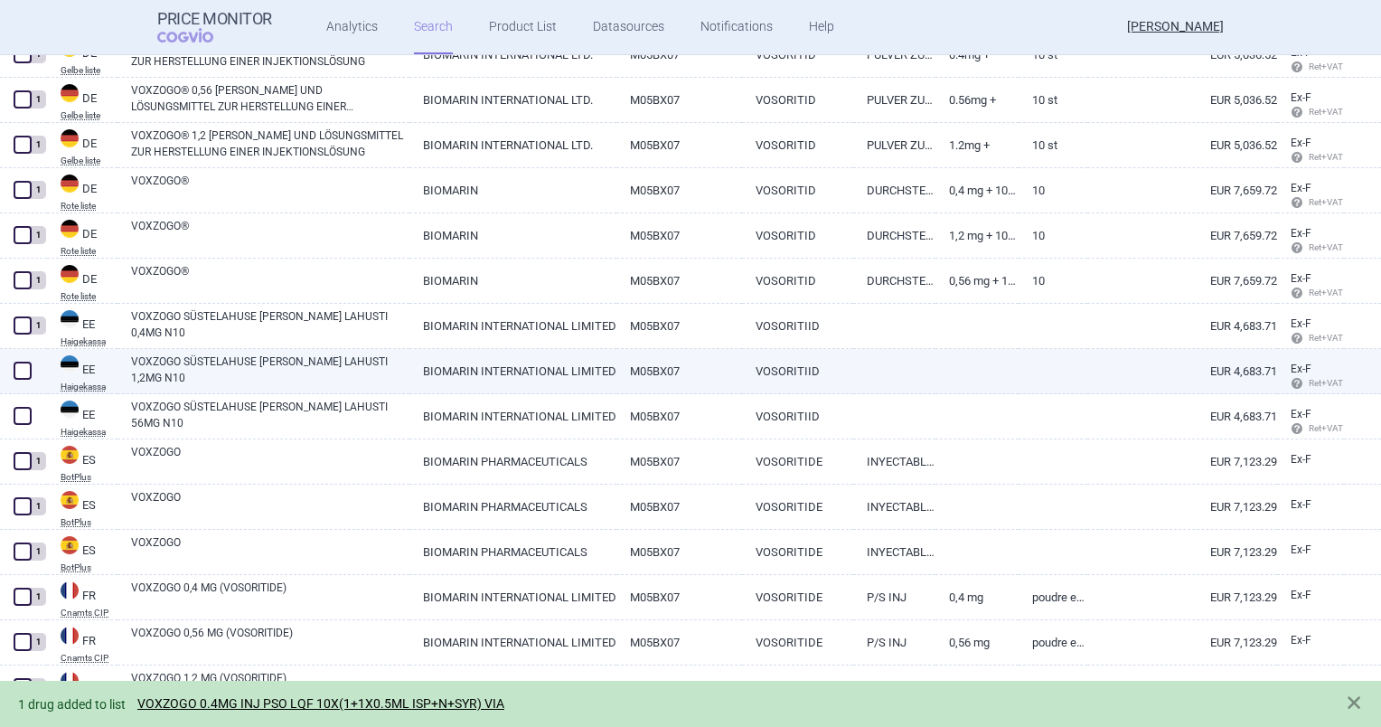
click at [23, 372] on span at bounding box center [23, 371] width 18 height 18
checkbox input "true"
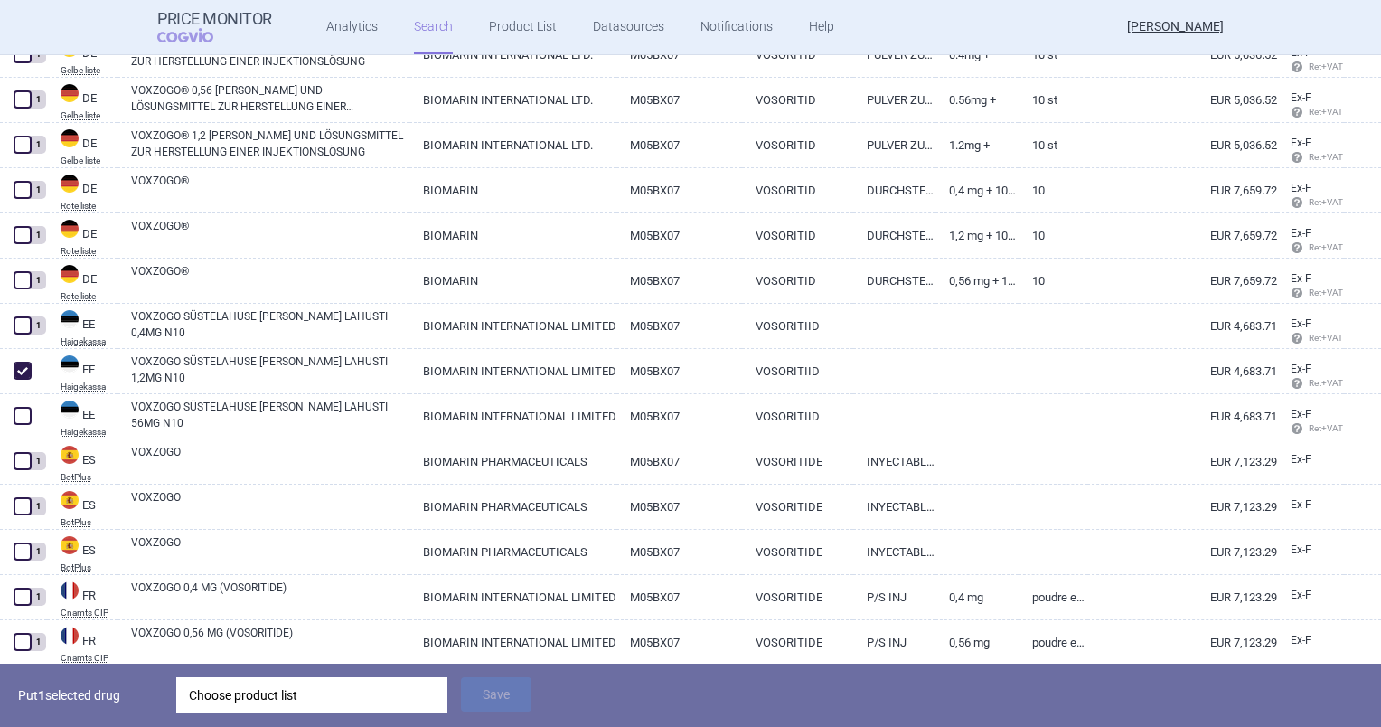
click at [240, 707] on div "Choose product list" at bounding box center [312, 695] width 246 height 36
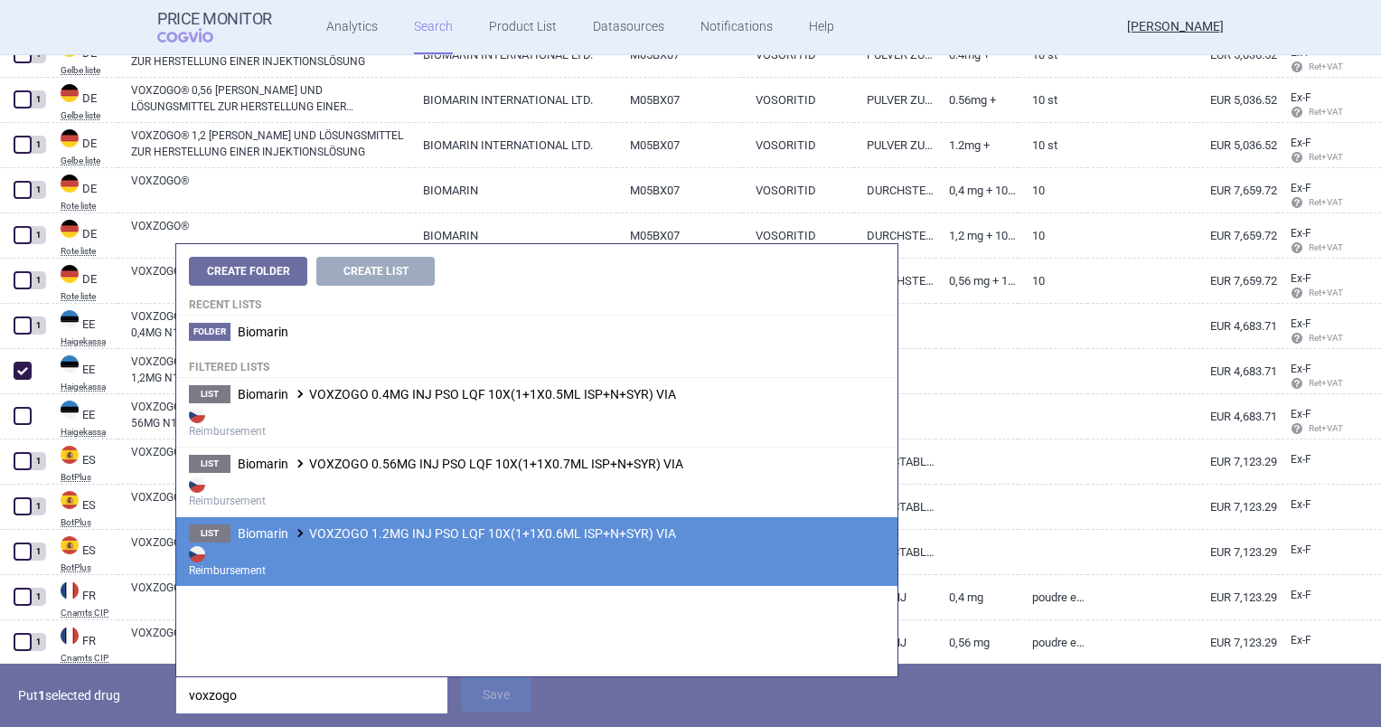
type input "voxzogo"
click at [348, 542] on strong "Reimbursement" at bounding box center [537, 560] width 696 height 36
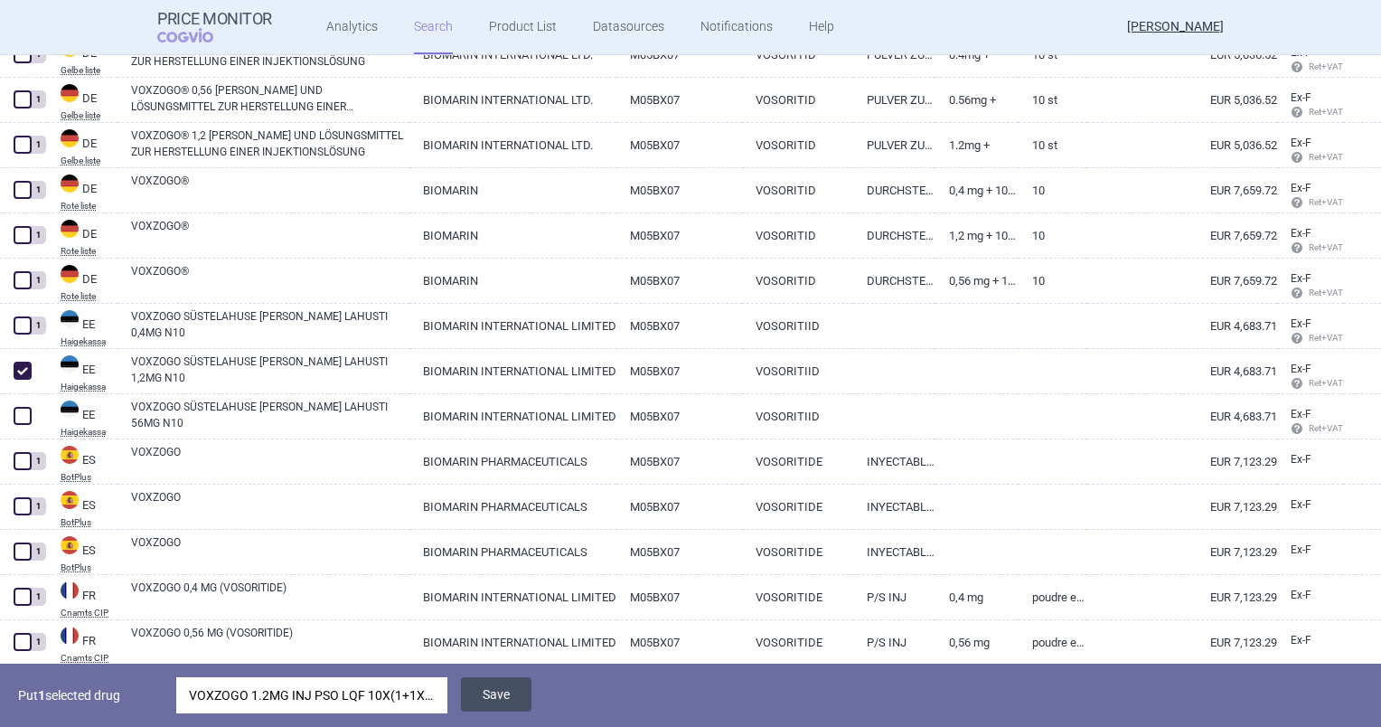
click at [490, 683] on button "Save" at bounding box center [496, 694] width 70 height 34
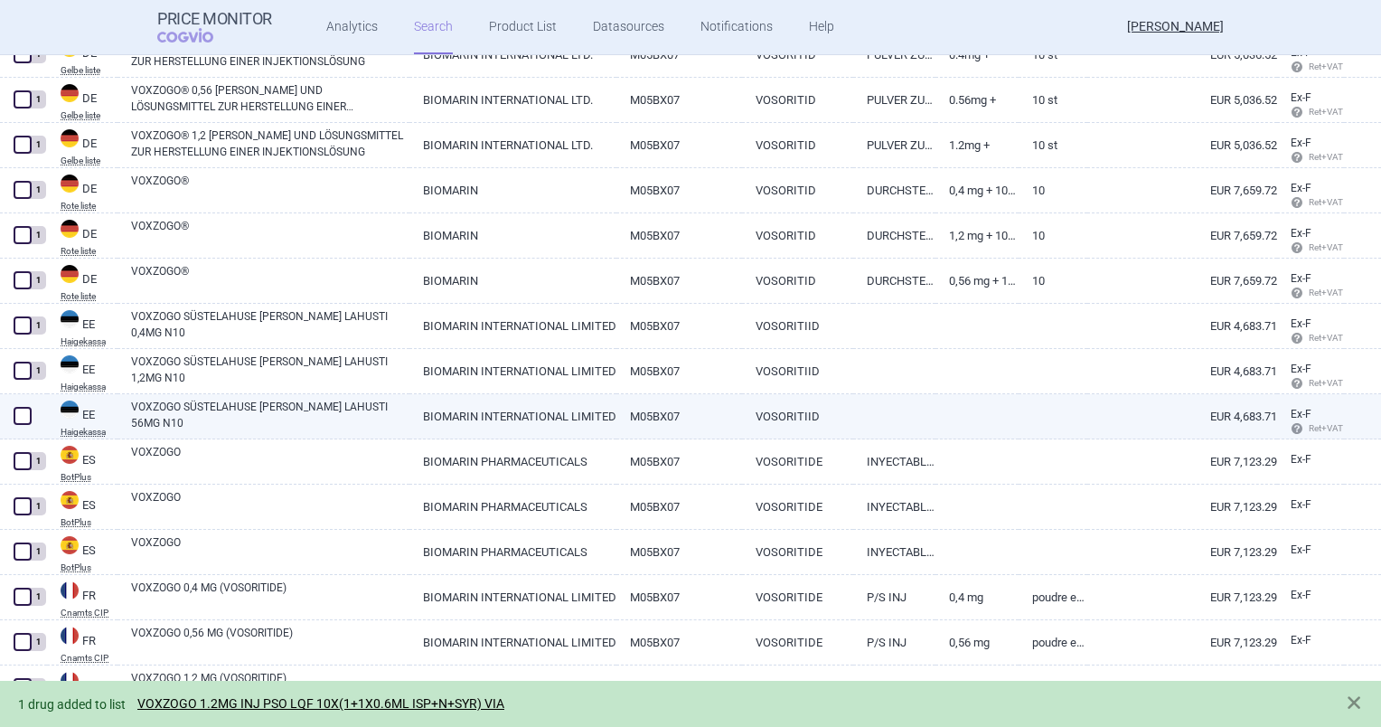
click at [14, 413] on span at bounding box center [23, 416] width 18 height 18
checkbox input "true"
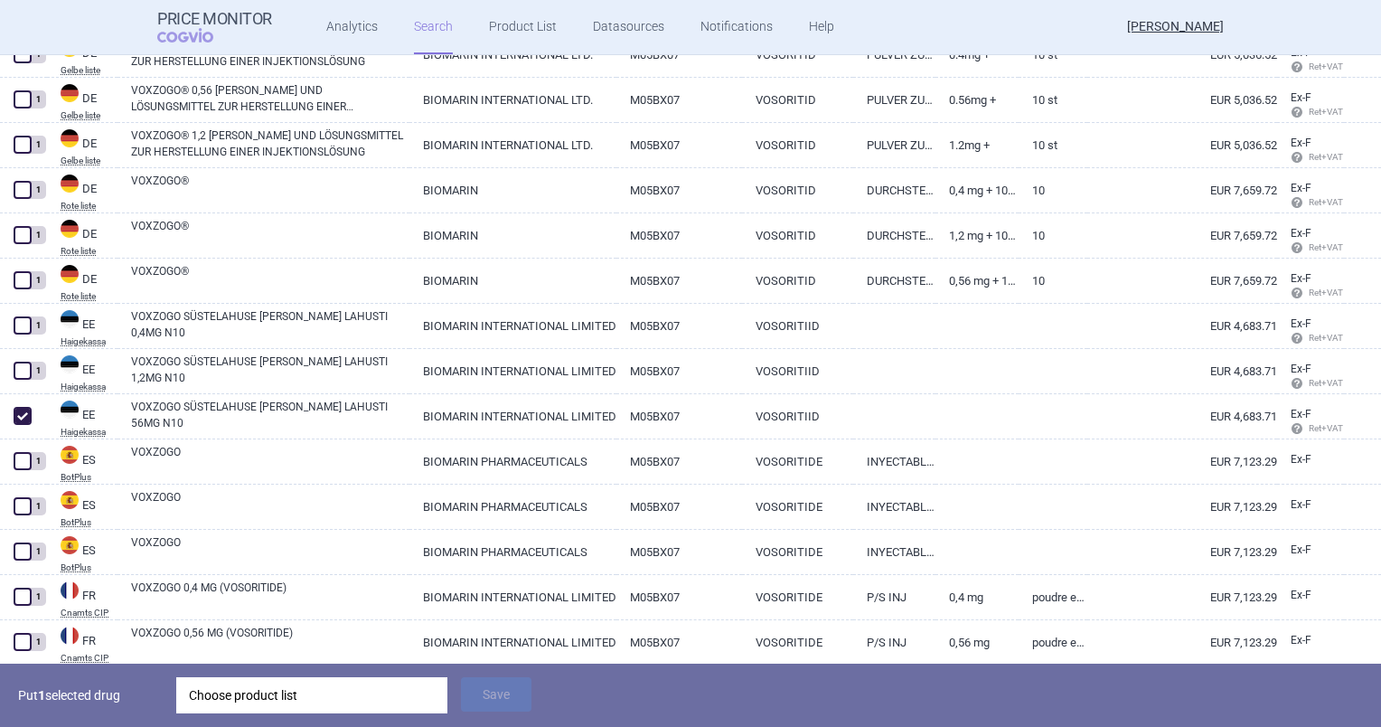
click at [249, 710] on div "Choose product list" at bounding box center [312, 695] width 246 height 36
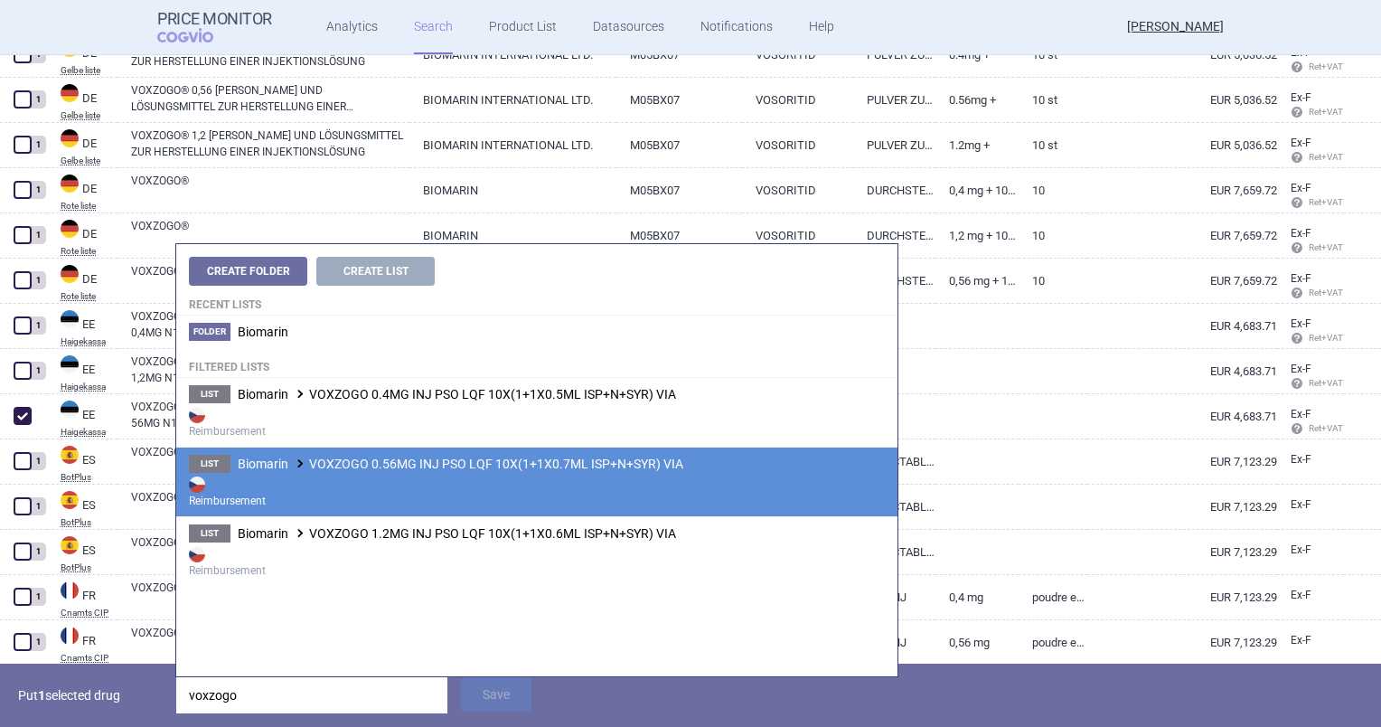
type input "voxzogo"
click at [304, 456] on span "Biomarin VOXZOGO 0.56MG INJ PSO LQF 10X(1+1X0.7ML ISP+N+SYR) VIA" at bounding box center [461, 463] width 446 height 14
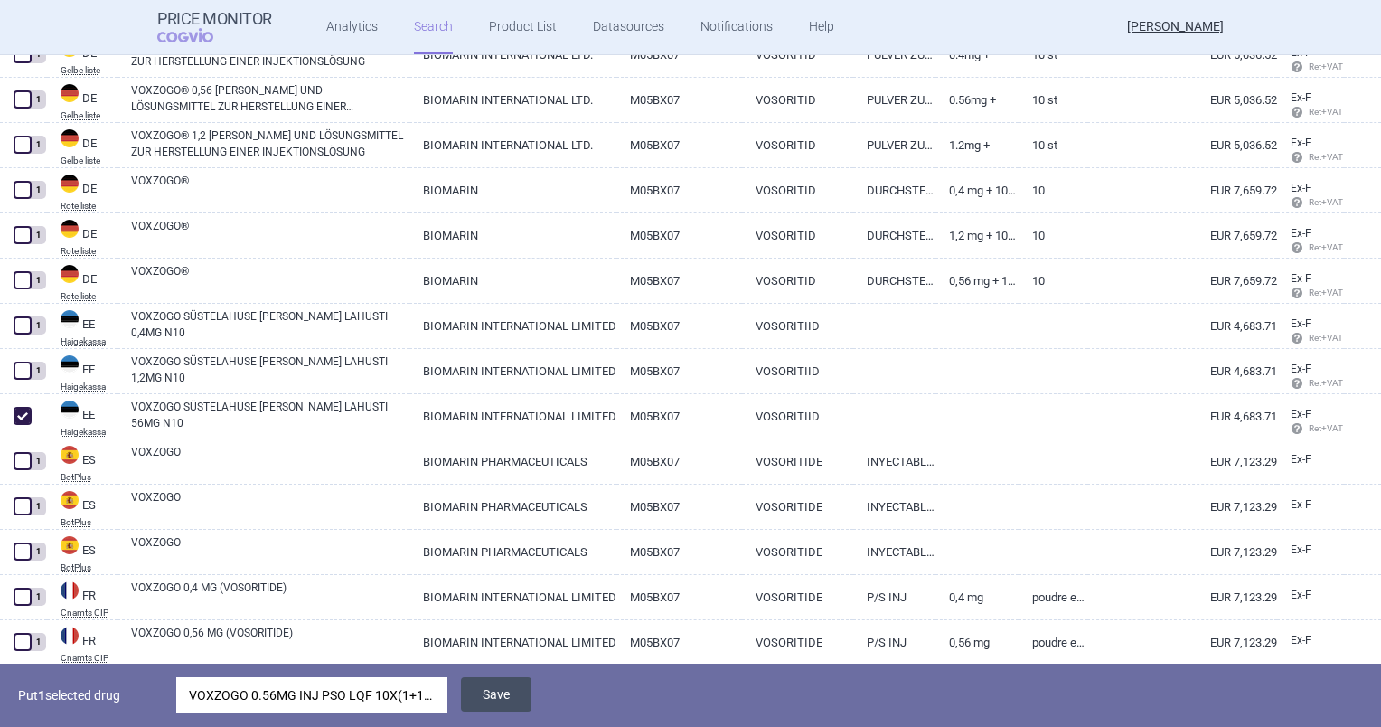
click at [499, 705] on button "Save" at bounding box center [496, 694] width 70 height 34
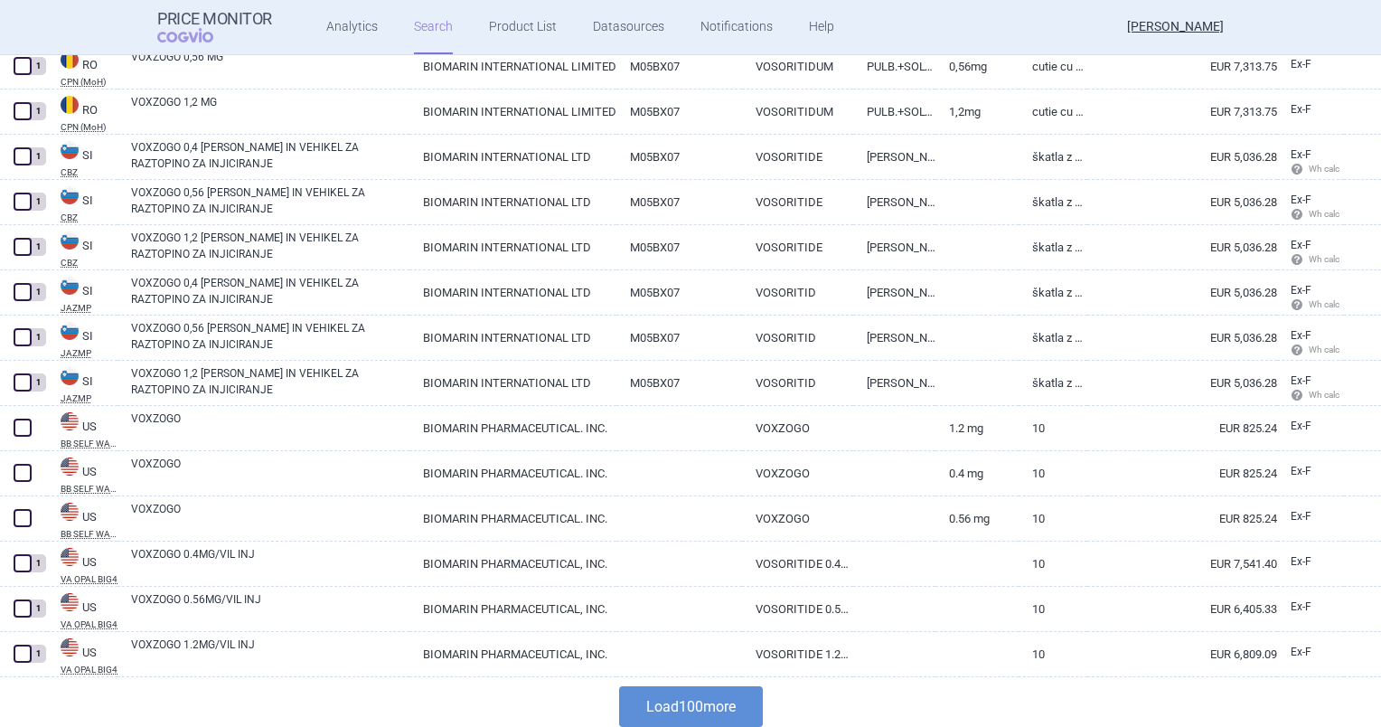
scroll to position [4226, 0]
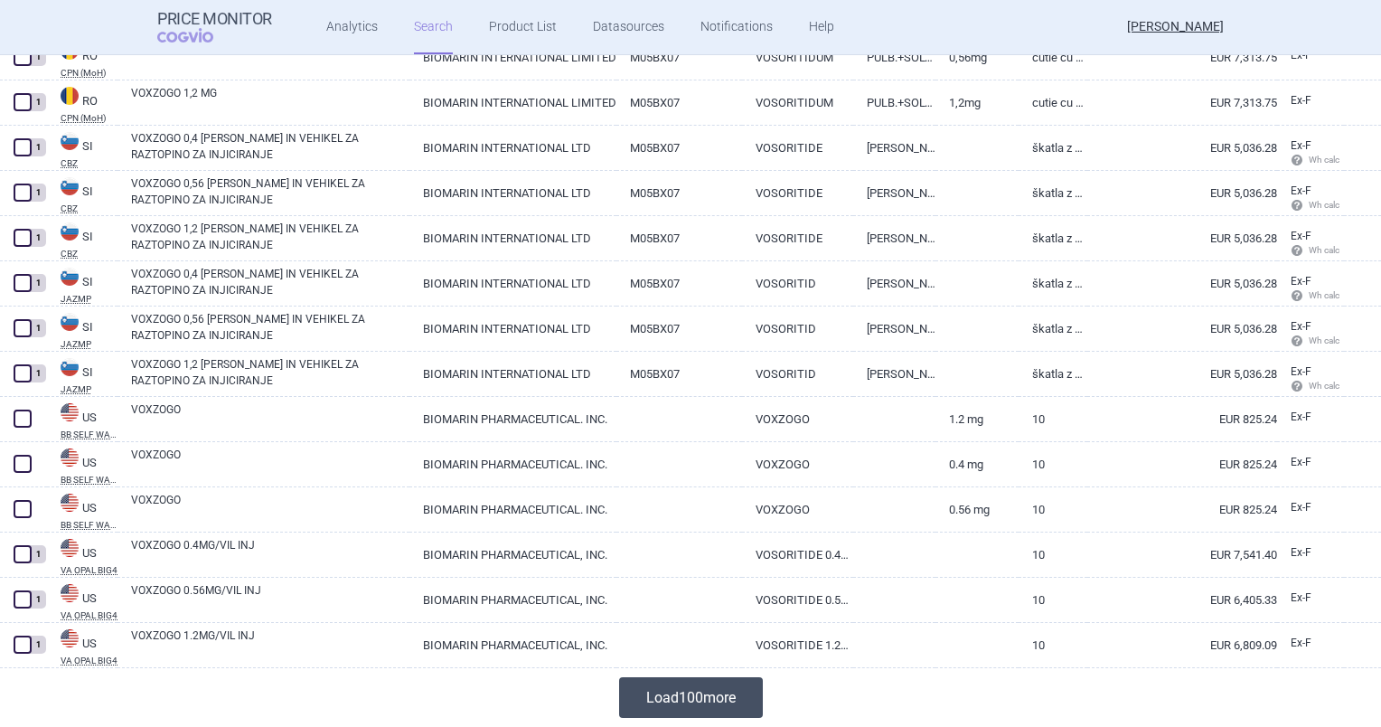
click at [631, 697] on button "Load 100 more" at bounding box center [691, 697] width 144 height 41
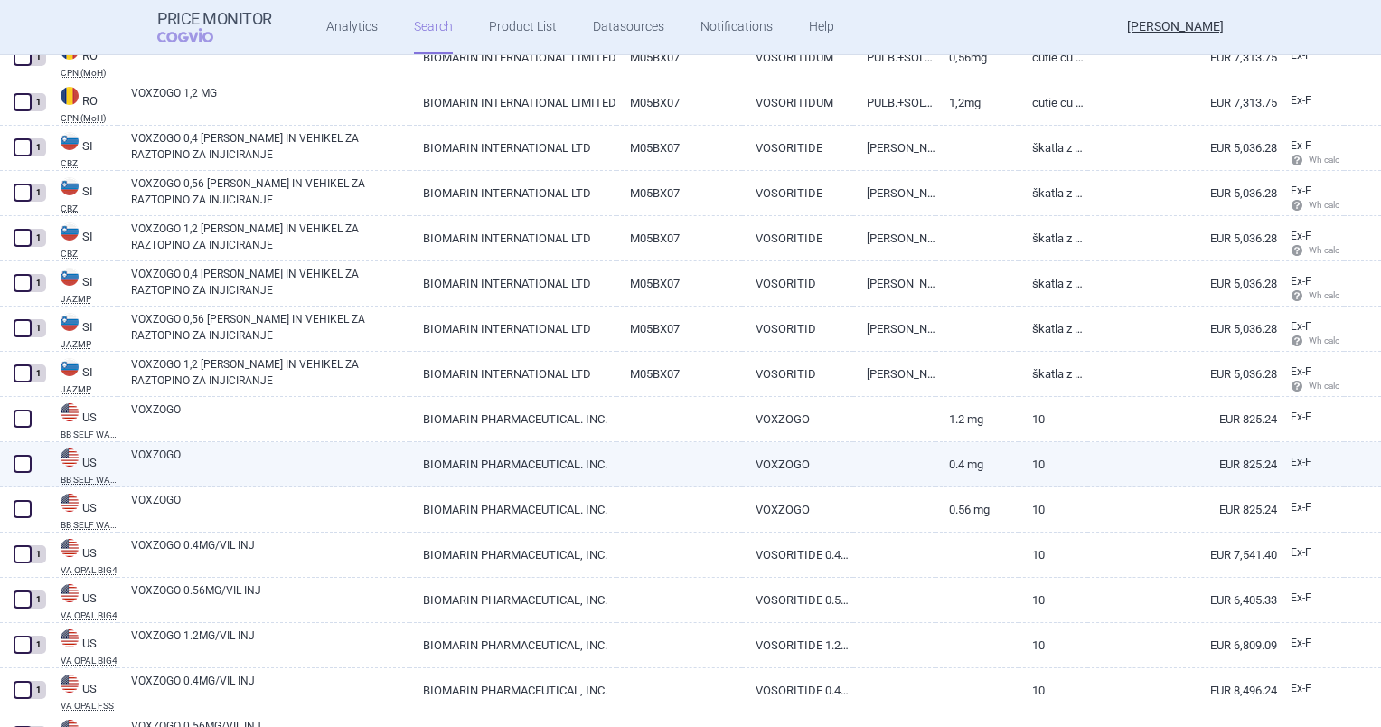
scroll to position [4362, 0]
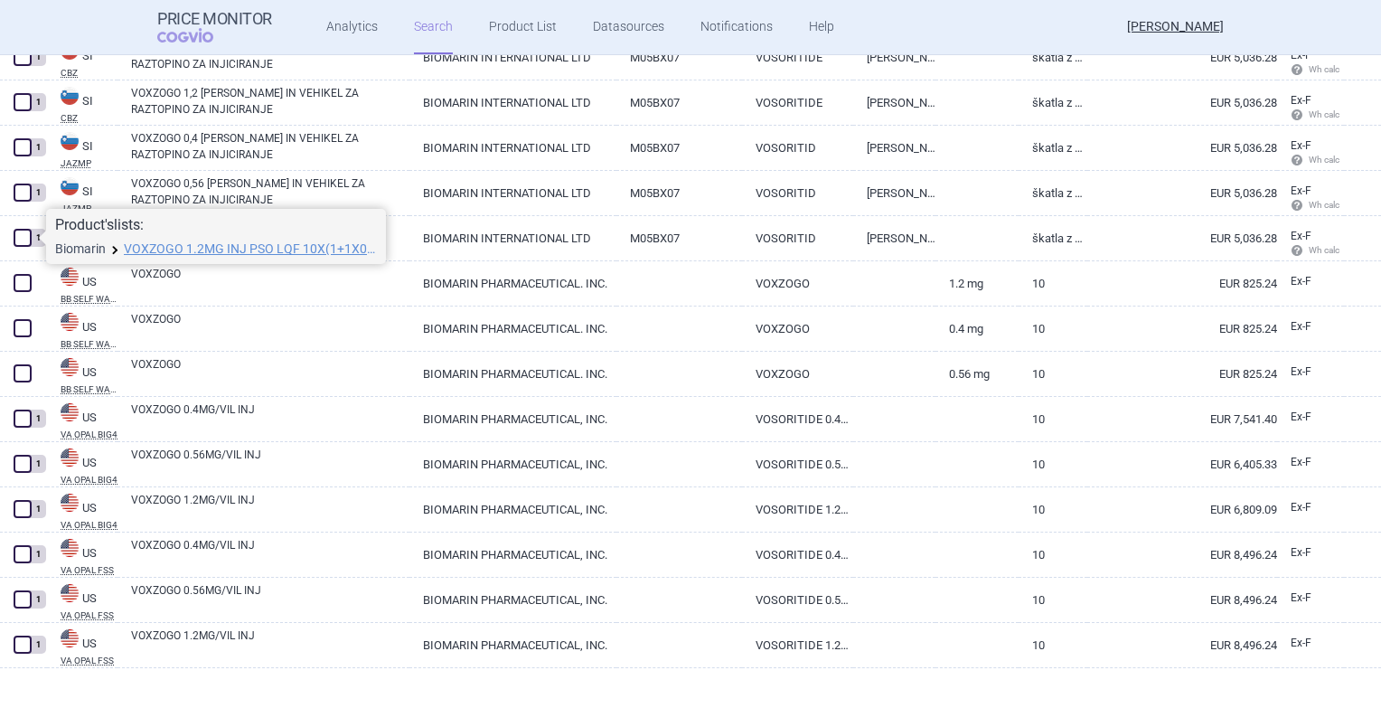
click at [78, 249] on link "Biomarin" at bounding box center [80, 248] width 51 height 13
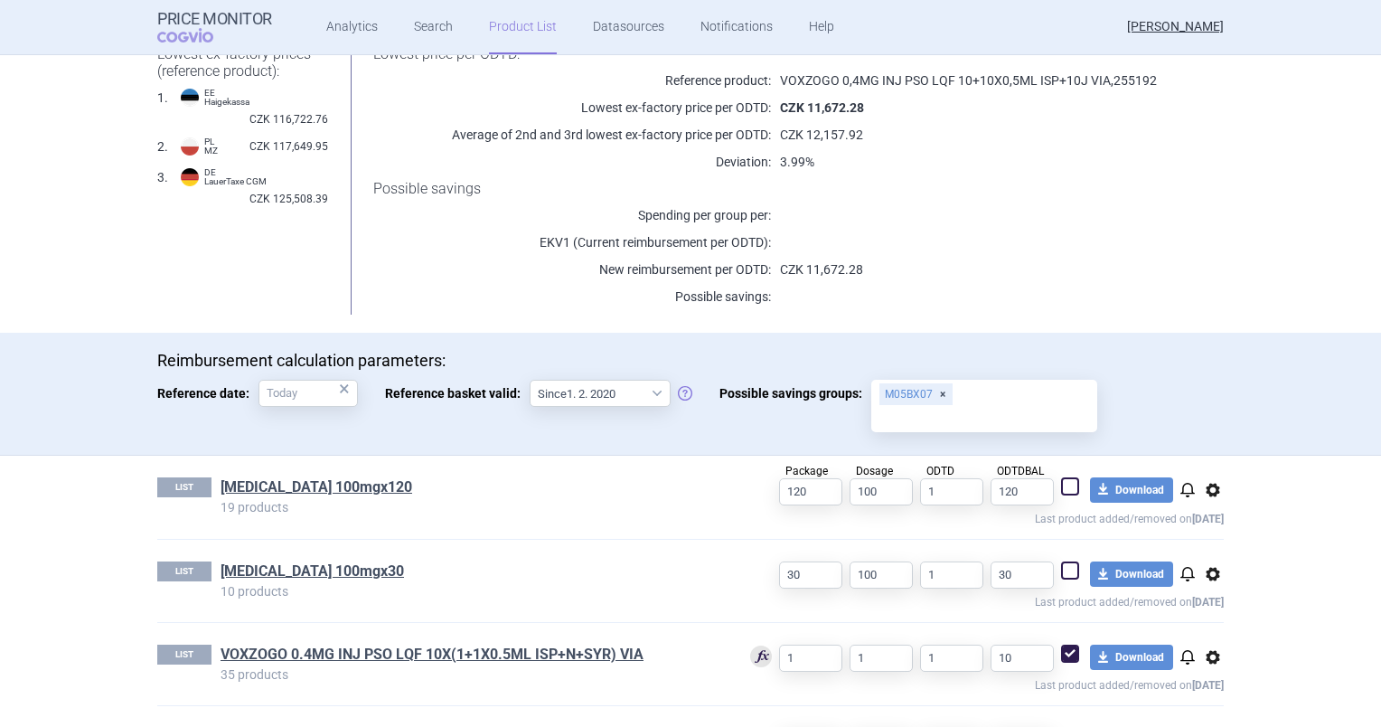
scroll to position [398, 0]
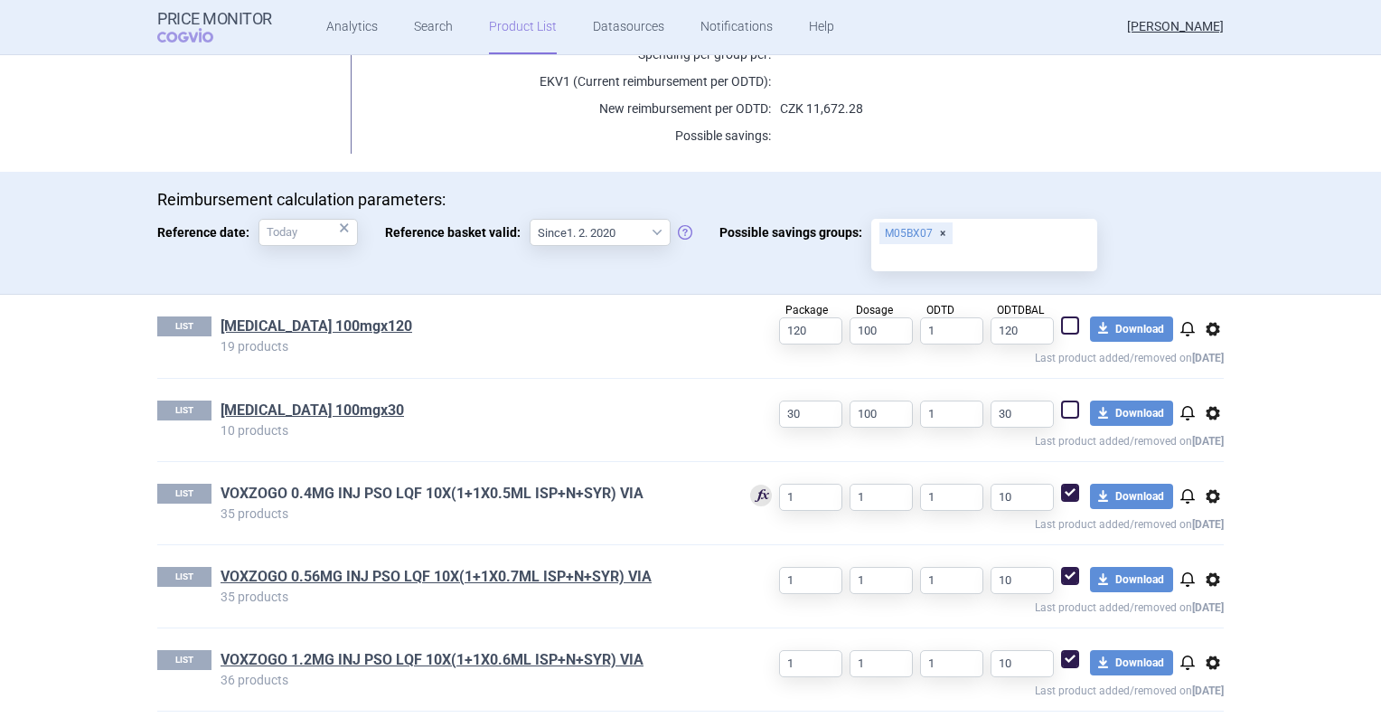
click at [414, 493] on link "VOXZOGO 0.4MG INJ PSO LQF 10X(1+1X0.5ML ISP+N+SYR) VIA" at bounding box center [432, 494] width 423 height 20
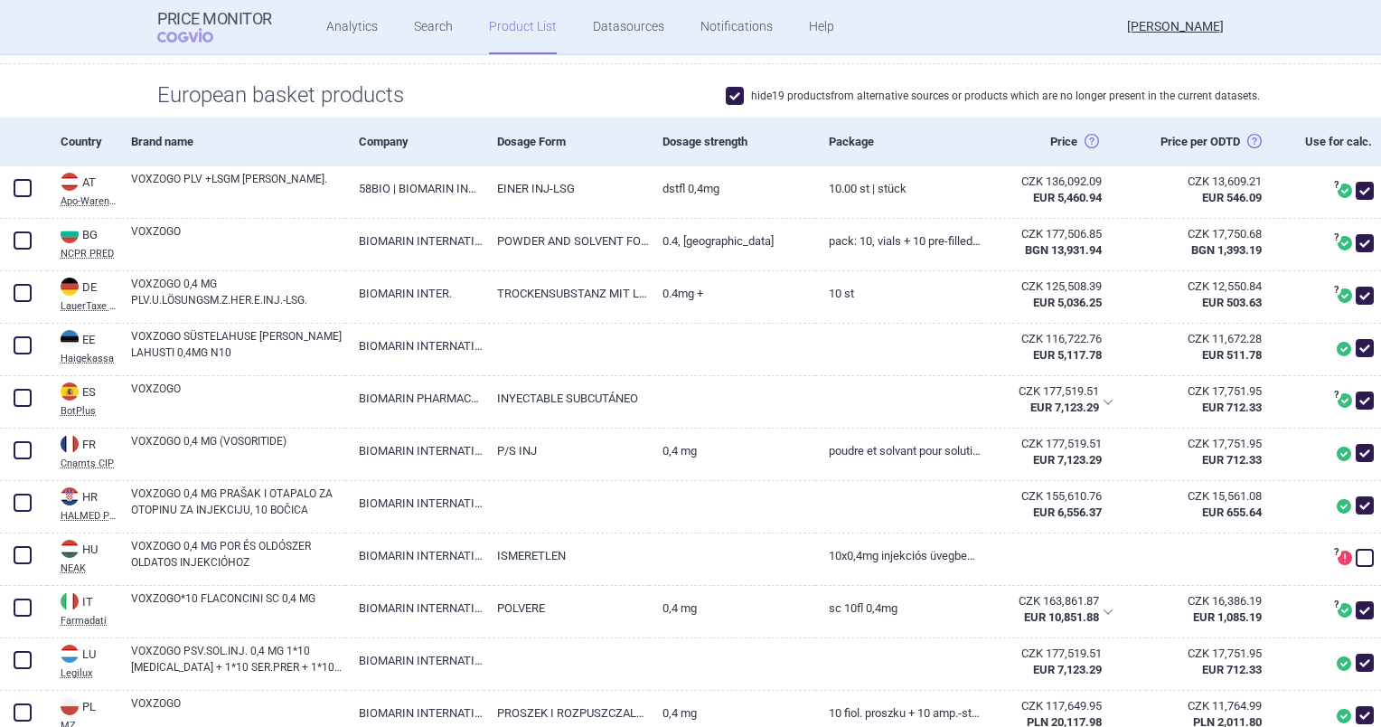
scroll to position [430, 0]
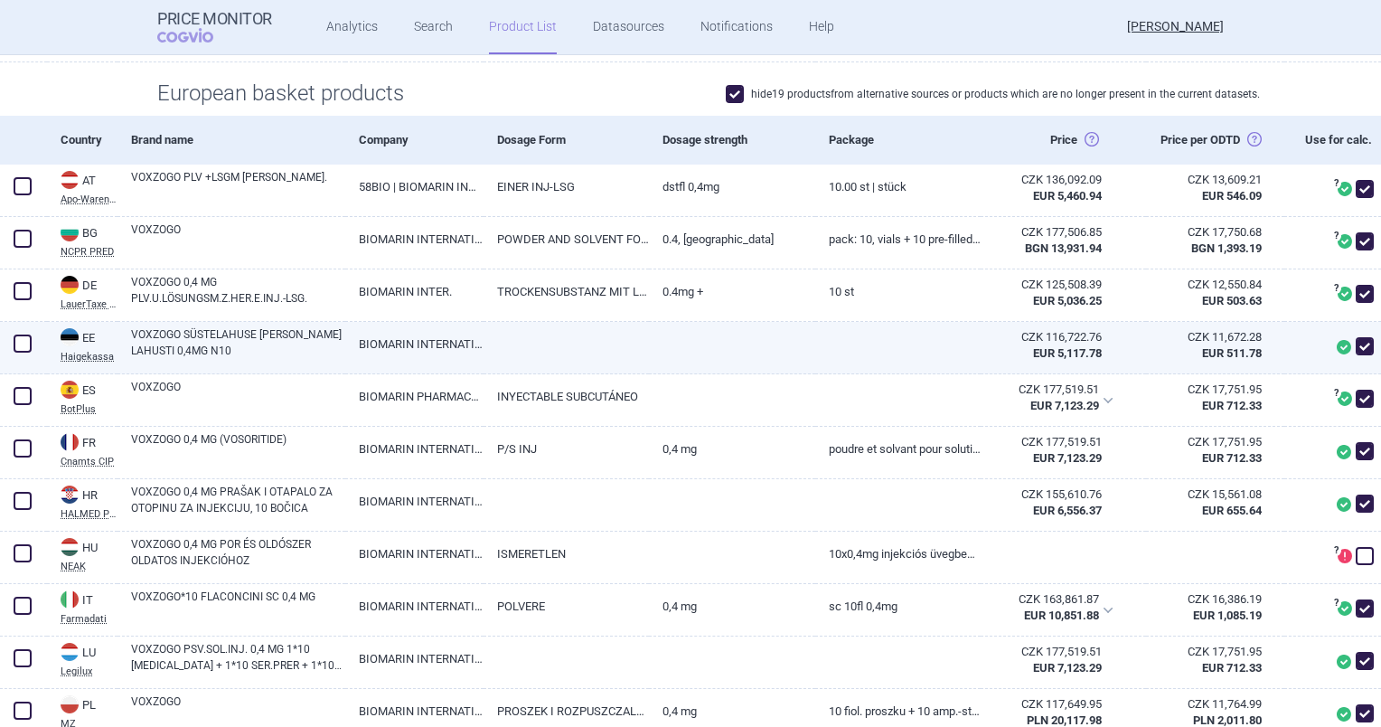
click at [434, 366] on link "BIOMARIN INTERNATIONAL LIMITED" at bounding box center [414, 344] width 138 height 44
select select "EUR"
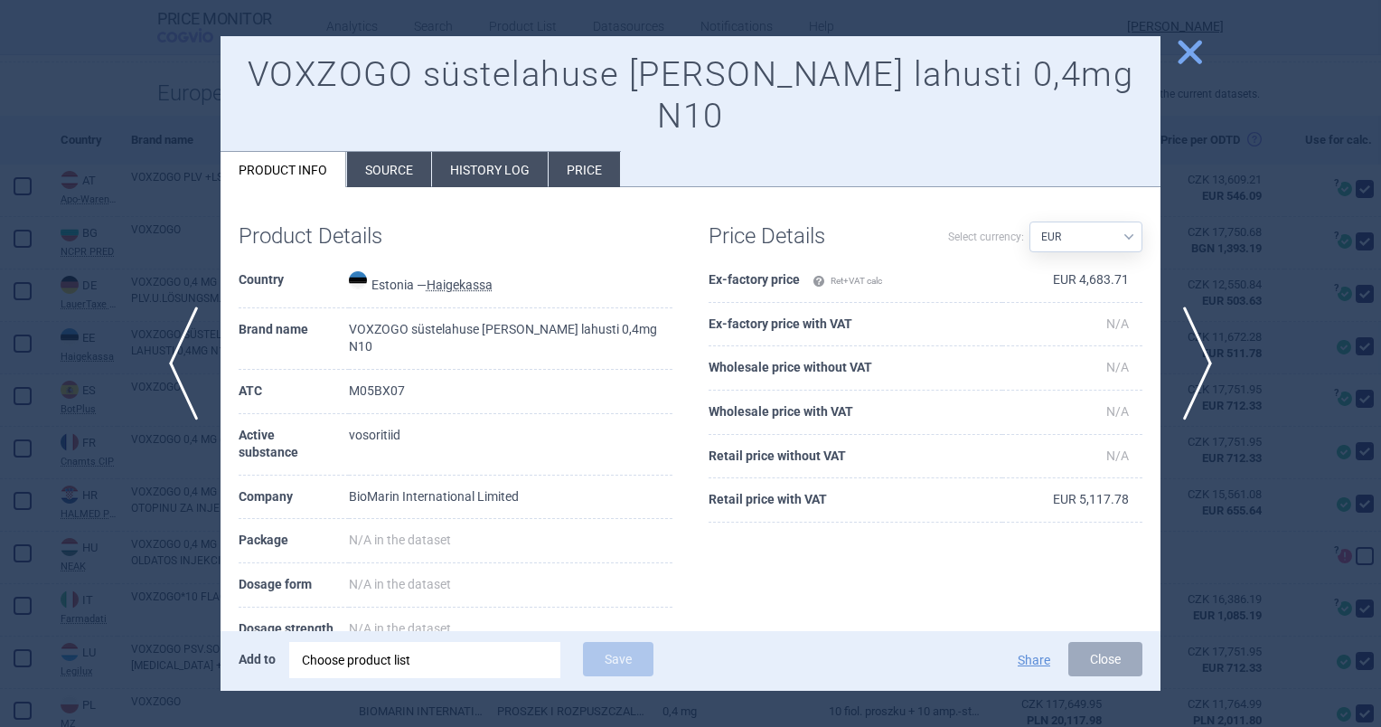
scroll to position [153, 0]
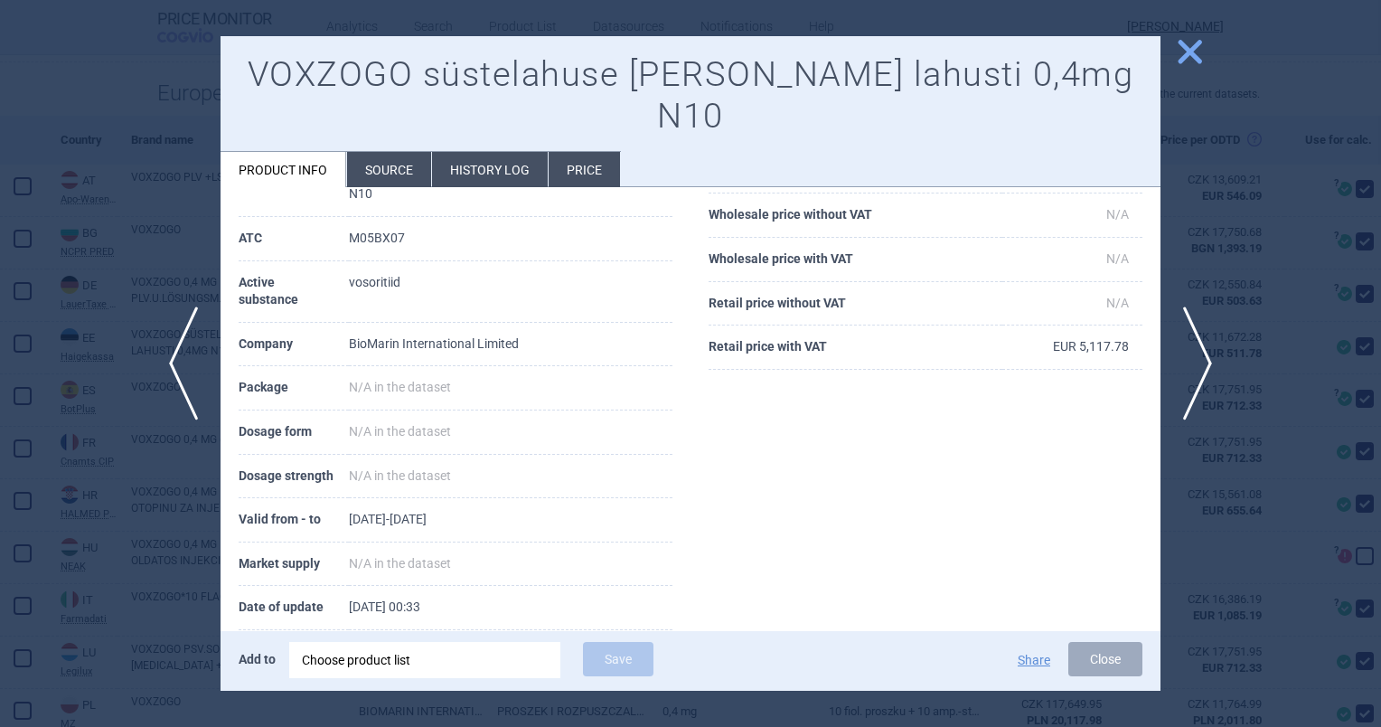
click at [1195, 42] on span "close" at bounding box center [1190, 52] width 32 height 32
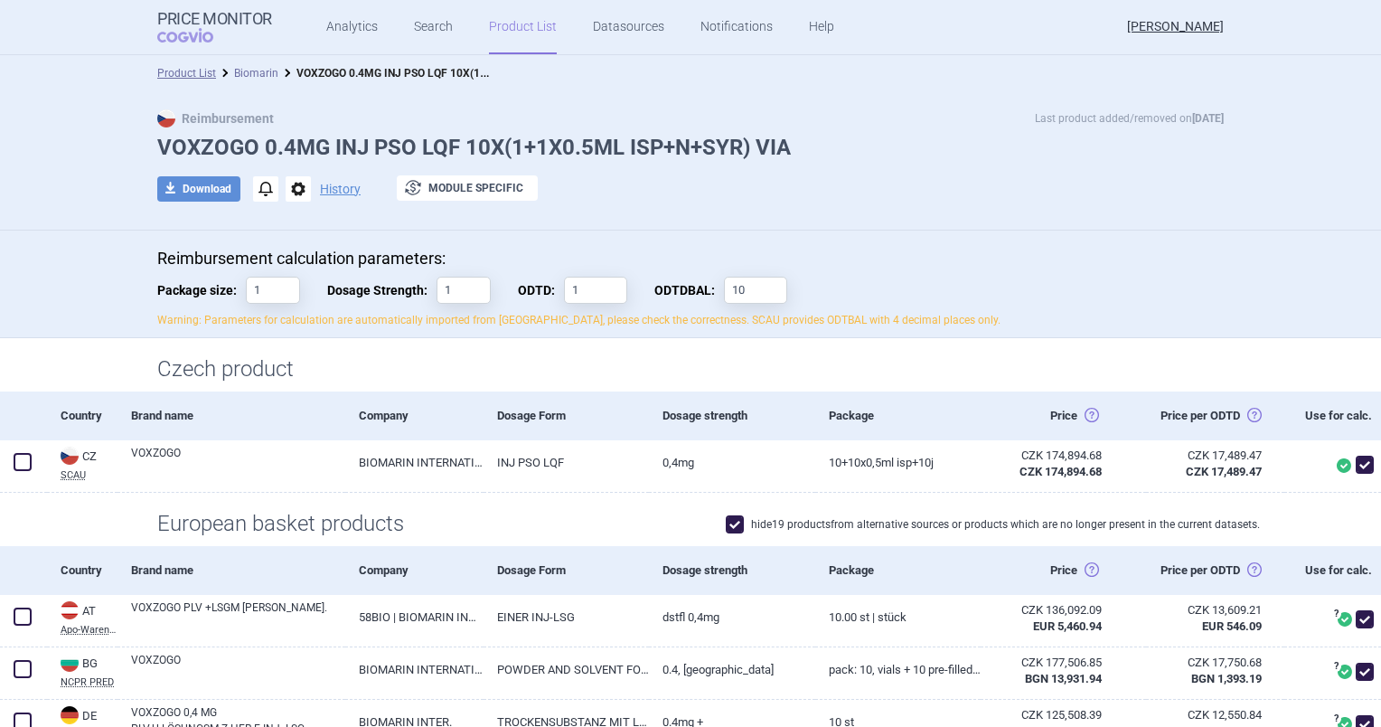
click at [249, 70] on link "Biomarin" at bounding box center [256, 73] width 44 height 13
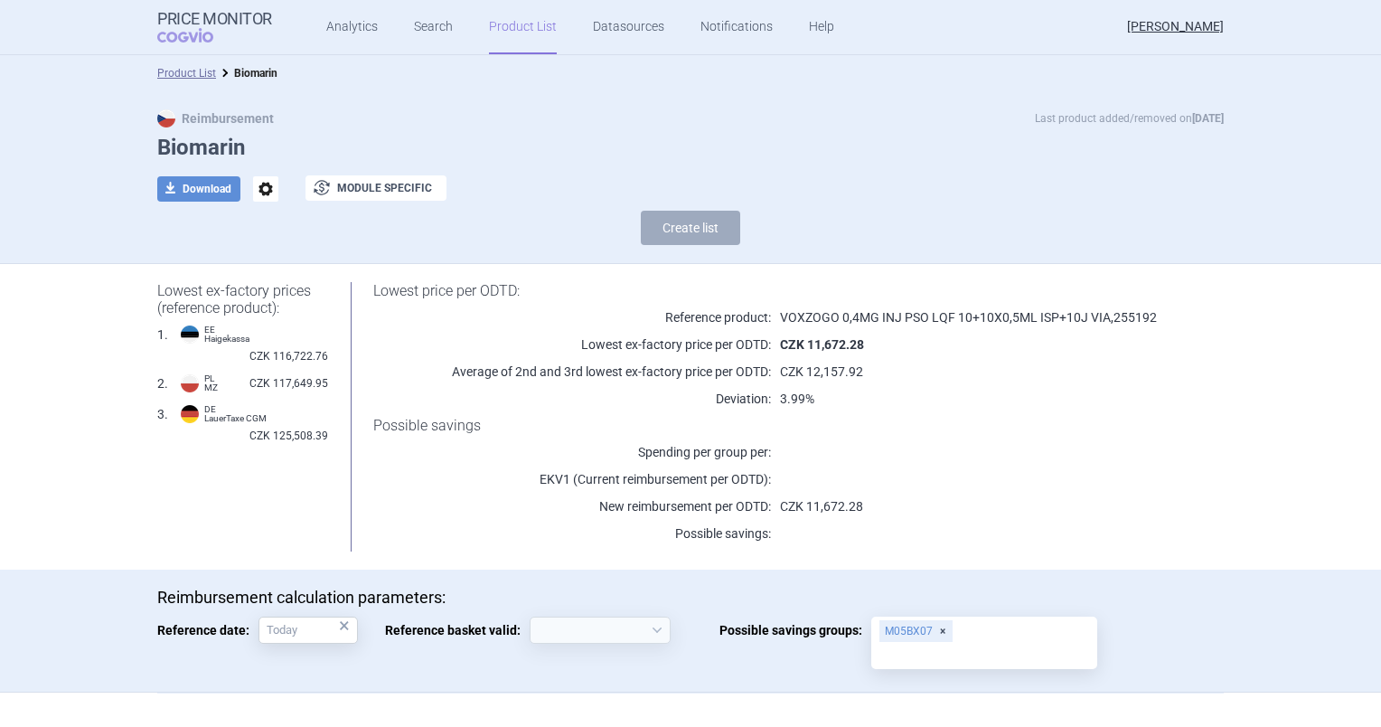
select select "2020-02-01"
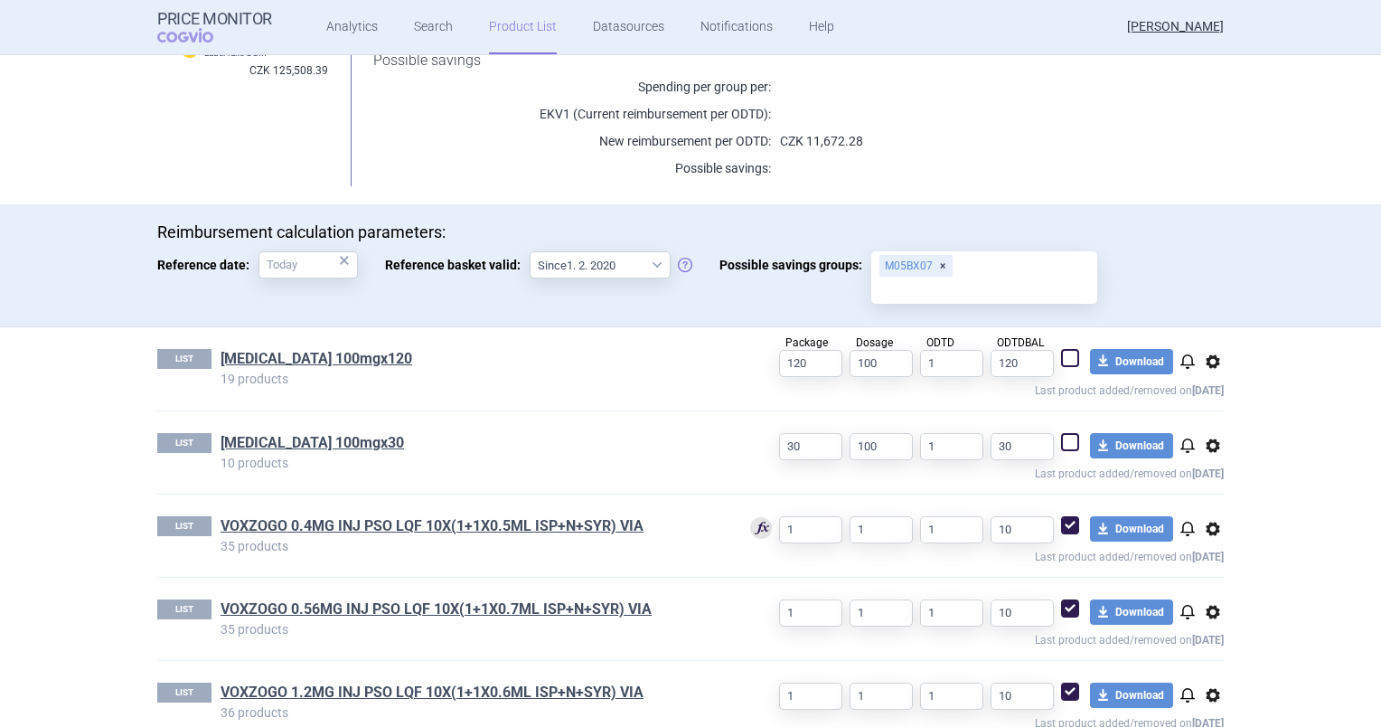
scroll to position [398, 0]
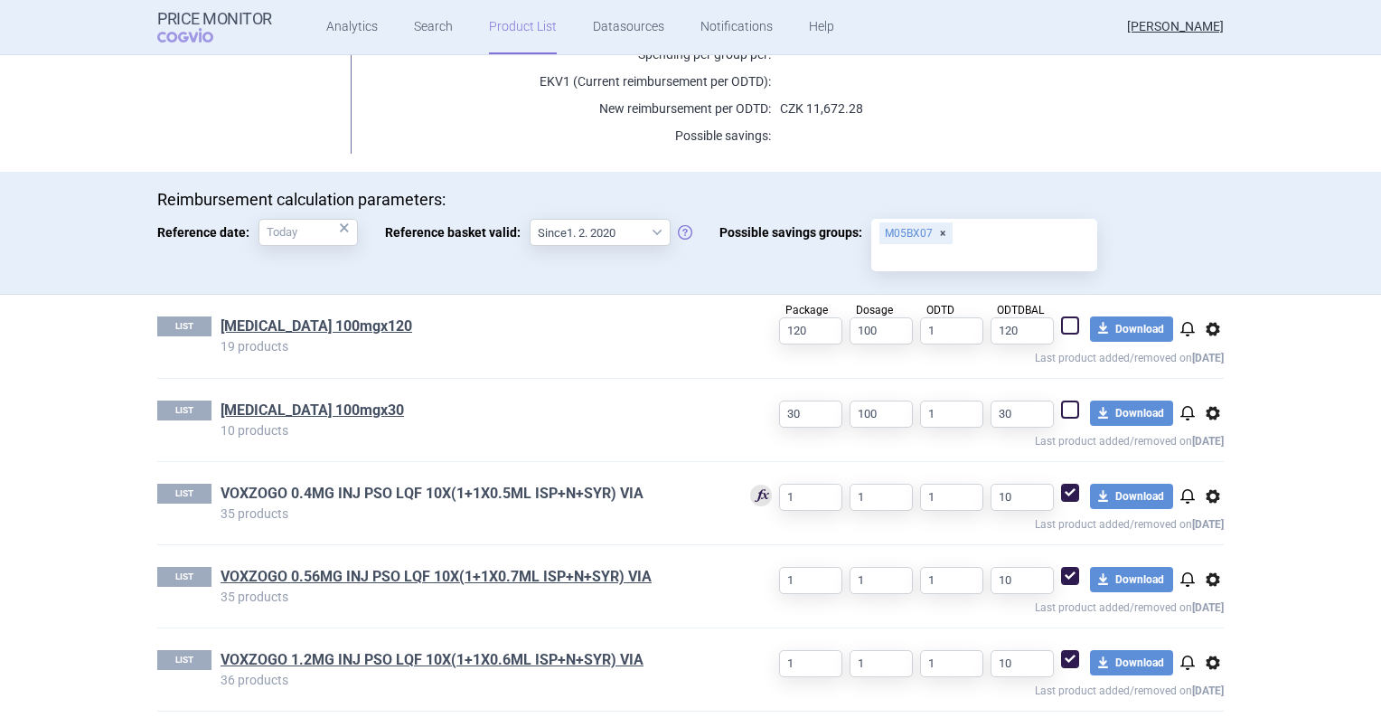
click at [400, 490] on link "VOXZOGO 0.4MG INJ PSO LQF 10X(1+1X0.5ML ISP+N+SYR) VIA" at bounding box center [432, 494] width 423 height 20
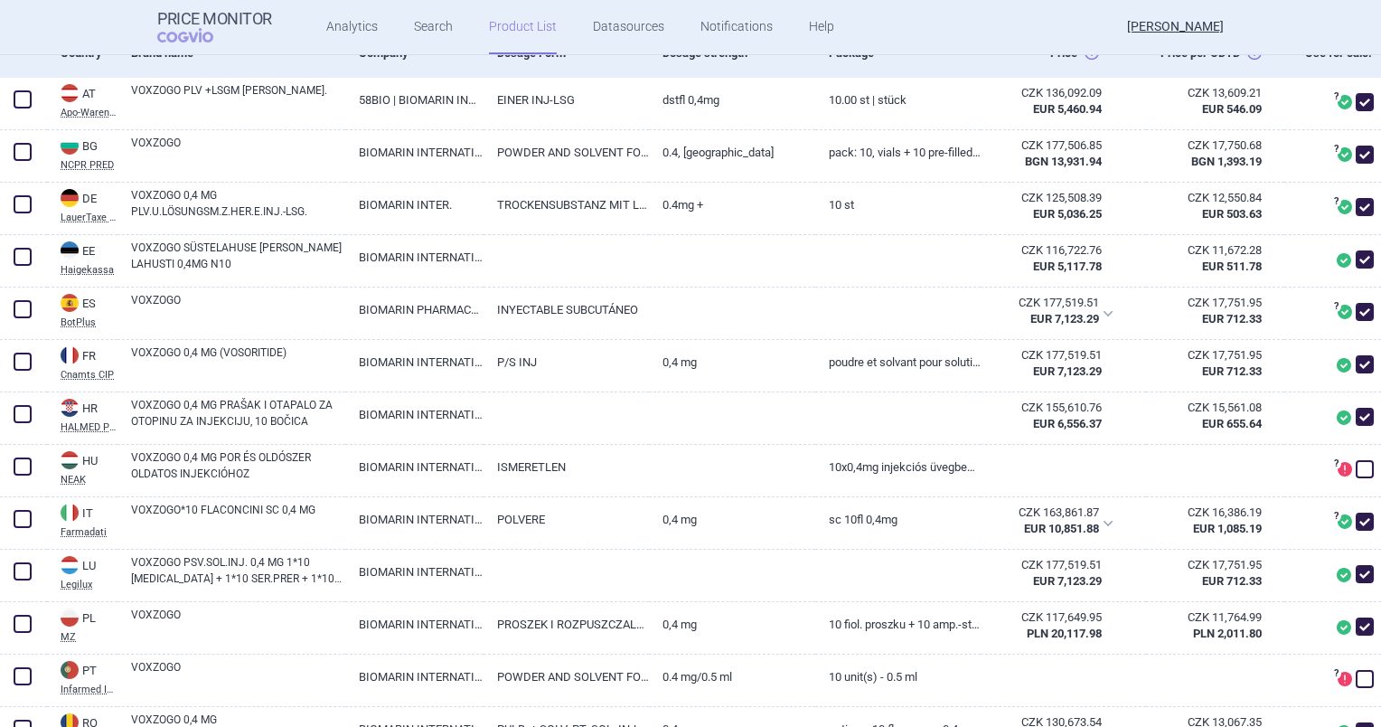
scroll to position [524, 0]
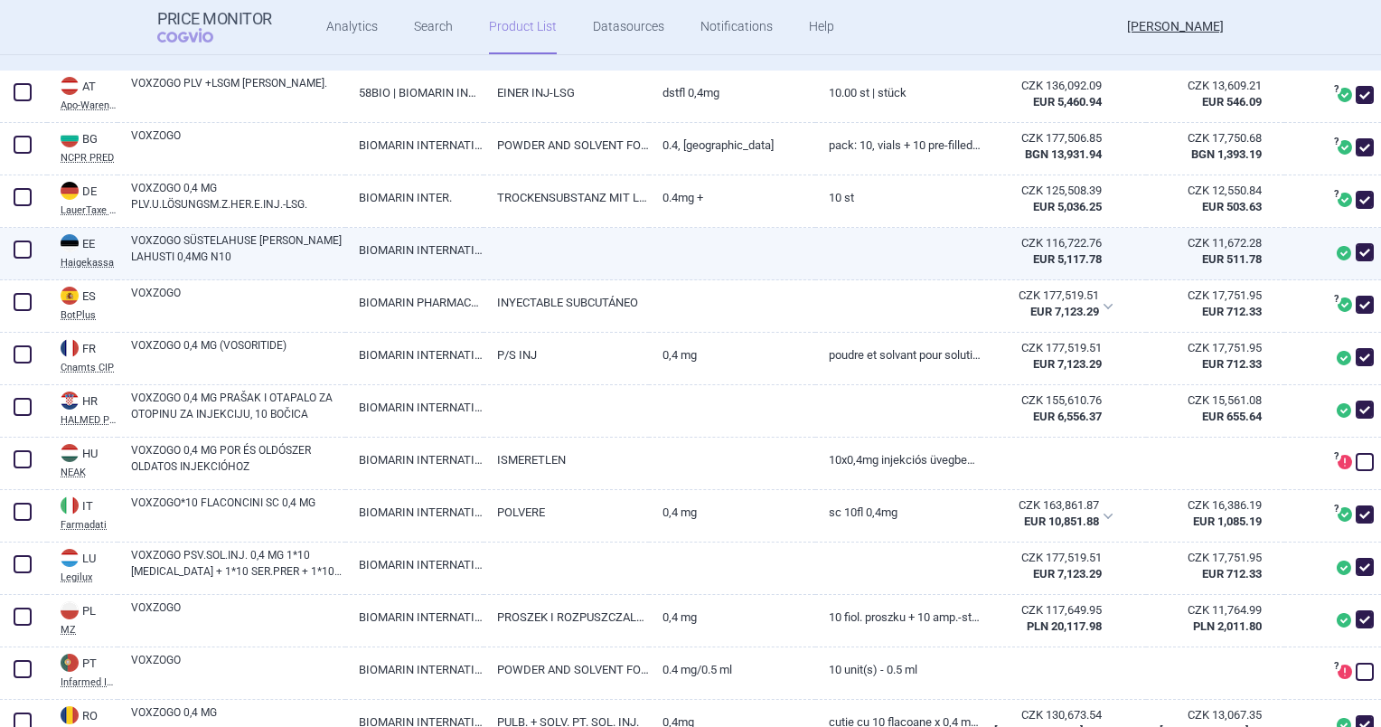
click at [430, 272] on link "BIOMARIN INTERNATIONAL LIMITED" at bounding box center [414, 250] width 138 height 44
select select "EUR"
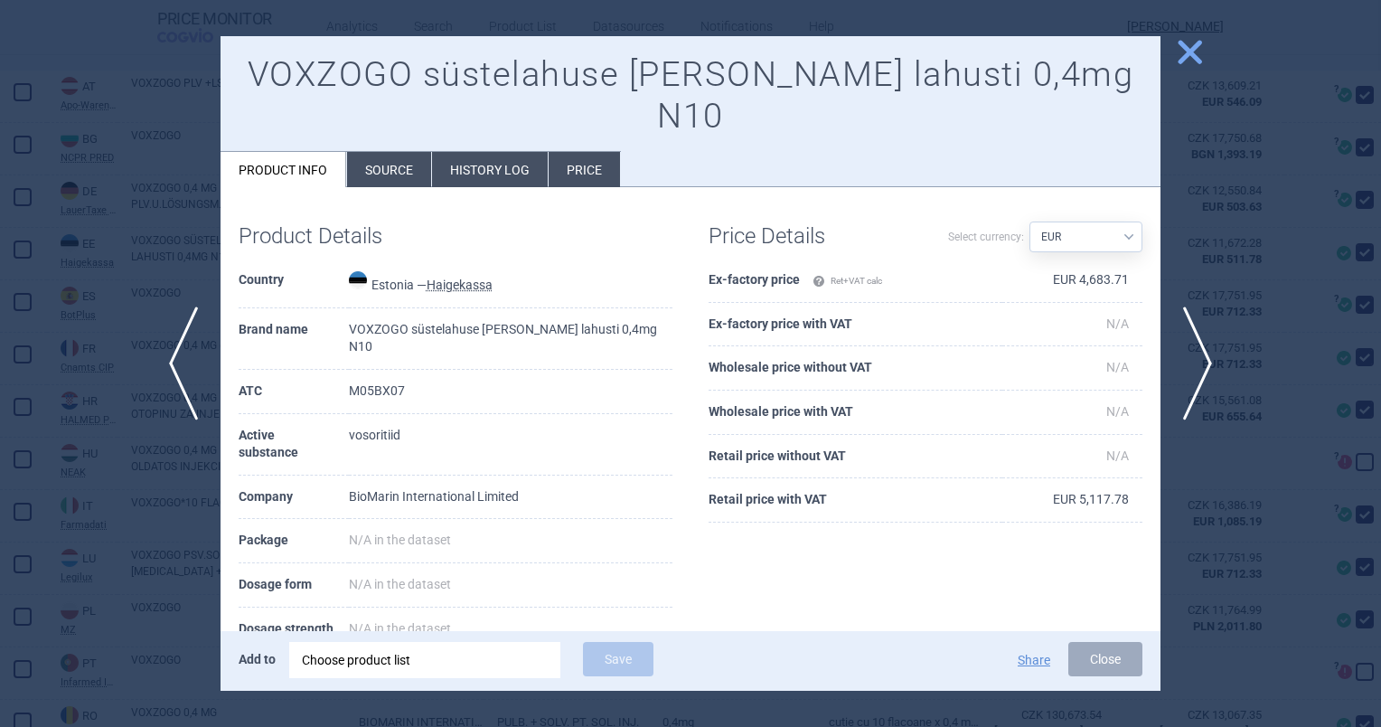
click at [519, 152] on li "History log" at bounding box center [490, 169] width 116 height 35
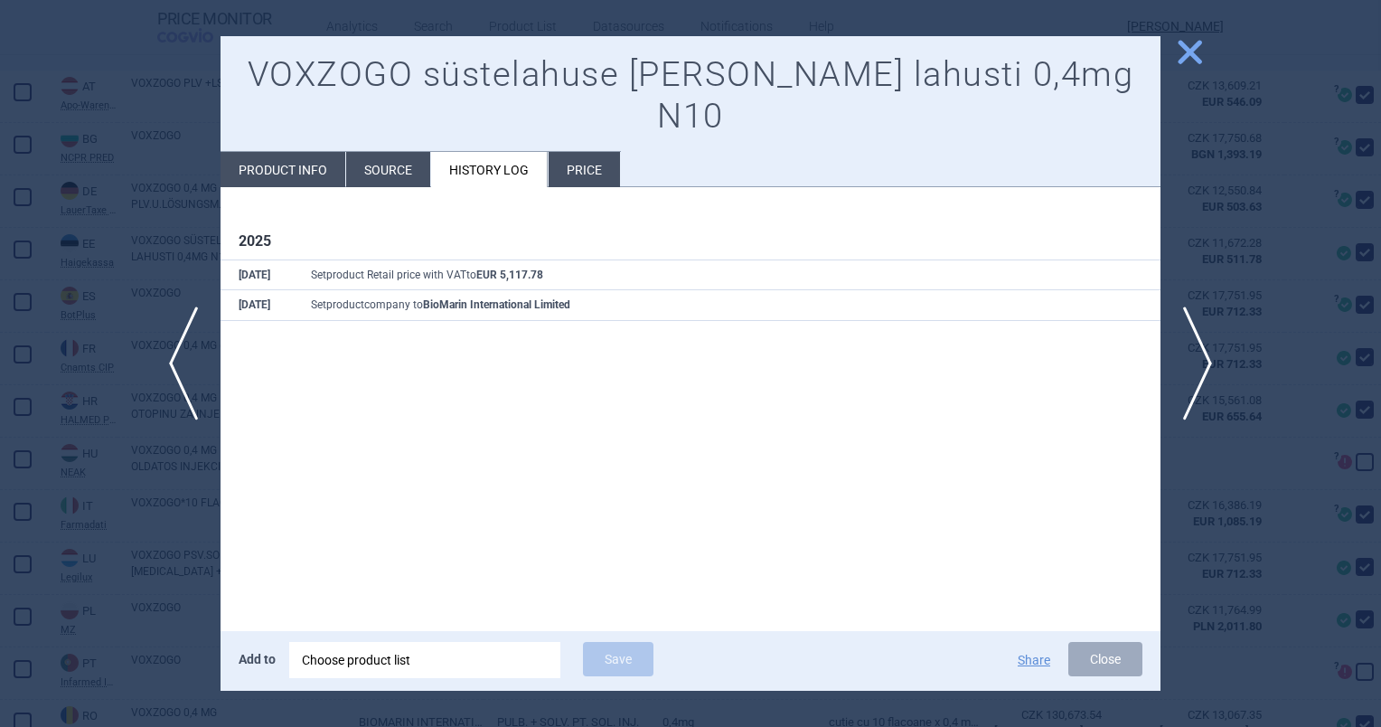
click at [581, 152] on li "Price" at bounding box center [584, 169] width 71 height 35
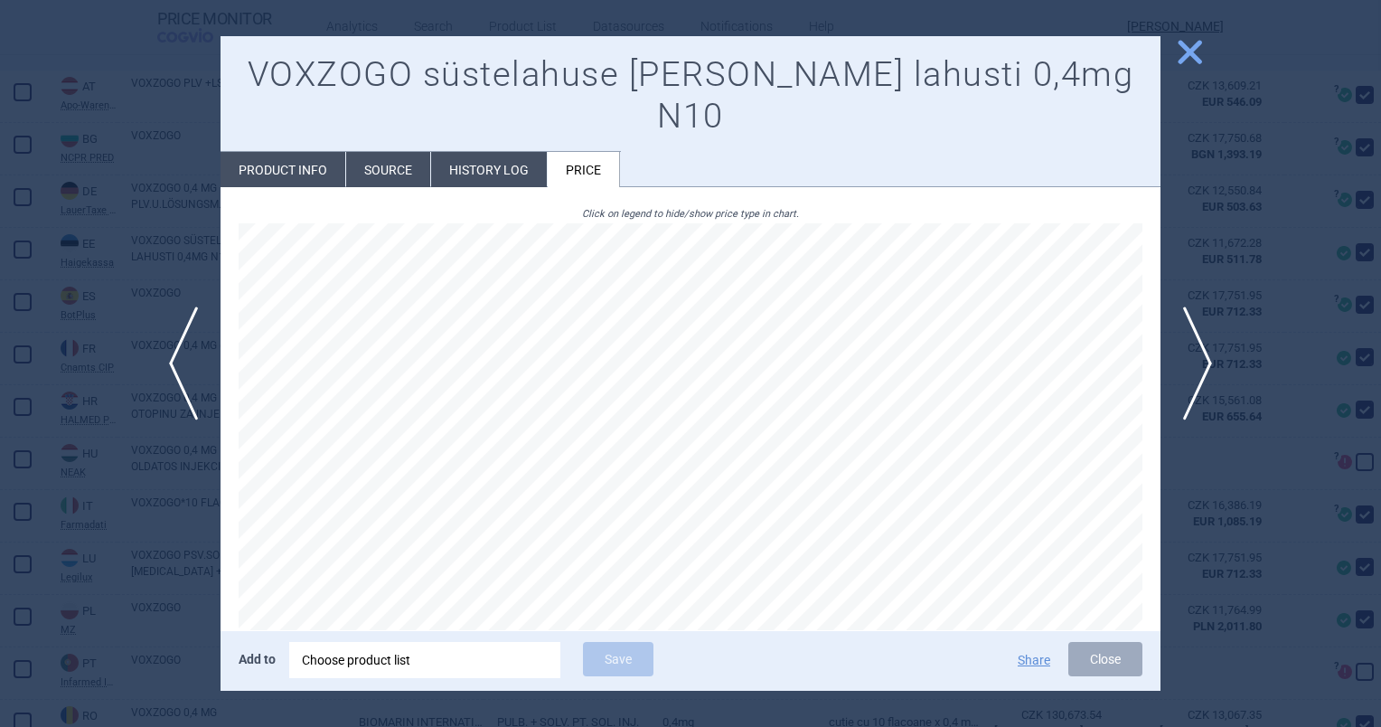
click at [392, 108] on div "VOXZOGO süstelahuse pulber ja lahusti 0,4mg N10 Product info Source History log…" at bounding box center [691, 111] width 940 height 151
click at [390, 152] on li "Source" at bounding box center [388, 169] width 84 height 35
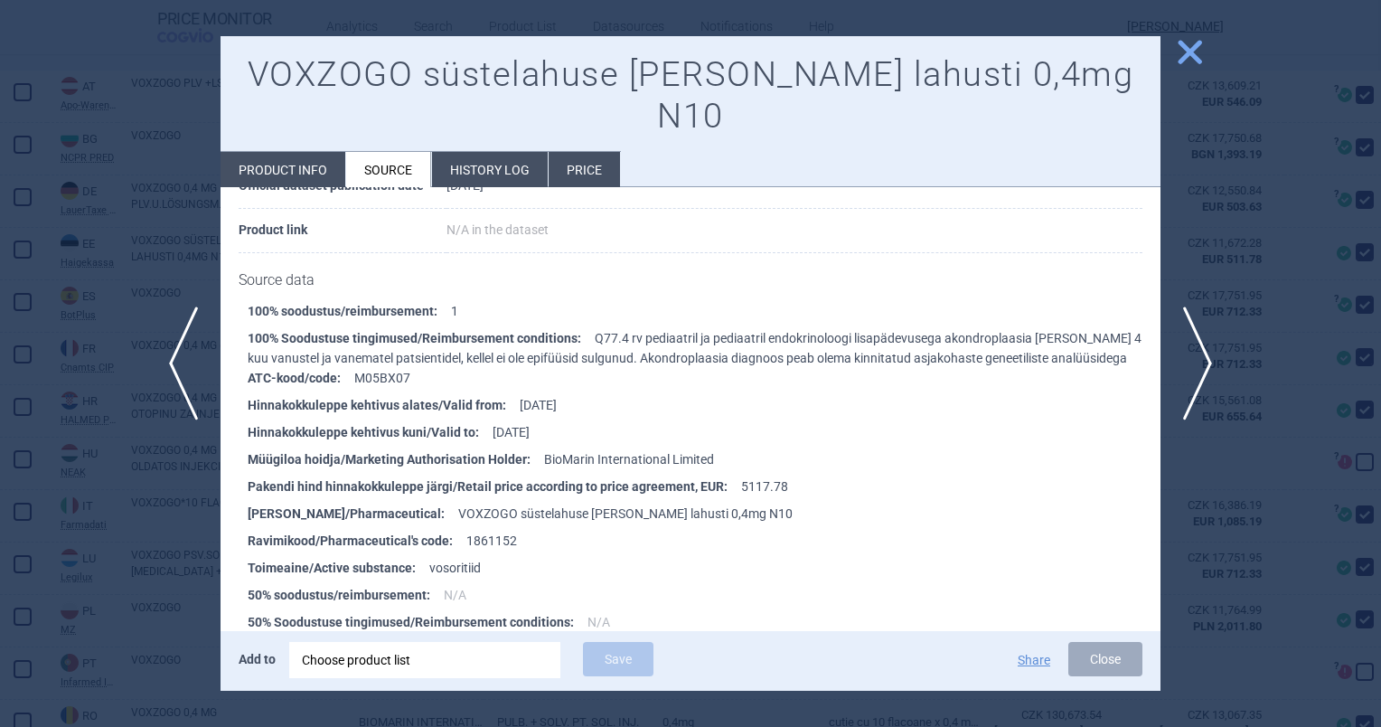
scroll to position [188, 0]
click at [1186, 61] on span "close" at bounding box center [1190, 52] width 32 height 32
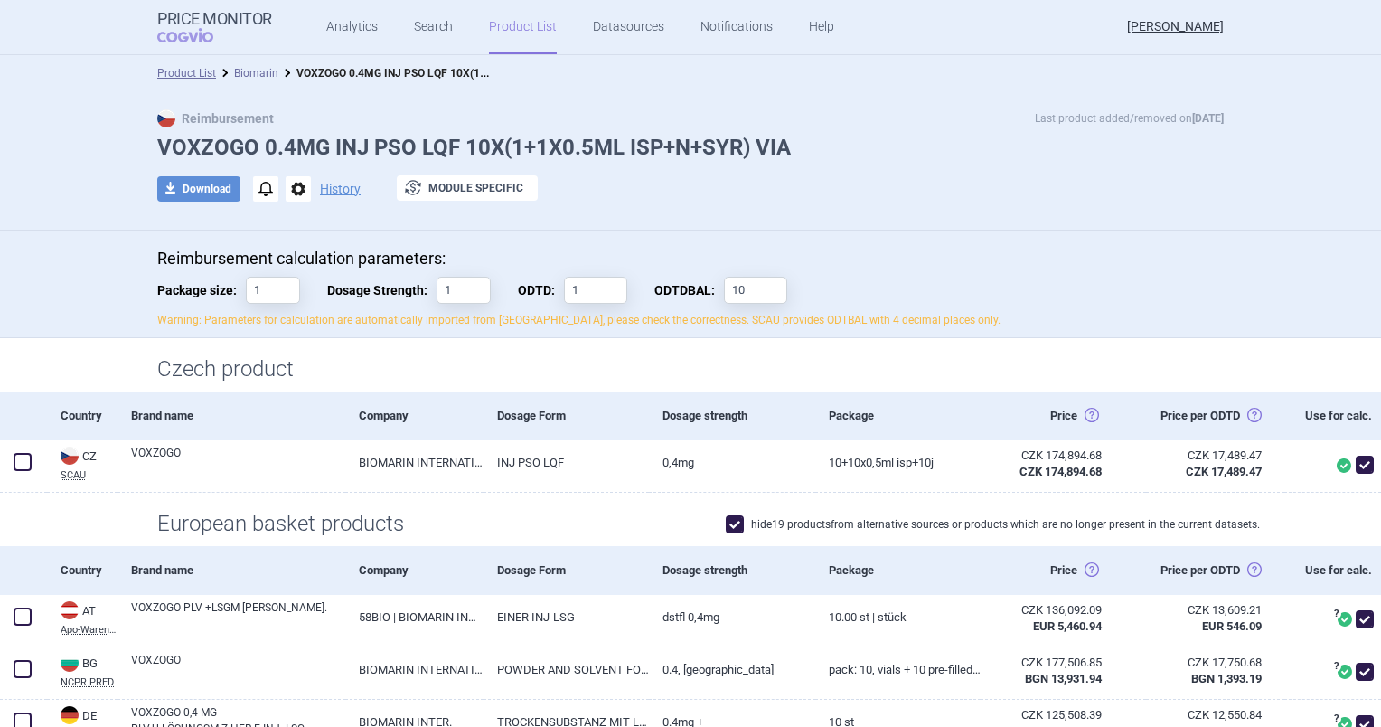
click at [239, 72] on link "Biomarin" at bounding box center [256, 73] width 44 height 13
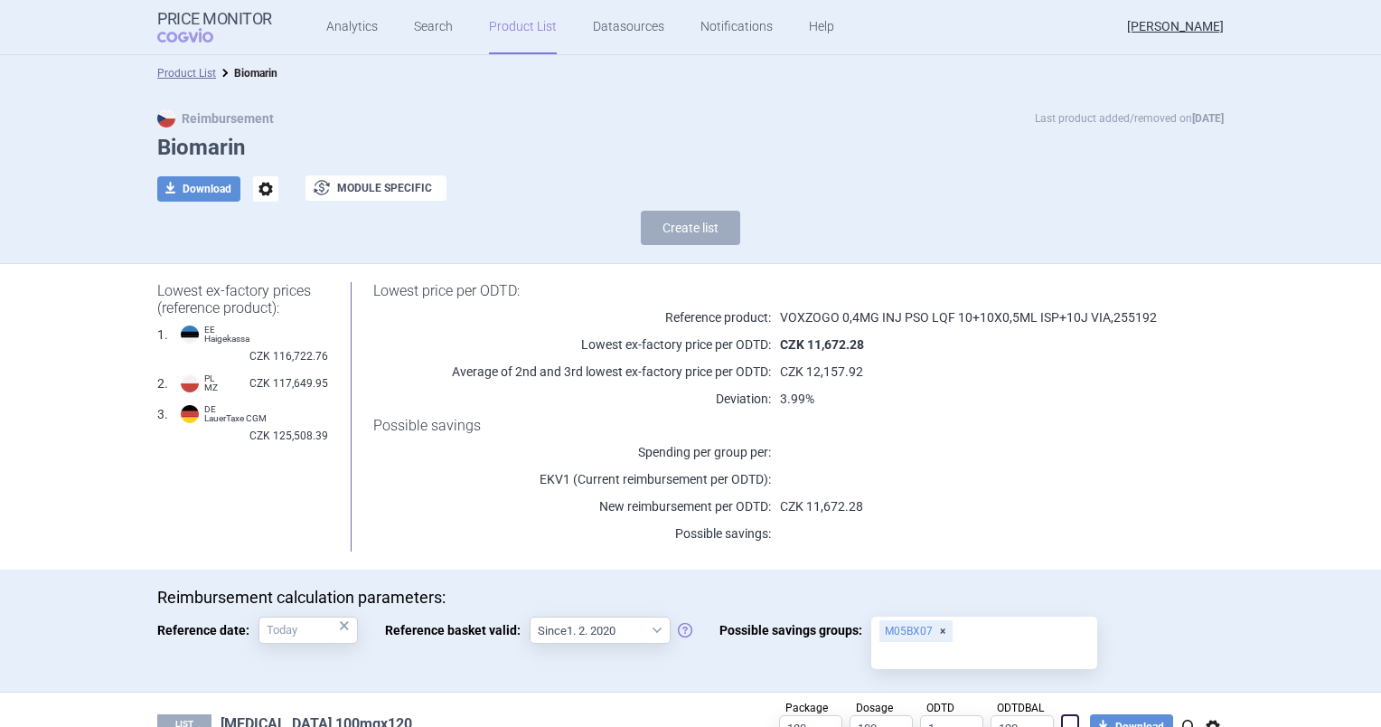
scroll to position [398, 0]
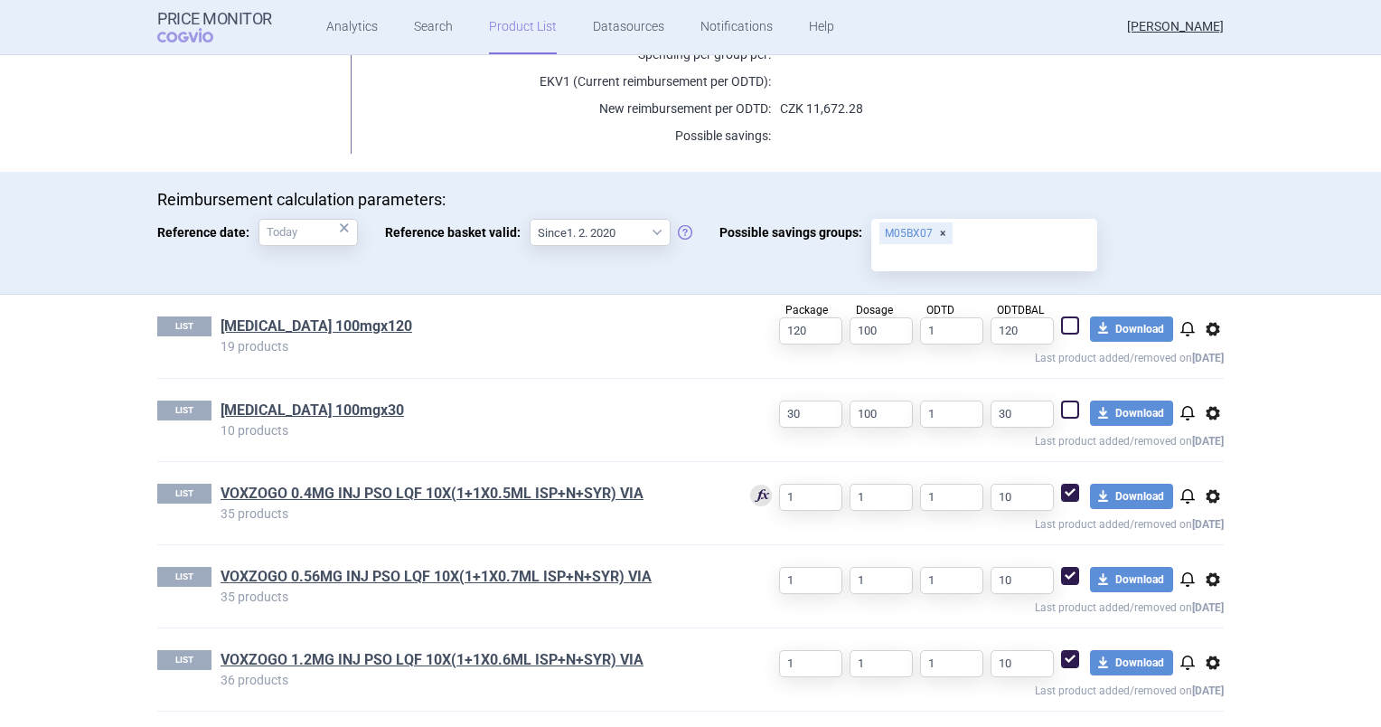
click at [275, 548] on div "LIST VOXZOGO 0.56MG INJ PSO LQF 10X(1+1X0.7ML ISP+N+SYR) VIA 35 products 1 1 1 …" at bounding box center [690, 586] width 1067 height 82
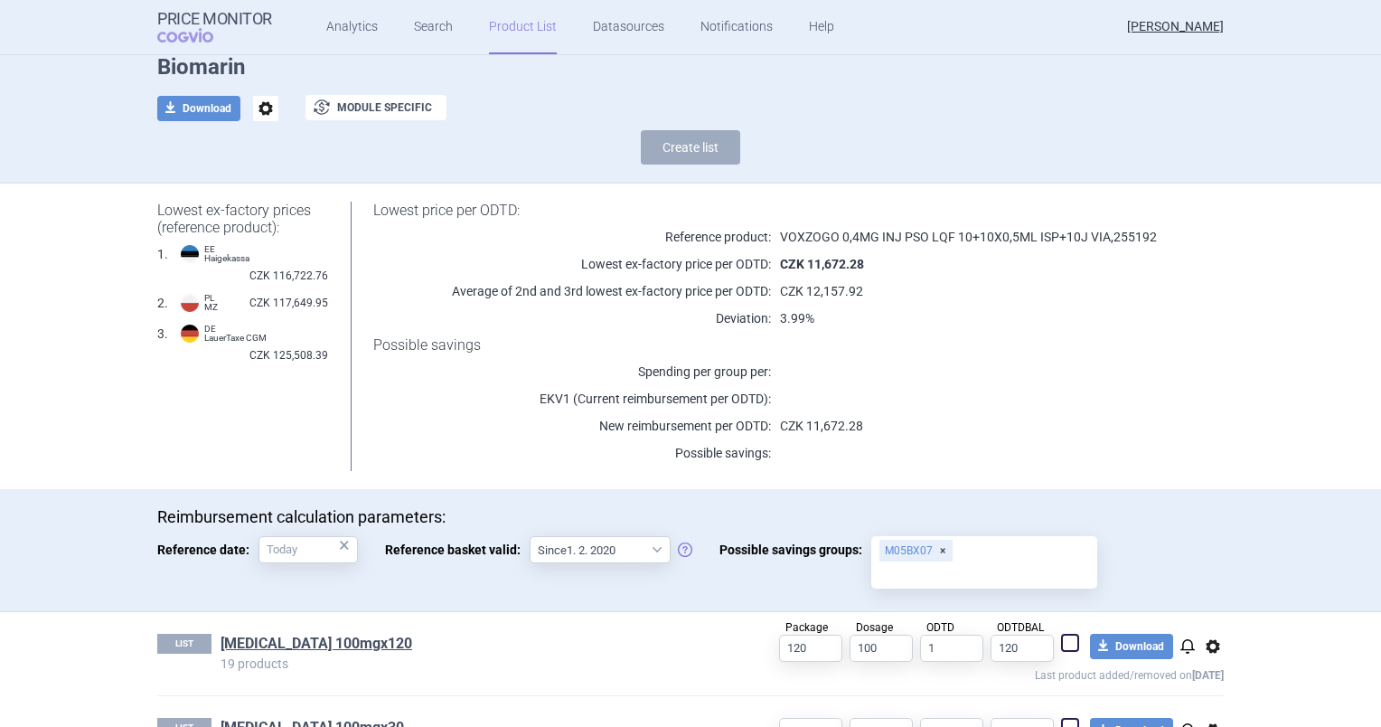
scroll to position [80, 0]
drag, startPoint x: 275, startPoint y: 548, endPoint x: 185, endPoint y: 399, distance: 173.1
click at [185, 399] on div "Lowest ex-factory prices (reference product): 1 . EE Haigekassa CZK 116,722.76 …" at bounding box center [690, 336] width 1067 height 269
click at [186, 112] on button "download Download" at bounding box center [198, 109] width 83 height 25
select select "EUR"
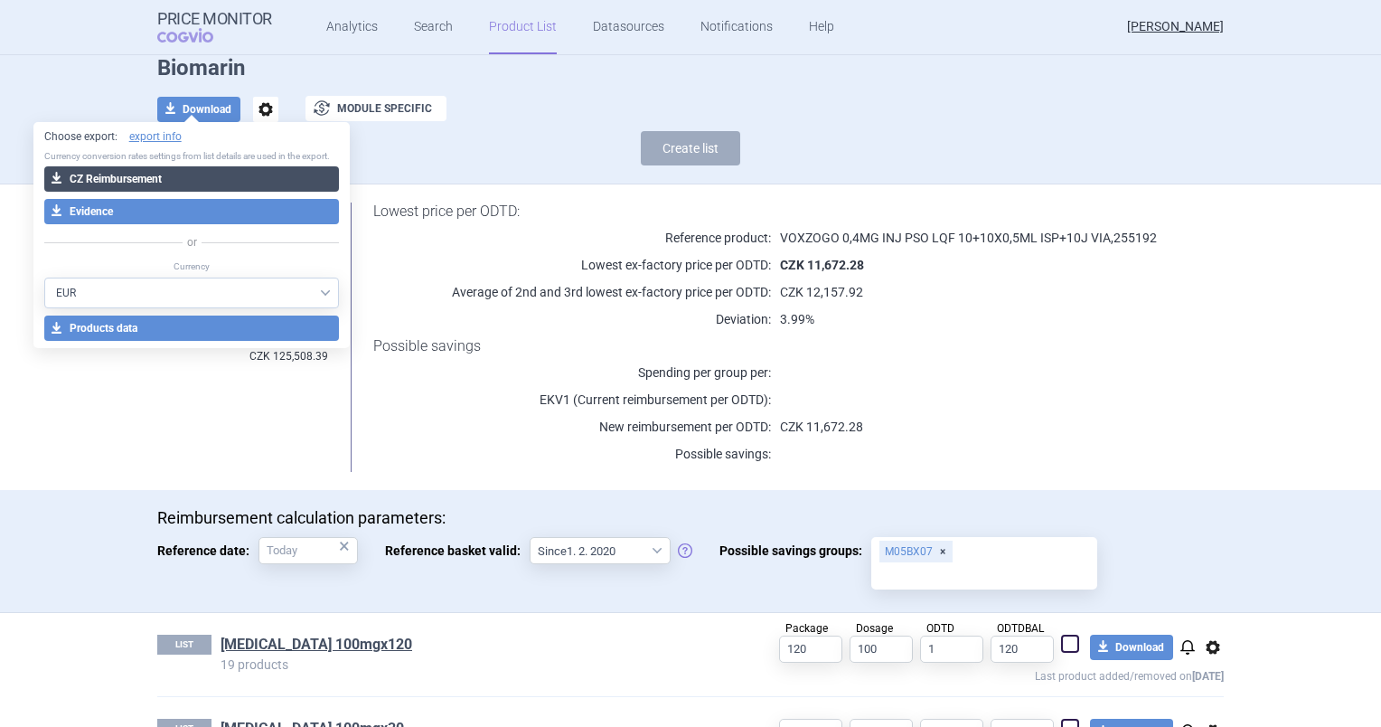
click at [177, 175] on button "download CZ Reimbursement" at bounding box center [192, 178] width 296 height 25
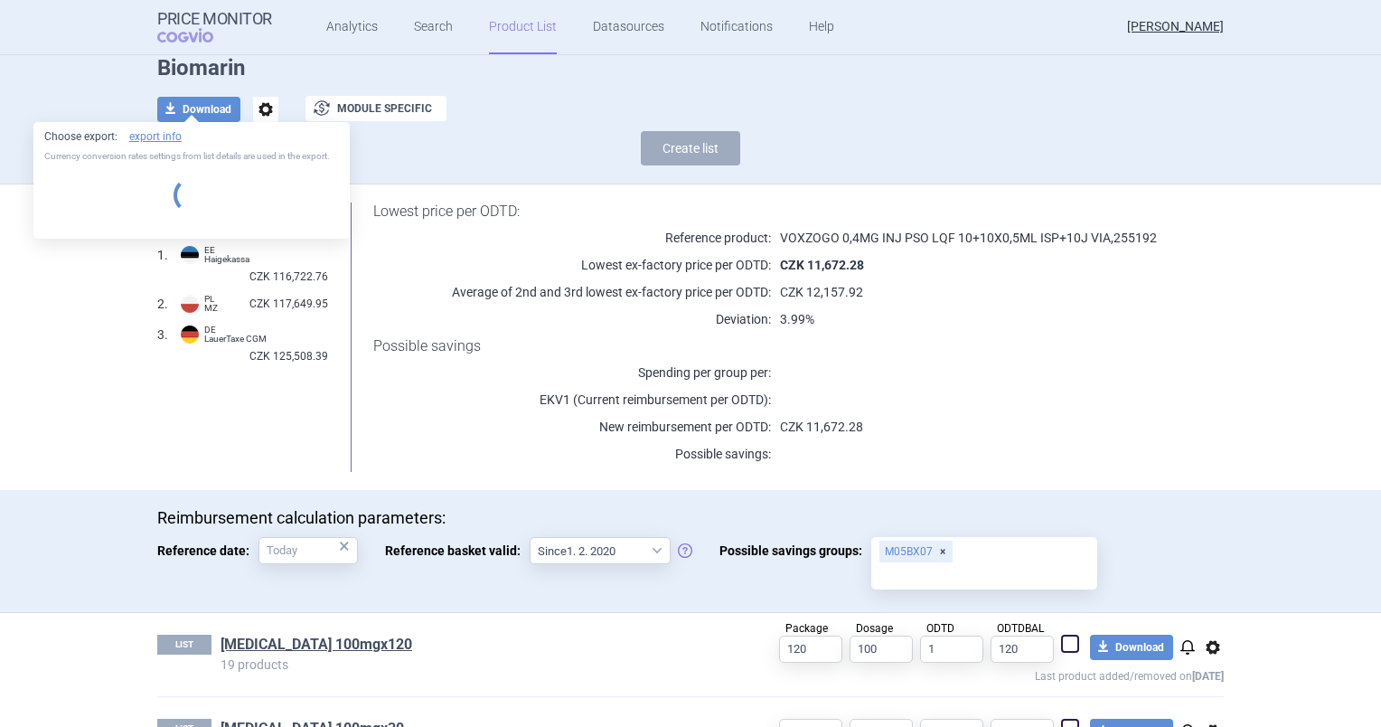
select select "EUR"
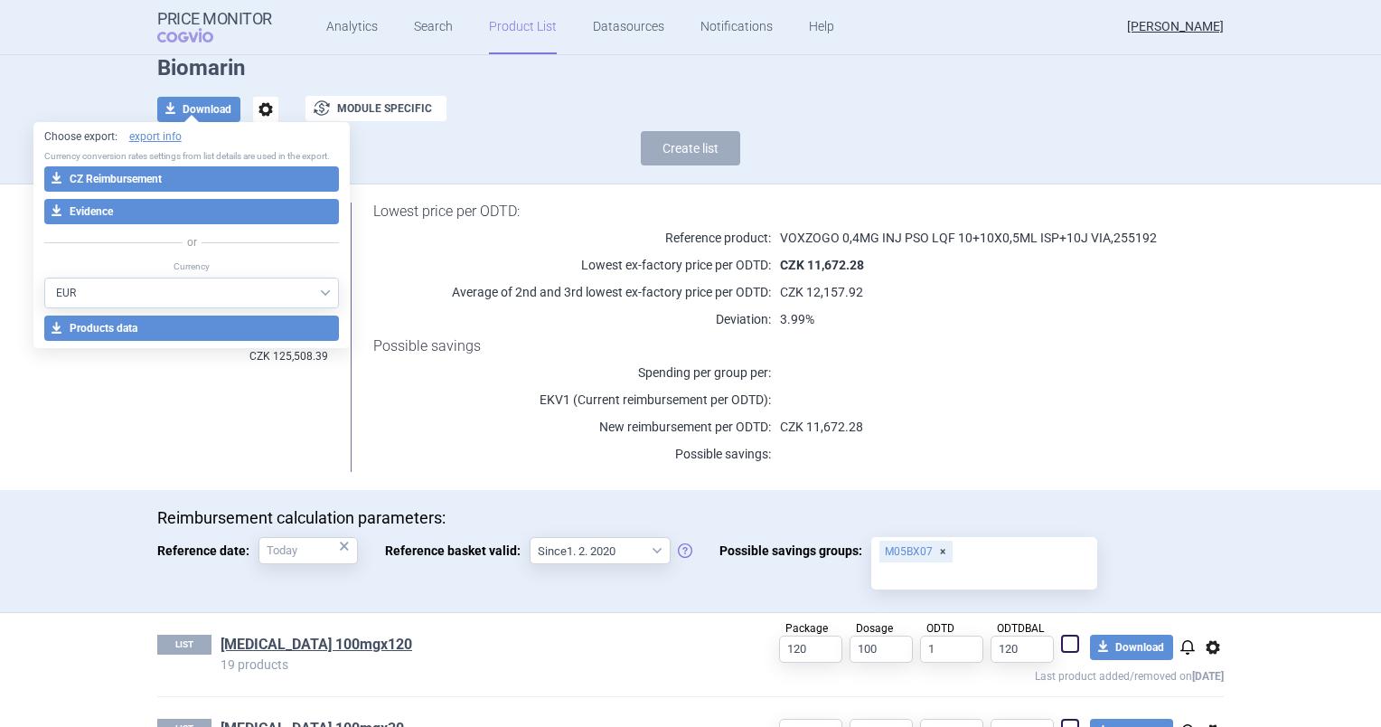
click at [804, 367] on p at bounding box center [975, 372] width 408 height 18
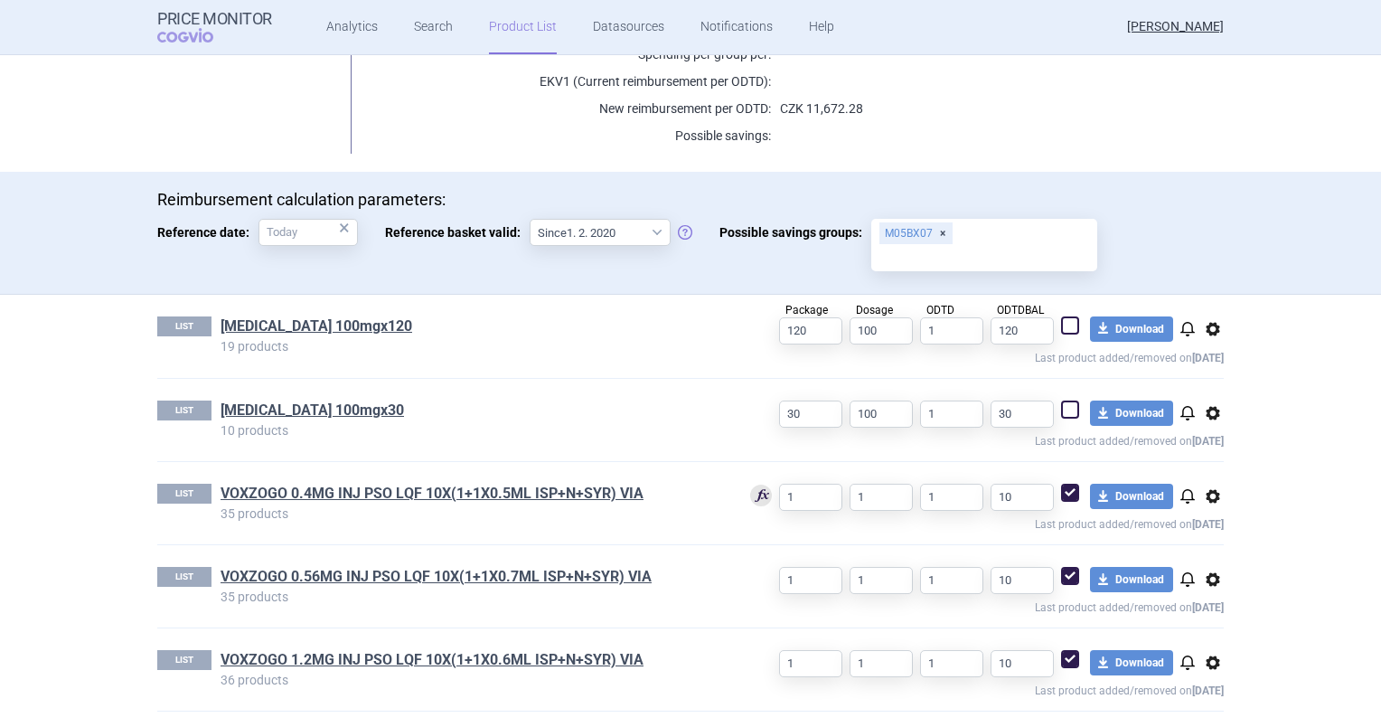
scroll to position [0, 0]
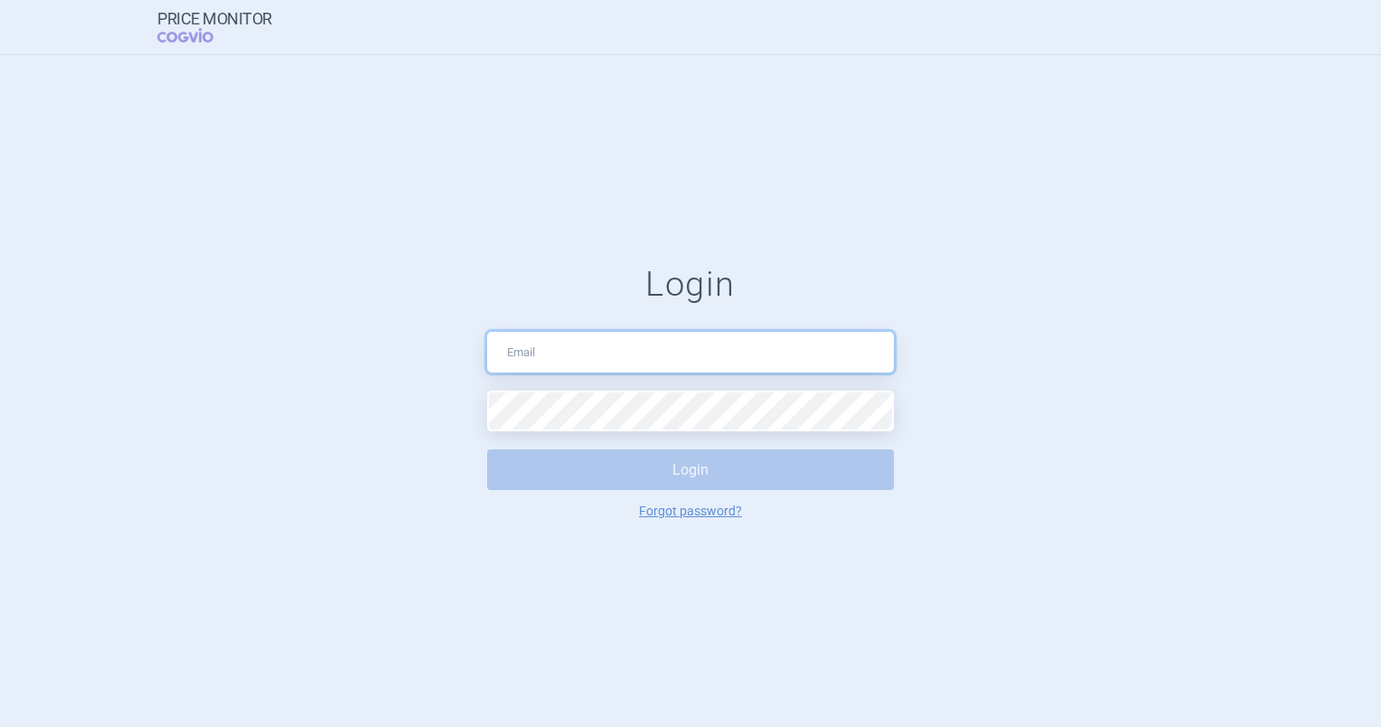
click at [677, 353] on input "text" at bounding box center [690, 352] width 407 height 41
type input "[PERSON_NAME][EMAIL_ADDRESS][DOMAIN_NAME]"
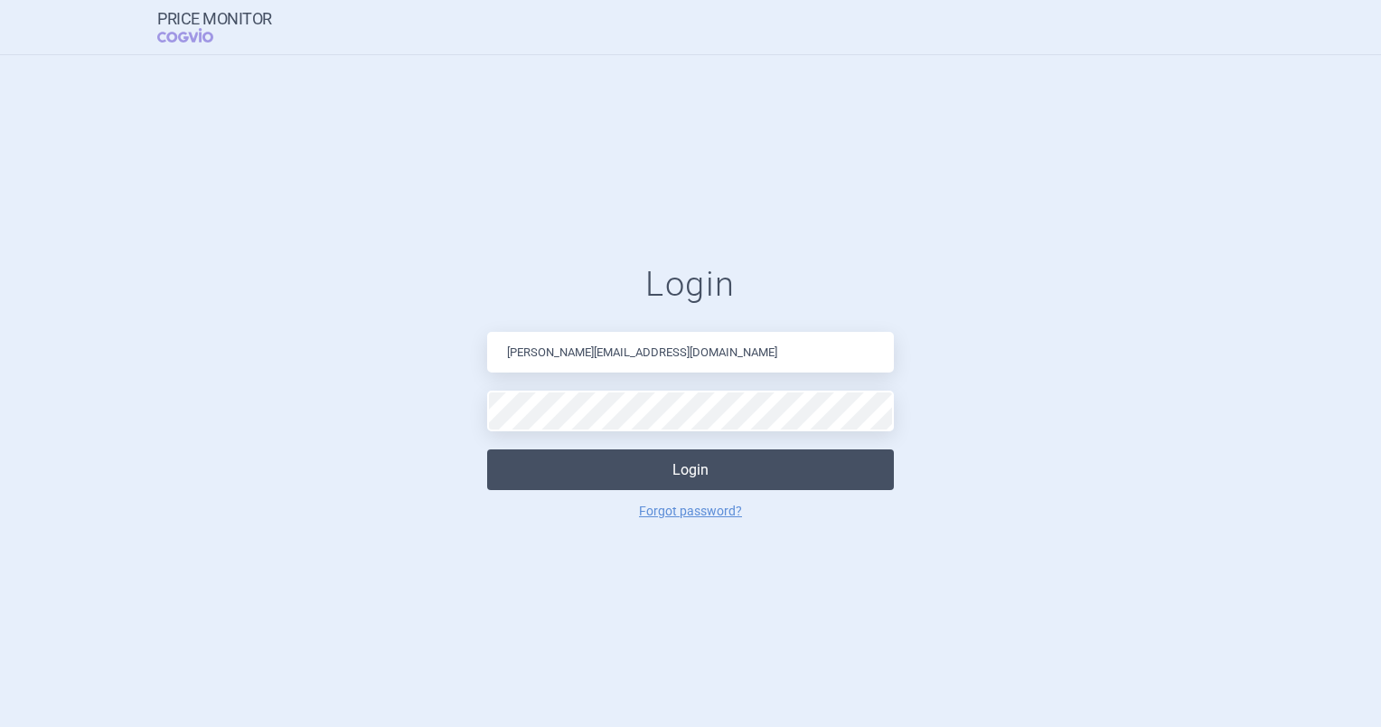
click at [606, 463] on button "Login" at bounding box center [690, 469] width 407 height 41
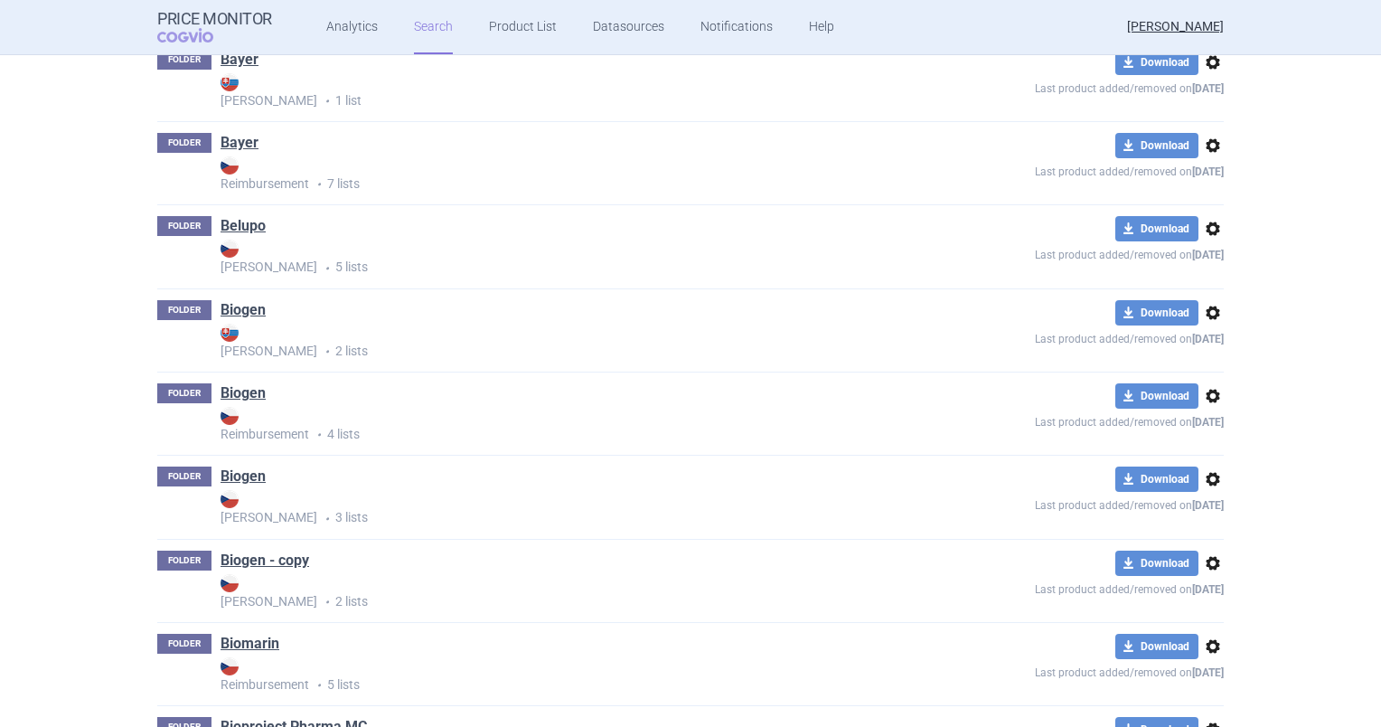
scroll to position [3492, 0]
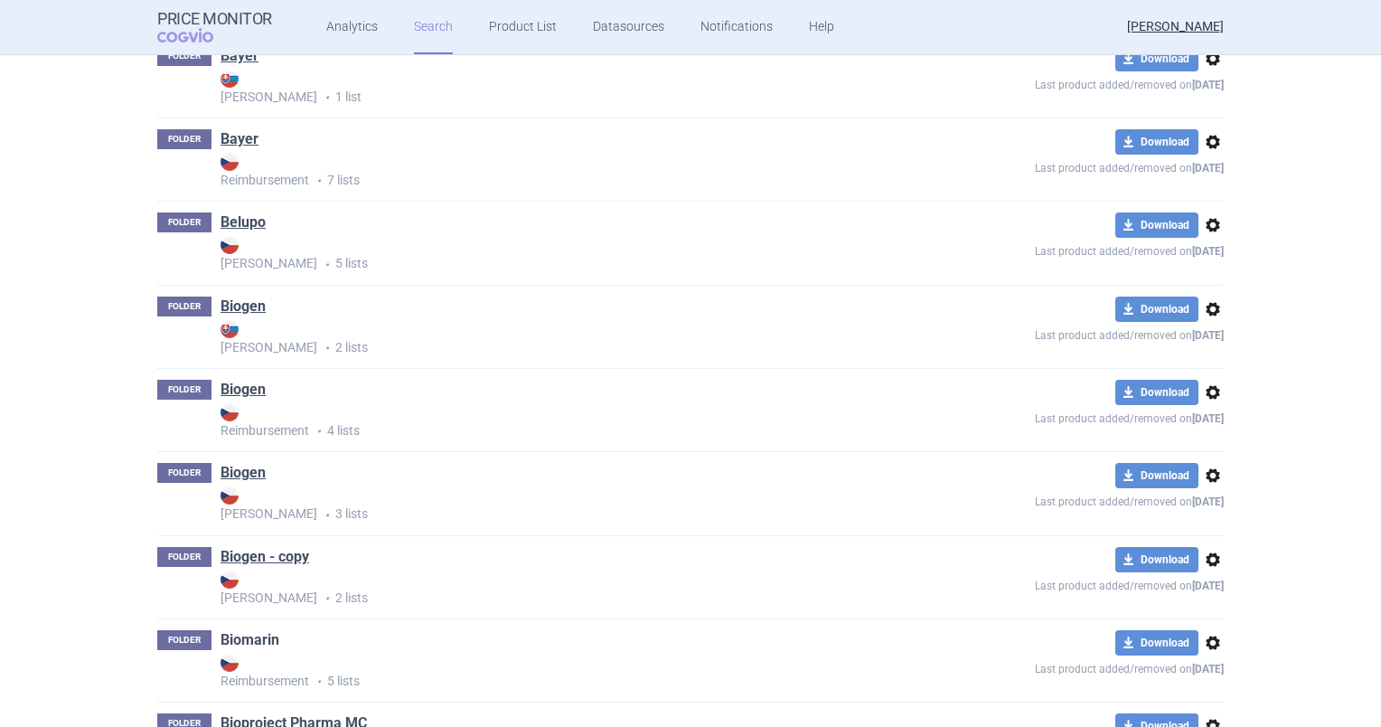
click at [241, 631] on link "Biomarin" at bounding box center [250, 640] width 59 height 20
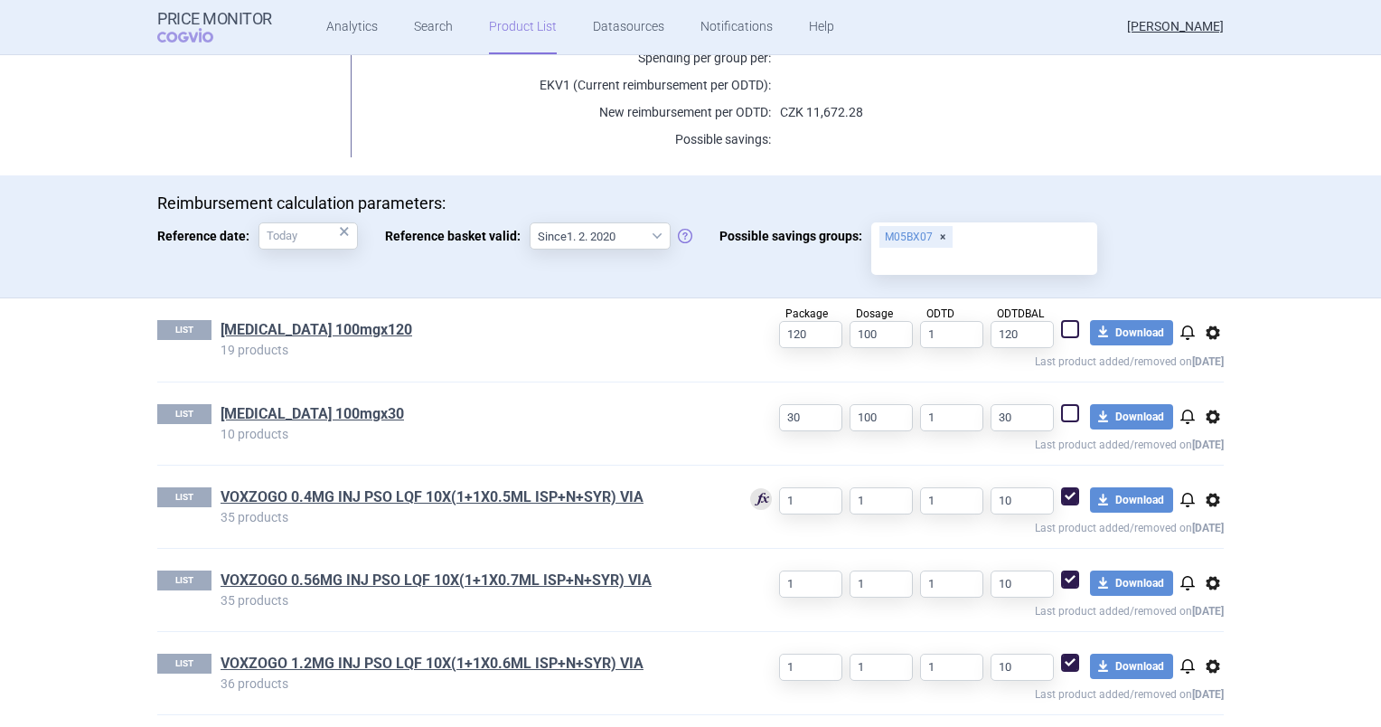
scroll to position [398, 0]
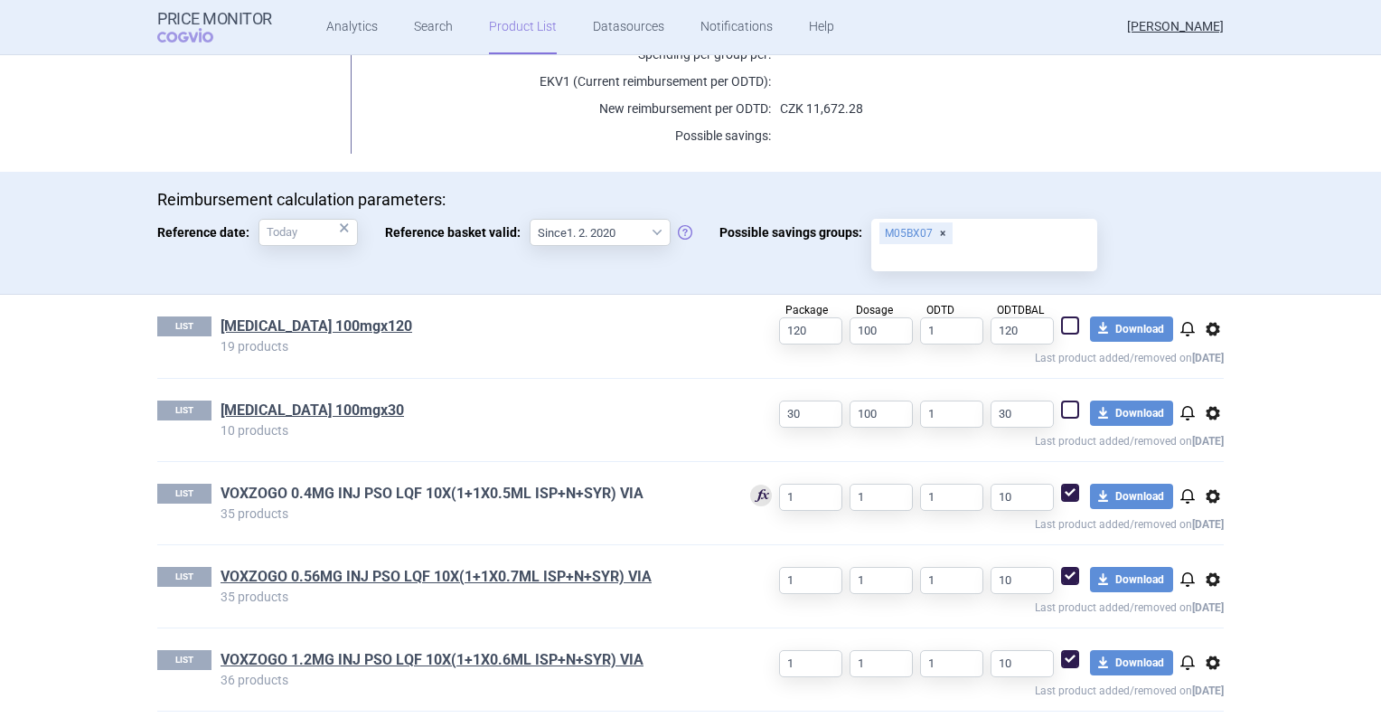
click at [324, 492] on link "VOXZOGO 0.4MG INJ PSO LQF 10X(1+1X0.5ML ISP+N+SYR) VIA" at bounding box center [432, 494] width 423 height 20
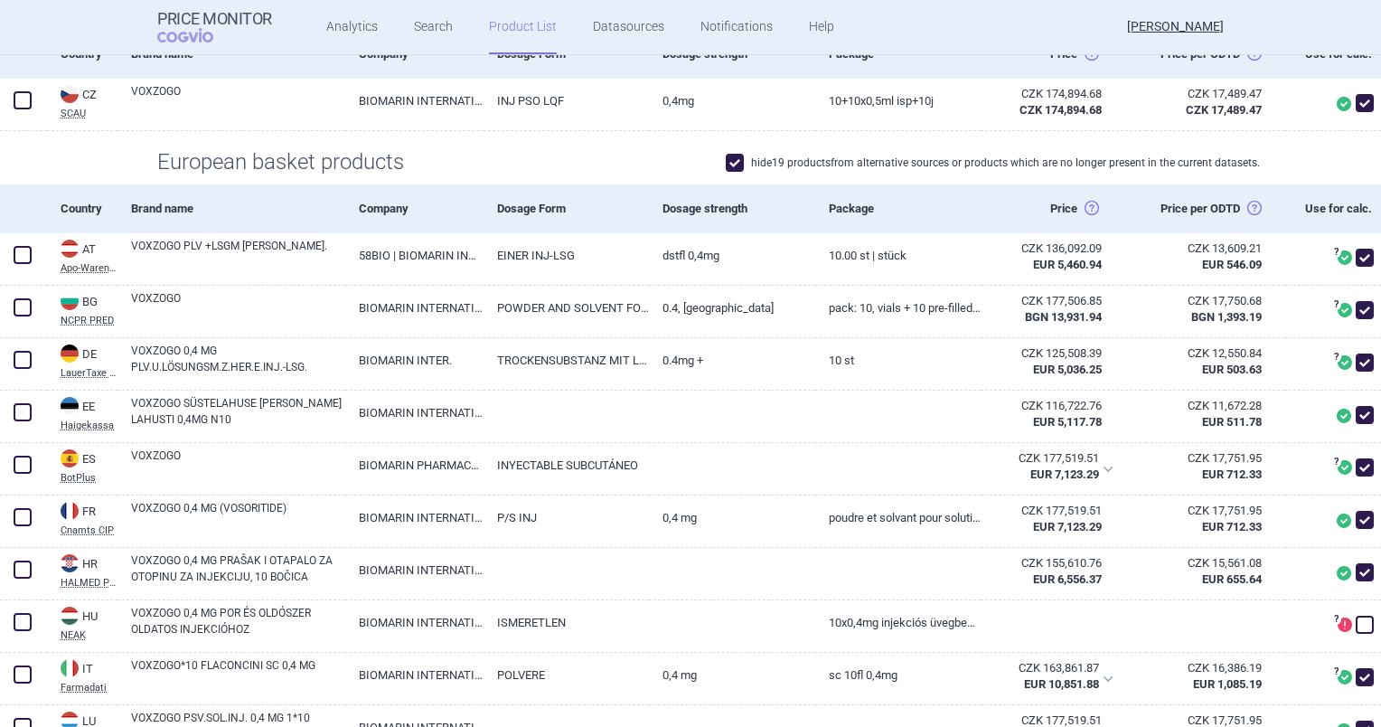
scroll to position [364, 0]
